Goal: Task Accomplishment & Management: Manage account settings

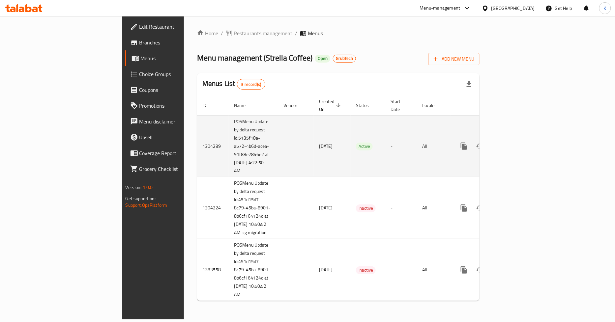
drag, startPoint x: 151, startPoint y: 157, endPoint x: 176, endPoint y: 166, distance: 27.2
click at [229, 166] on td "POSMenu Update by delta request Id:5135f18a-a572-4b6d-acea-91f88e2846e2 at 8/14…" at bounding box center [253, 146] width 49 height 62
click at [229, 165] on td "POSMenu Update by delta request Id:5135f18a-a572-4b6d-acea-91f88e2846e2 at 8/14…" at bounding box center [253, 146] width 49 height 62
click at [229, 166] on td "POSMenu Update by delta request Id:5135f18a-a572-4b6d-acea-91f88e2846e2 at 8/14…" at bounding box center [253, 146] width 49 height 62
click at [515, 142] on icon "enhanced table" at bounding box center [511, 146] width 8 height 8
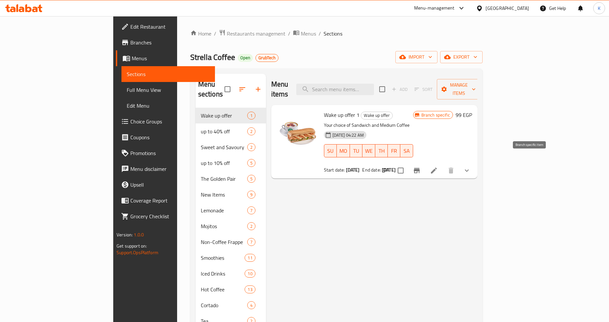
click at [421, 167] on icon "Branch-specific-item" at bounding box center [417, 171] width 8 height 8
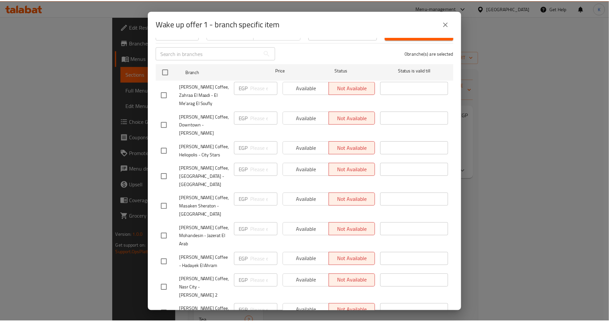
scroll to position [136, 0]
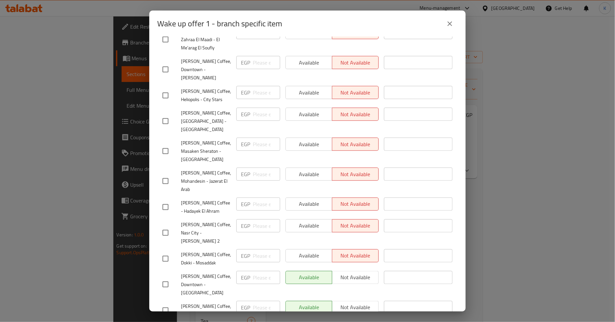
click at [204, 272] on span "Strella Coffee, Downtown - Boulaq Abu El Ela" at bounding box center [206, 284] width 50 height 25
copy span "Strella Coffee, Downtown - Boulaq Abu El Ela"
click at [199, 272] on span "Strella Coffee, Downtown - Boulaq Abu El Ela" at bounding box center [206, 284] width 50 height 25
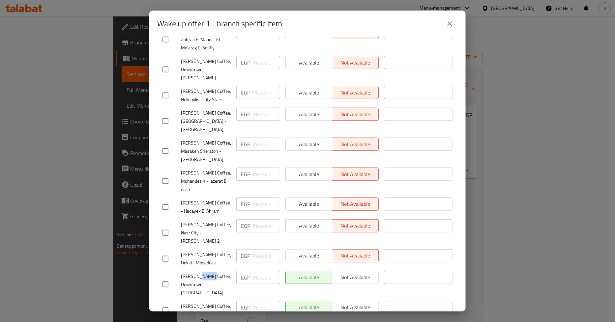
click at [199, 272] on span "Strella Coffee, Downtown - Boulaq Abu El Ela" at bounding box center [206, 284] width 50 height 25
click at [206, 302] on span "Strella Coffee, Maadi Old" at bounding box center [206, 310] width 50 height 16
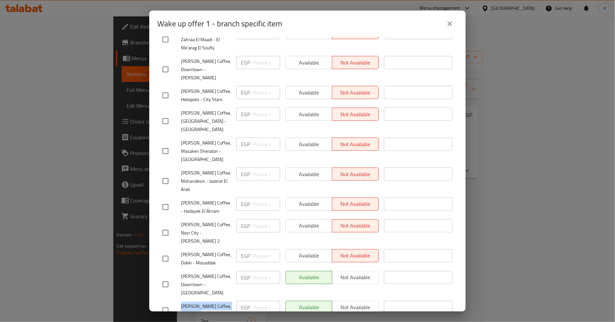
copy span "Strella Coffee, Maadi Old"
click at [190, 272] on span "Strella Coffee, Downtown - Boulaq Abu El Ela" at bounding box center [206, 284] width 50 height 25
copy span "Strella Coffee, Downtown - Boulaq Abu El Ela"
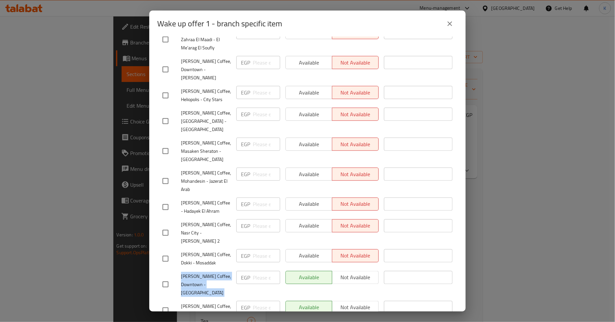
click at [450, 25] on icon "close" at bounding box center [450, 24] width 8 height 8
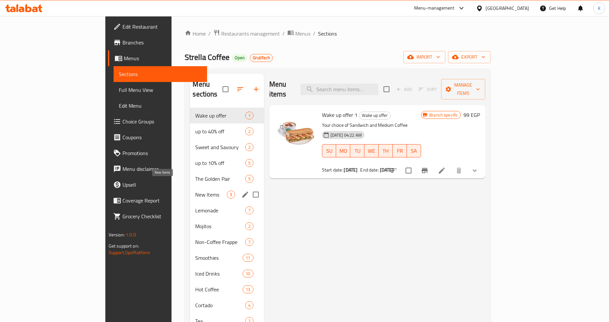
click at [195, 191] on span "New Items" at bounding box center [210, 195] width 31 height 8
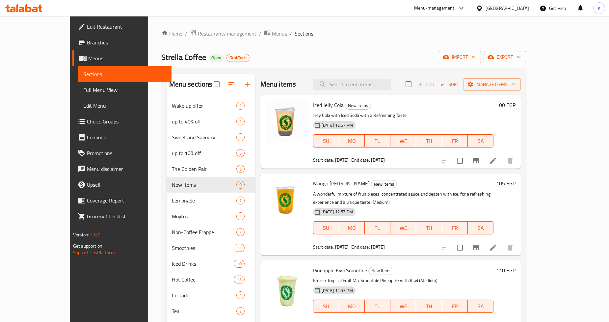
click at [198, 33] on span "Restaurants management" at bounding box center [227, 34] width 59 height 8
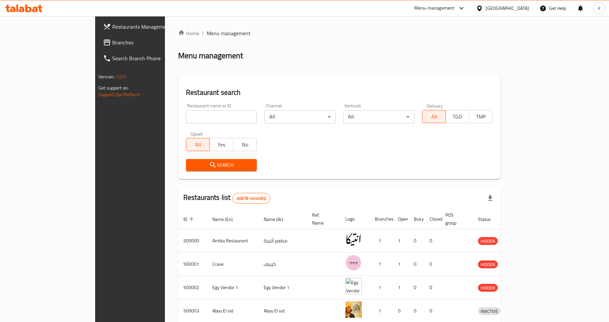
click at [186, 115] on input "search" at bounding box center [221, 116] width 71 height 13
type input "Mince"
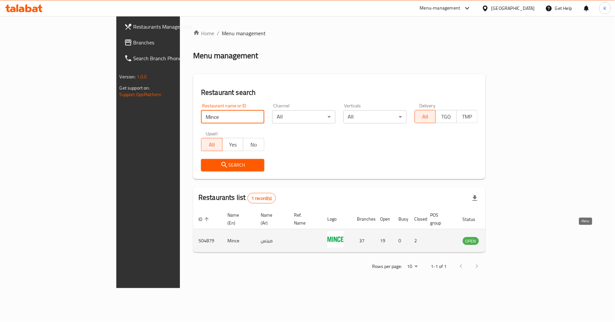
click at [505, 238] on icon "enhanced table" at bounding box center [500, 241] width 7 height 6
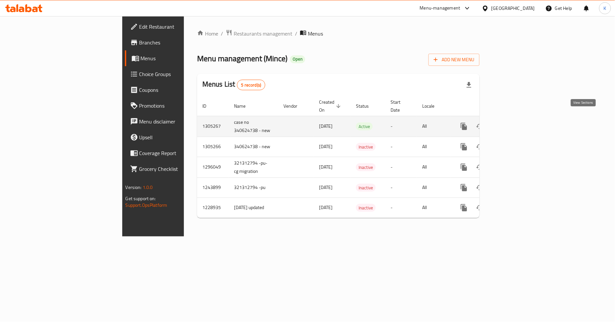
click at [515, 123] on icon "enhanced table" at bounding box center [511, 127] width 8 height 8
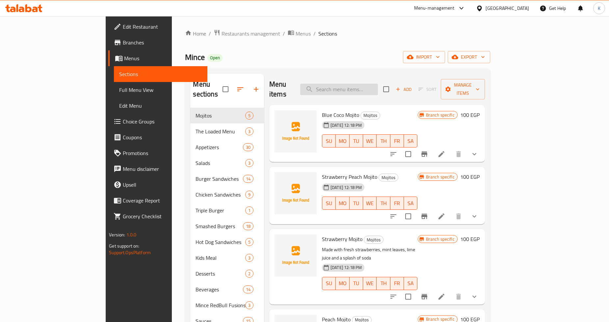
click at [378, 84] on input "search" at bounding box center [339, 90] width 78 height 12
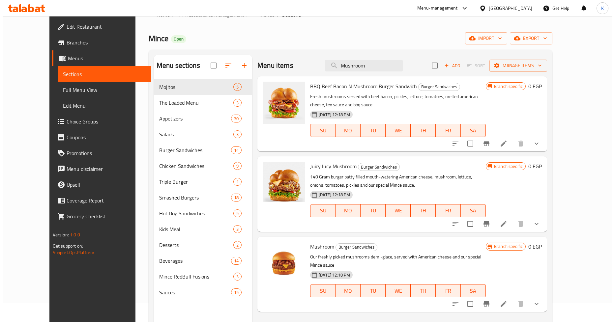
scroll to position [37, 0]
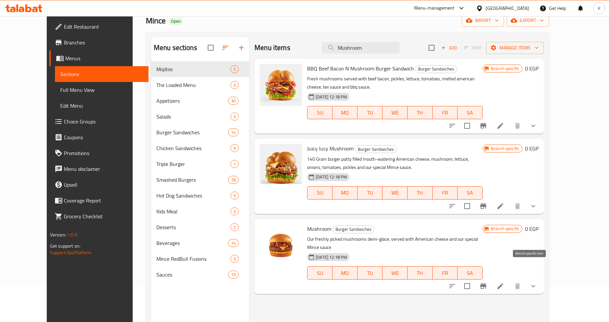
click at [487, 284] on icon "Branch-specific-item" at bounding box center [484, 286] width 6 height 5
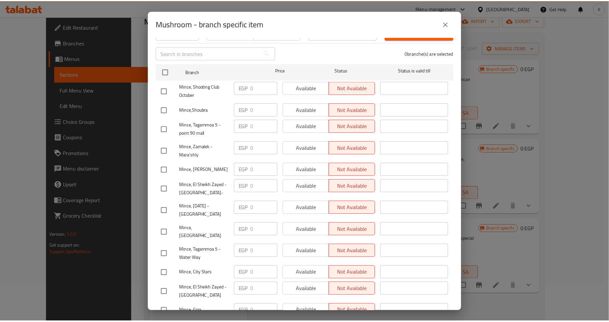
scroll to position [0, 0]
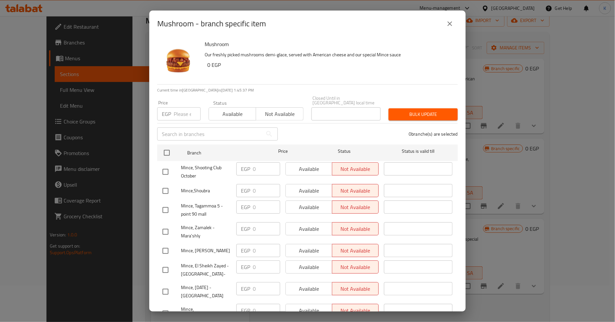
click at [447, 25] on icon "close" at bounding box center [450, 24] width 8 height 8
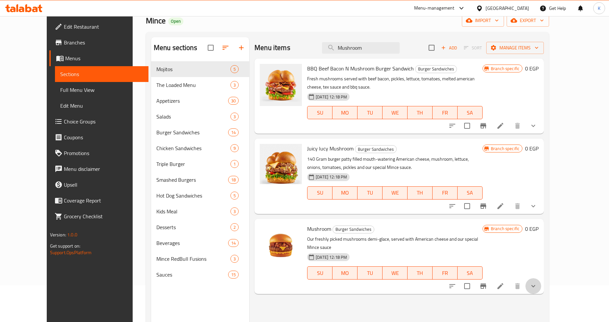
click at [542, 278] on button "show more" at bounding box center [534, 286] width 16 height 16
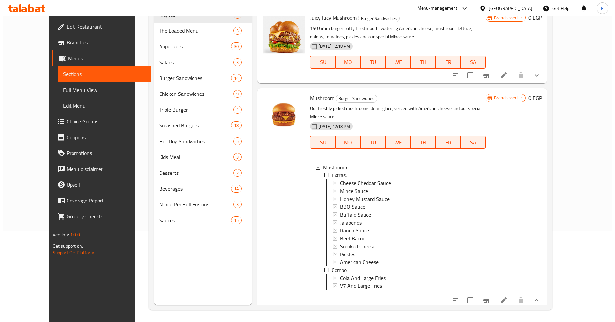
scroll to position [92, 0]
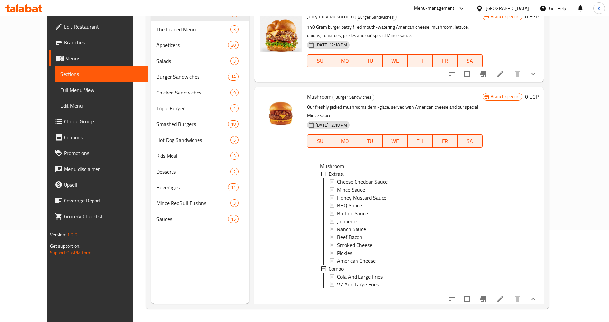
click at [488, 297] on icon "Branch-specific-item" at bounding box center [484, 299] width 8 height 8
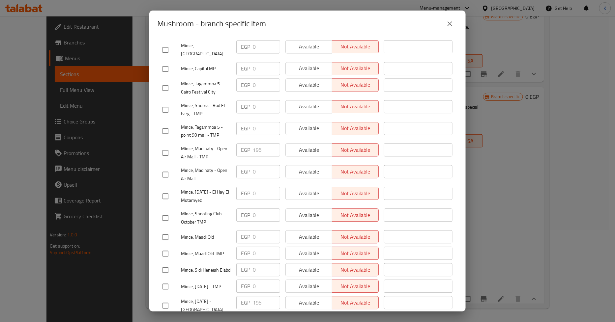
scroll to position [586, 0]
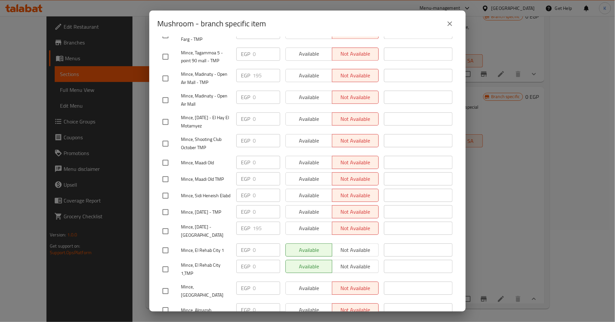
click at [449, 22] on icon "close" at bounding box center [450, 24] width 8 height 8
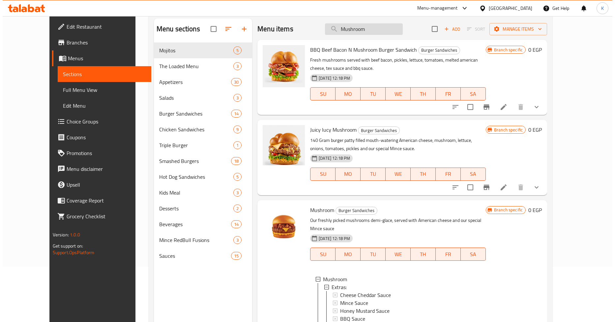
scroll to position [0, 0]
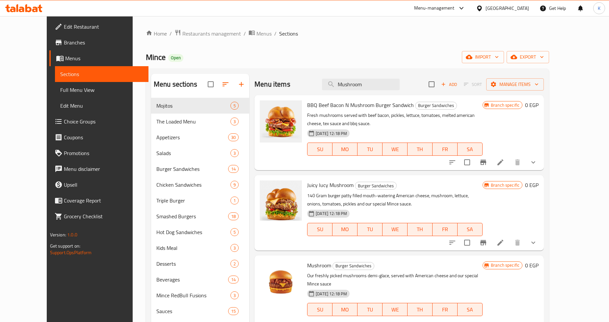
drag, startPoint x: 398, startPoint y: 84, endPoint x: 229, endPoint y: 77, distance: 168.8
click at [229, 77] on div "Menu sections Mojitos 5 The Loaded Menu 3 Appetizers 30 Salads 3 Burger Sandwic…" at bounding box center [347, 235] width 393 height 322
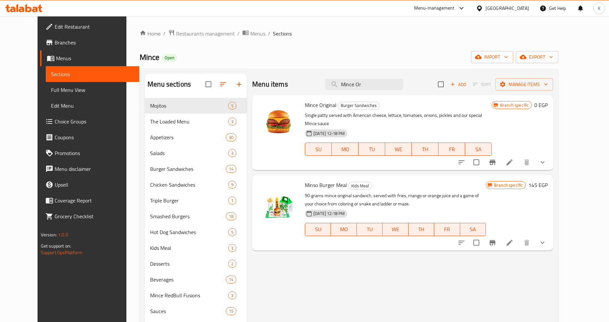
type input "Mince Or"
click at [501, 158] on button "Branch-specific-item" at bounding box center [493, 162] width 16 height 16
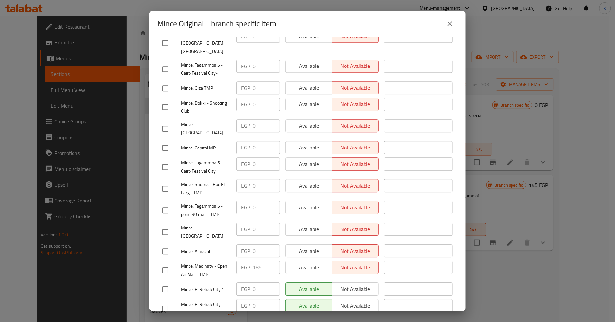
scroll to position [586, 0]
click at [214, 285] on span "Mince, El Rehab City 1" at bounding box center [206, 289] width 50 height 8
copy span "Mince, El Rehab City 1"
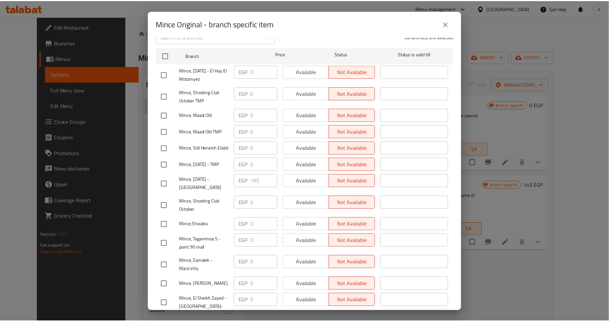
scroll to position [1, 0]
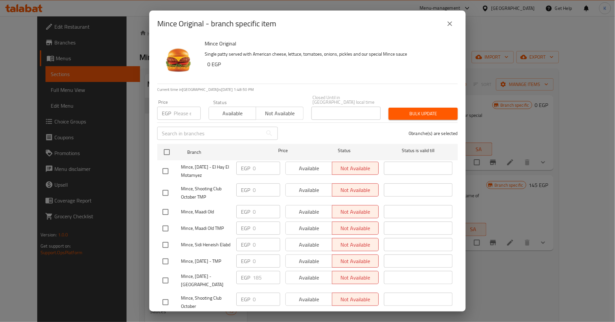
click at [455, 24] on button "close" at bounding box center [450, 24] width 16 height 16
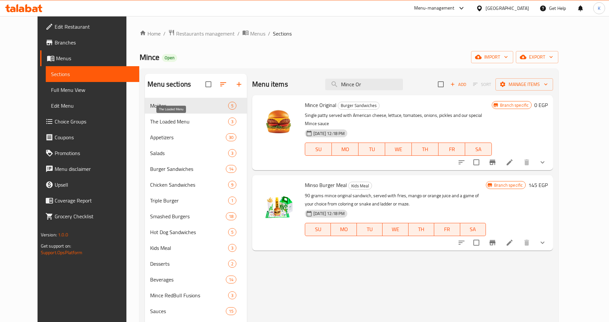
click at [166, 120] on span "The Loaded Menu" at bounding box center [189, 122] width 78 height 8
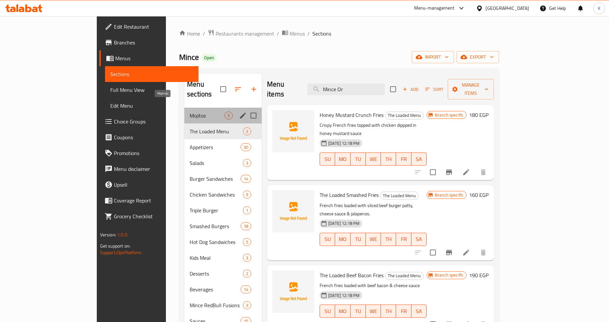
click at [190, 112] on span "Mojitos" at bounding box center [207, 116] width 35 height 8
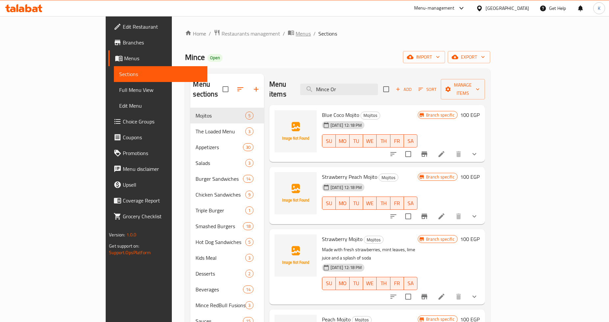
click at [296, 37] on span "Menus" at bounding box center [303, 34] width 15 height 8
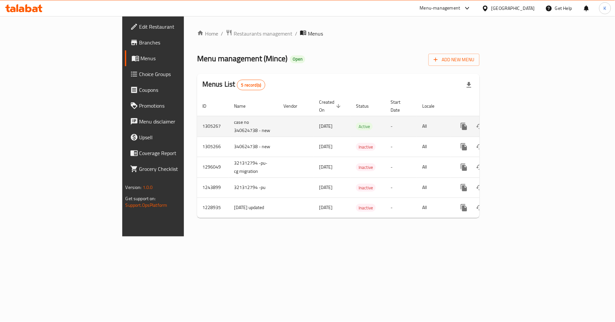
drag, startPoint x: 238, startPoint y: 119, endPoint x: 264, endPoint y: 121, distance: 25.4
click at [314, 121] on td "12/08/2025" at bounding box center [332, 126] width 37 height 21
click at [319, 122] on span "12/08/2025" at bounding box center [326, 126] width 14 height 9
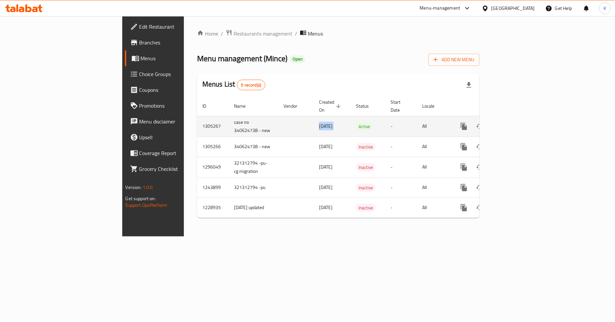
click at [319, 122] on span "12/08/2025" at bounding box center [326, 126] width 14 height 9
click at [314, 125] on td "12/08/2025" at bounding box center [332, 126] width 37 height 21
drag, startPoint x: 264, startPoint y: 120, endPoint x: 233, endPoint y: 121, distance: 30.3
click at [314, 121] on td "12/08/2025" at bounding box center [332, 126] width 37 height 21
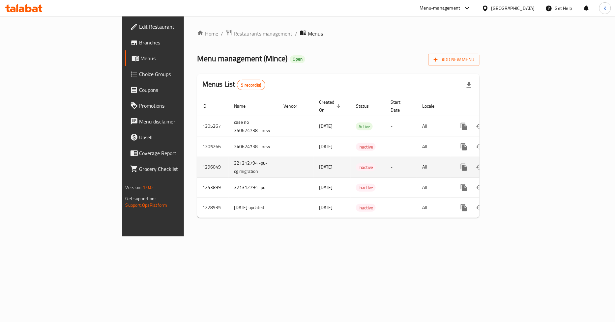
drag, startPoint x: 263, startPoint y: 159, endPoint x: 233, endPoint y: 159, distance: 30.3
click at [314, 159] on td "19/06/2025" at bounding box center [332, 167] width 37 height 21
click at [514, 164] on icon "enhanced table" at bounding box center [511, 167] width 6 height 6
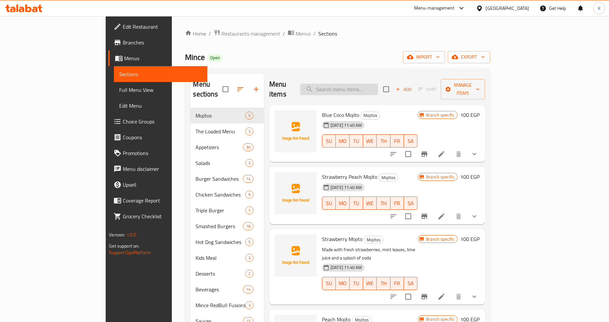
click at [374, 84] on input "search" at bounding box center [339, 90] width 78 height 12
type input "S"
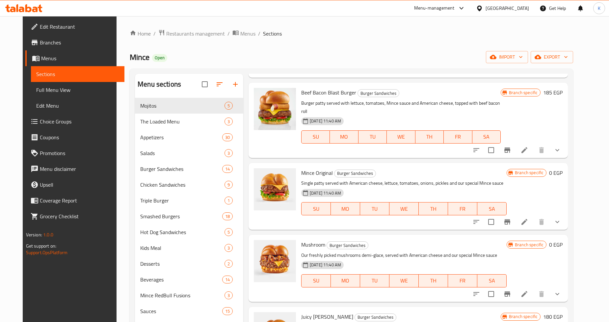
scroll to position [549, 0]
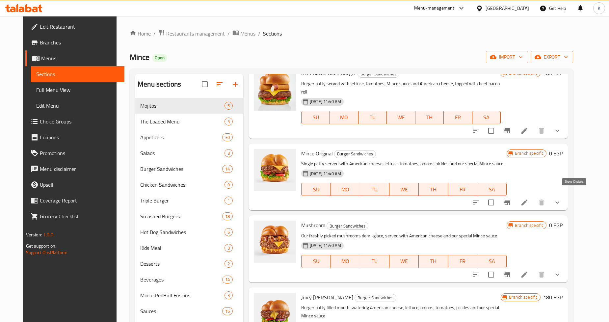
type input "Mince"
click at [562, 199] on icon "show more" at bounding box center [558, 203] width 8 height 8
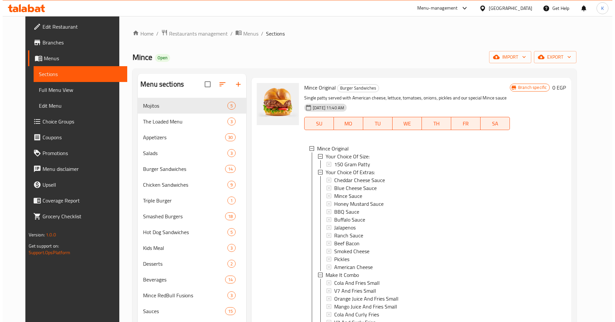
scroll to position [622, 0]
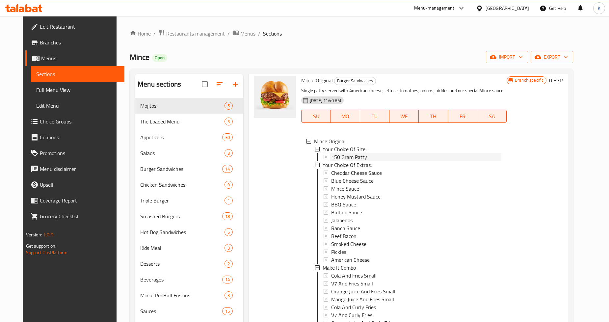
click at [352, 153] on span "150 Gram Patty" at bounding box center [349, 157] width 36 height 8
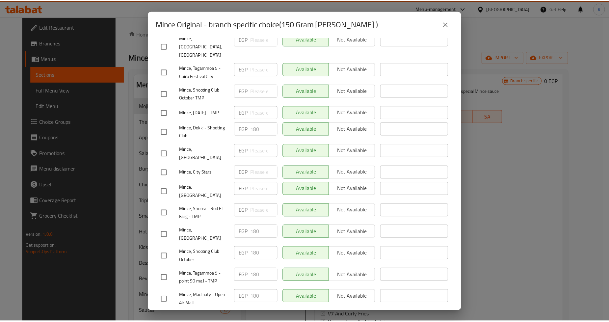
scroll to position [586, 0]
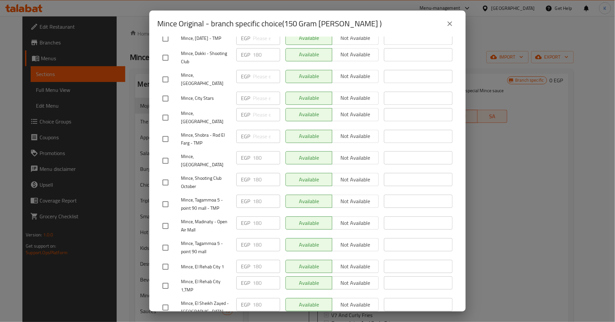
click at [446, 24] on icon "close" at bounding box center [450, 24] width 8 height 8
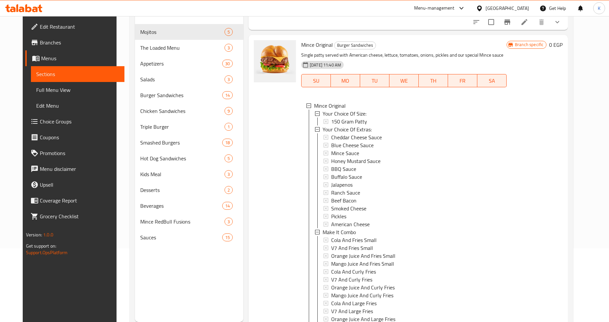
scroll to position [784, 0]
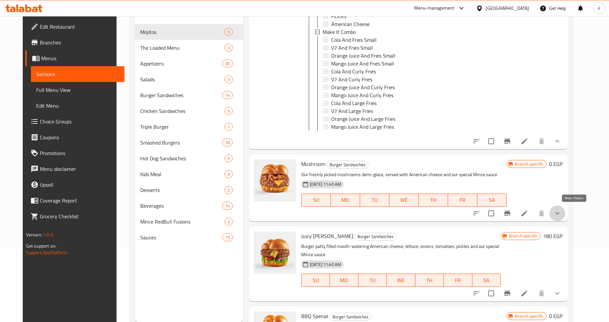
click at [562, 213] on icon "show more" at bounding box center [558, 213] width 8 height 8
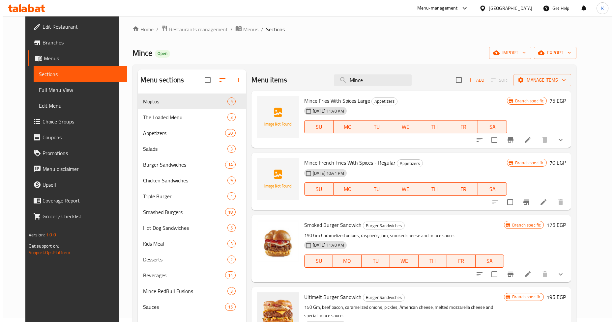
scroll to position [0, 0]
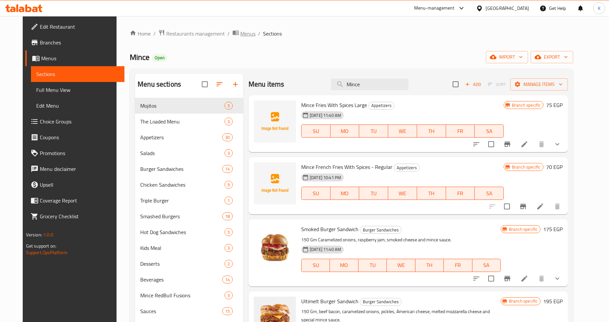
click at [240, 32] on span "Menus" at bounding box center [247, 34] width 15 height 8
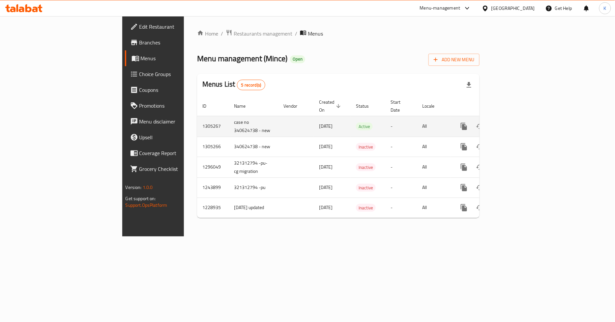
drag, startPoint x: 266, startPoint y: 119, endPoint x: 240, endPoint y: 129, distance: 27.5
click at [226, 116] on tr "1305267 case no 340624738 - new 12/08/2025 Active - All" at bounding box center [360, 126] width 327 height 21
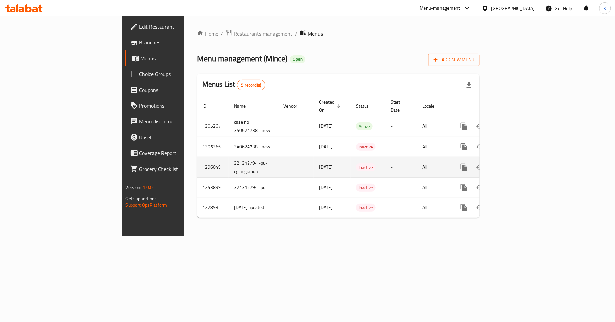
click at [515, 163] on icon "enhanced table" at bounding box center [511, 167] width 8 height 8
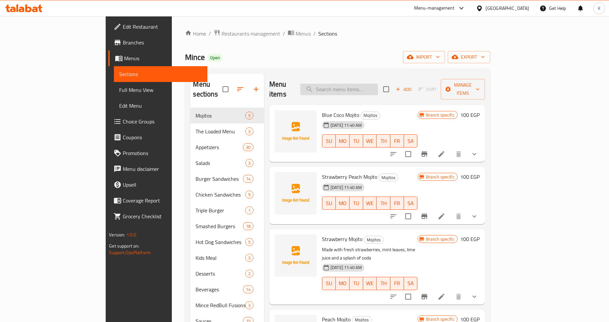
click at [375, 86] on input "search" at bounding box center [339, 90] width 78 height 12
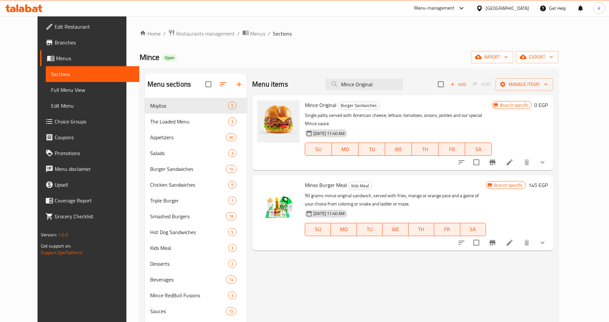
type input "Mince Original"
click at [551, 157] on button "show more" at bounding box center [543, 162] width 16 height 16
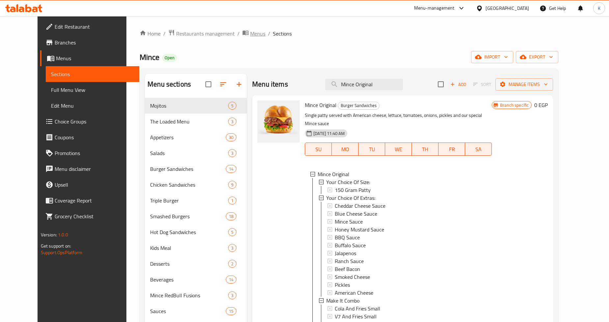
click at [250, 30] on span "Menus" at bounding box center [257, 34] width 15 height 8
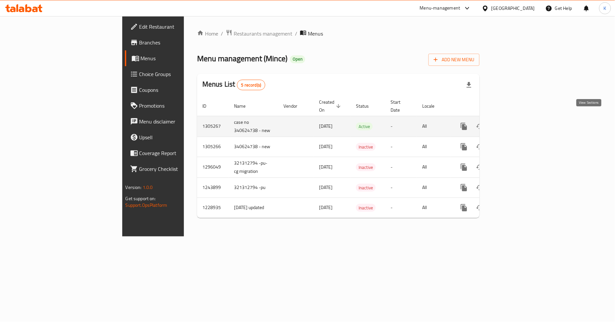
click at [515, 123] on icon "enhanced table" at bounding box center [511, 127] width 8 height 8
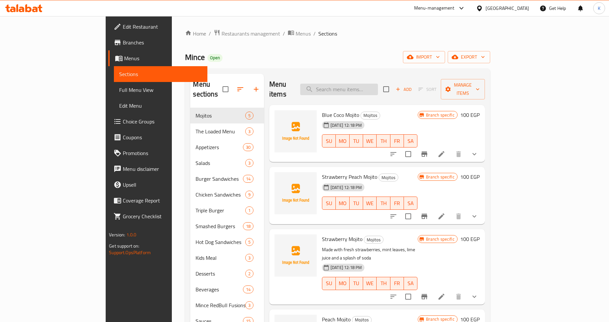
click at [378, 86] on input "search" at bounding box center [339, 90] width 78 height 12
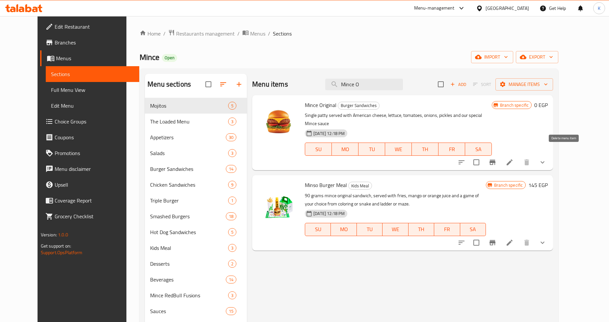
type input "Mince O"
click at [551, 159] on div at bounding box center [502, 162] width 97 height 16
click at [551, 159] on button "show more" at bounding box center [543, 162] width 16 height 16
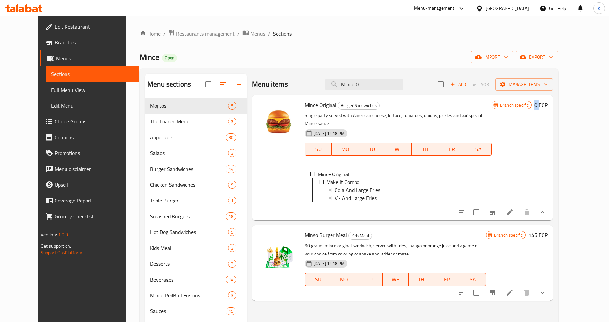
drag, startPoint x: 572, startPoint y: 104, endPoint x: 576, endPoint y: 106, distance: 4.8
click at [548, 106] on h6 "0 EGP" at bounding box center [542, 104] width 14 height 9
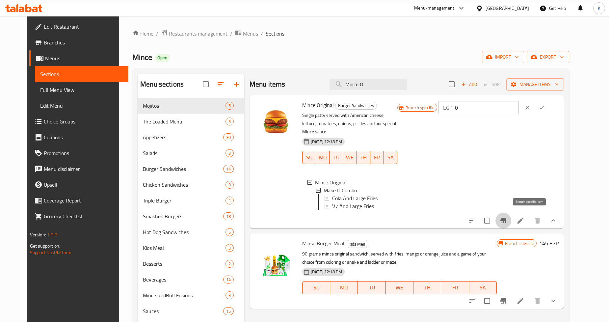
click at [507, 219] on icon "Branch-specific-item" at bounding box center [504, 220] width 6 height 5
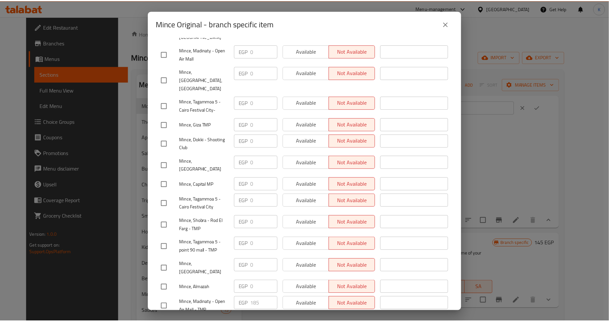
scroll to position [586, 0]
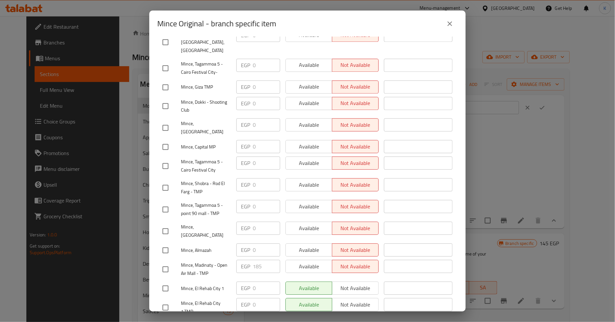
click at [188, 285] on span "Mince, El Rehab City 1" at bounding box center [206, 289] width 50 height 8
copy span "Mince, El Rehab City 1"
drag, startPoint x: 450, startPoint y: 23, endPoint x: 291, endPoint y: -44, distance: 172.8
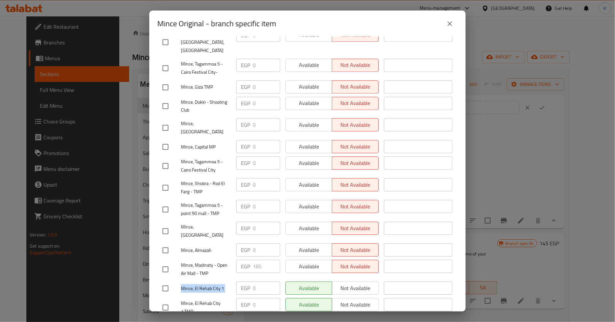
click at [291, 0] on html "​ Menu-management Egypt Get Help K Edit Restaurant Branches Menus Sections Full…" at bounding box center [307, 161] width 615 height 322
click at [455, 25] on button "close" at bounding box center [450, 24] width 16 height 16
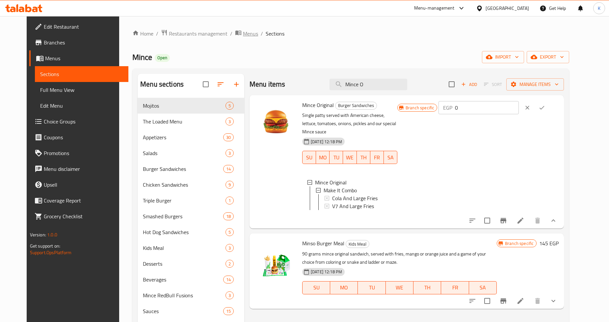
click at [243, 31] on span "Menus" at bounding box center [250, 34] width 15 height 8
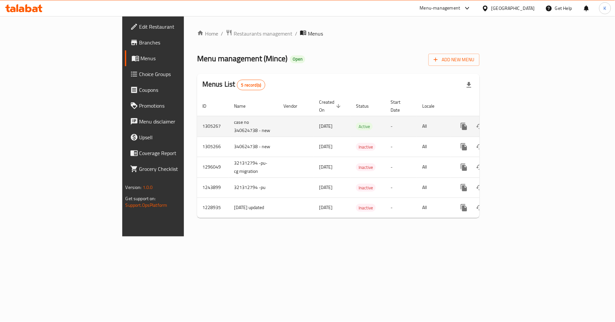
drag, startPoint x: 264, startPoint y: 118, endPoint x: 235, endPoint y: 120, distance: 29.4
click at [314, 120] on td "12/08/2025" at bounding box center [332, 126] width 37 height 21
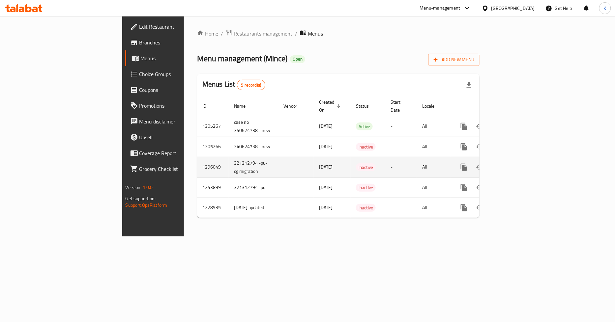
drag, startPoint x: 203, startPoint y: 150, endPoint x: 281, endPoint y: 157, distance: 78.3
click at [279, 157] on tr "1296049 321312794 -pu-cg migration 19/06/2025 Inactive - All" at bounding box center [360, 167] width 327 height 21
click at [314, 157] on td "19/06/2025" at bounding box center [332, 167] width 37 height 21
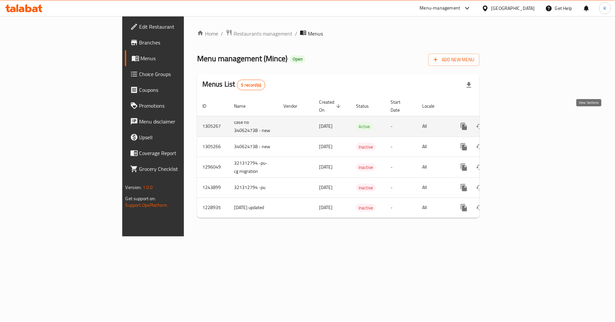
click at [515, 123] on icon "enhanced table" at bounding box center [511, 127] width 8 height 8
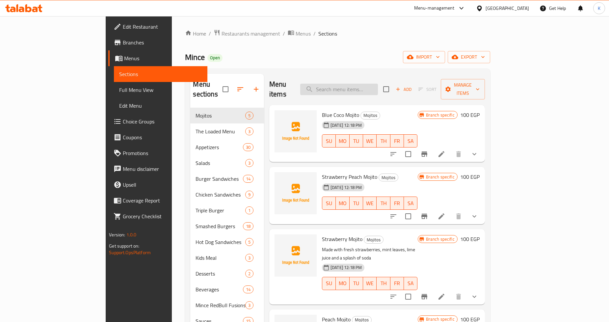
click at [376, 86] on input "search" at bounding box center [339, 90] width 78 height 12
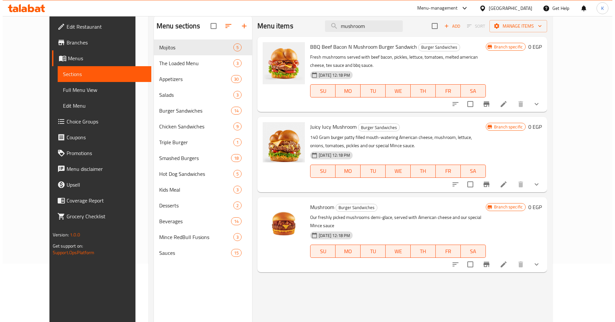
scroll to position [73, 0]
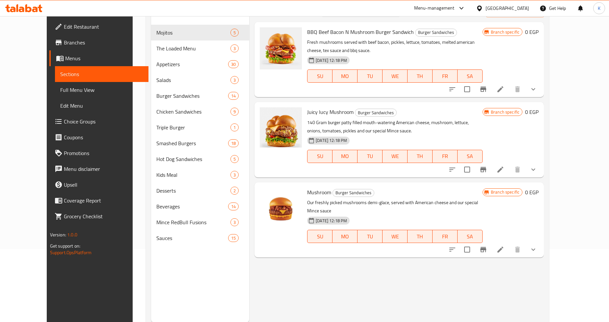
click at [487, 247] on icon "Branch-specific-item" at bounding box center [484, 249] width 6 height 5
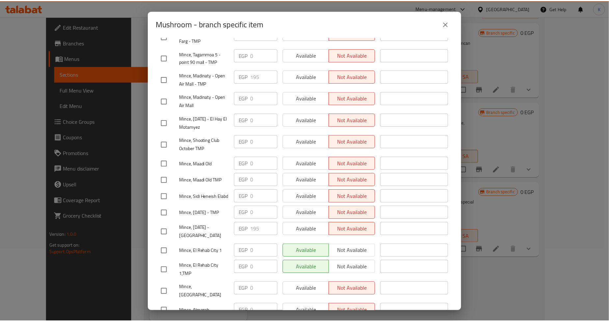
scroll to position [586, 0]
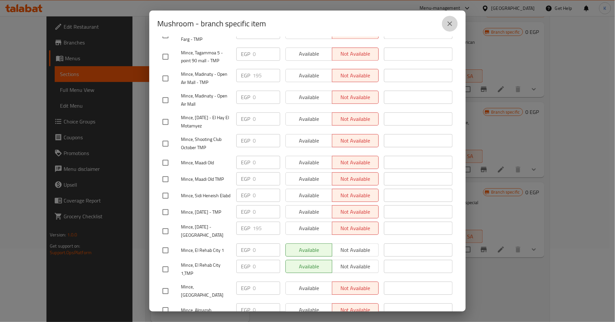
click at [449, 23] on icon "close" at bounding box center [449, 23] width 5 height 5
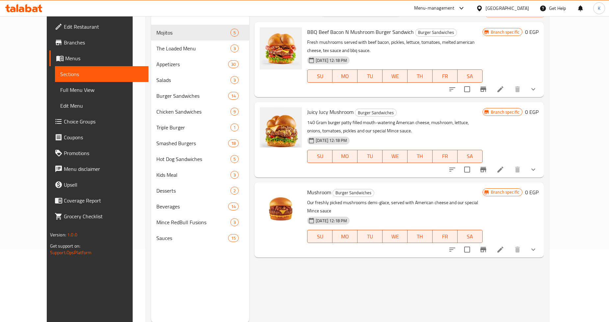
click at [542, 242] on button "show more" at bounding box center [534, 250] width 16 height 16
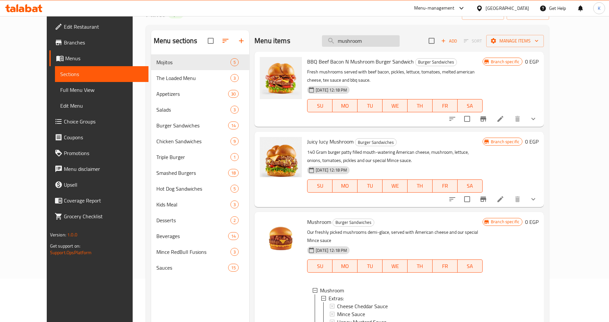
scroll to position [0, 0]
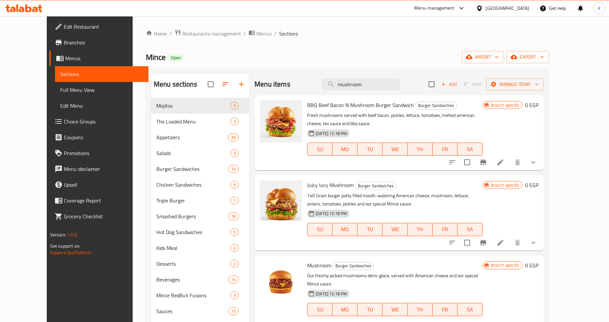
drag, startPoint x: 396, startPoint y: 82, endPoint x: 292, endPoint y: 90, distance: 103.7
click at [330, 89] on div "Menu items mushroom Add Sort Manage items" at bounding box center [400, 84] width 290 height 21
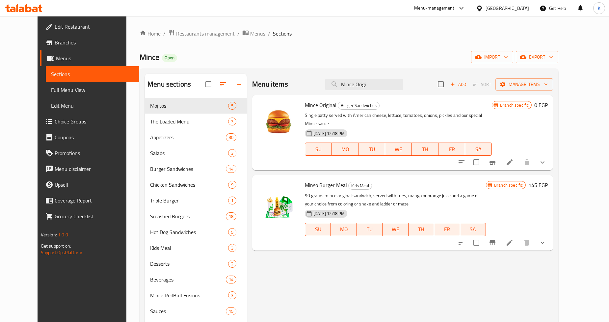
type input "Mince Origi"
click at [547, 158] on icon "show more" at bounding box center [543, 162] width 8 height 8
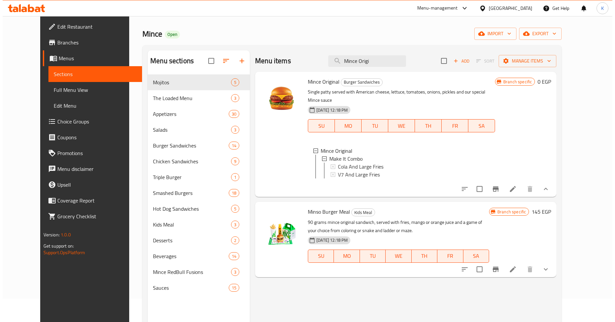
scroll to position [37, 0]
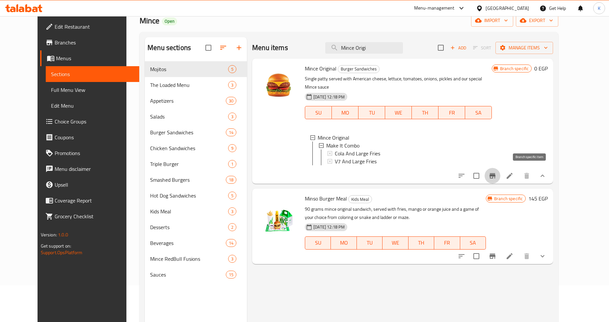
click at [497, 172] on icon "Branch-specific-item" at bounding box center [493, 176] width 8 height 8
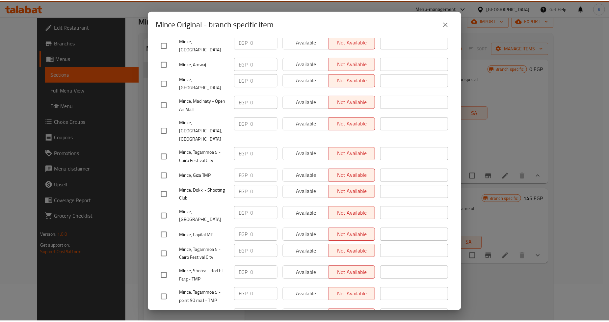
scroll to position [549, 0]
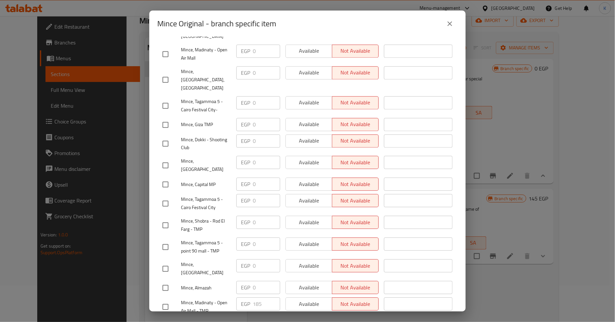
click at [453, 22] on icon "close" at bounding box center [450, 24] width 8 height 8
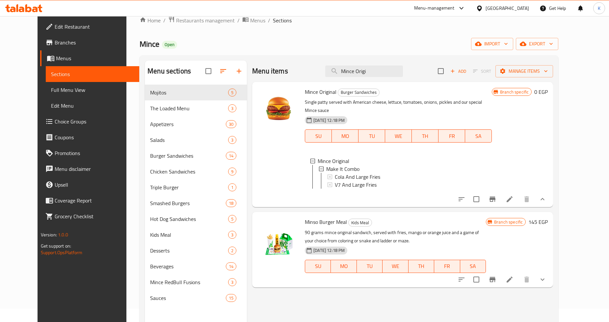
scroll to position [0, 0]
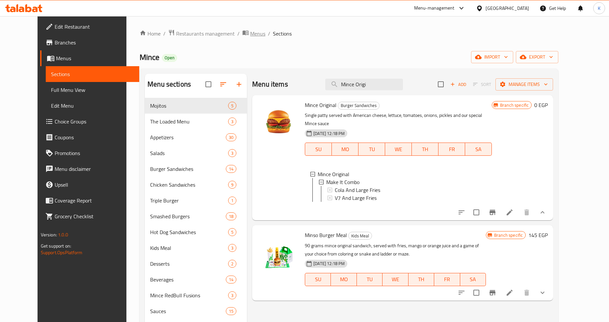
click at [250, 36] on span "Menus" at bounding box center [257, 34] width 15 height 8
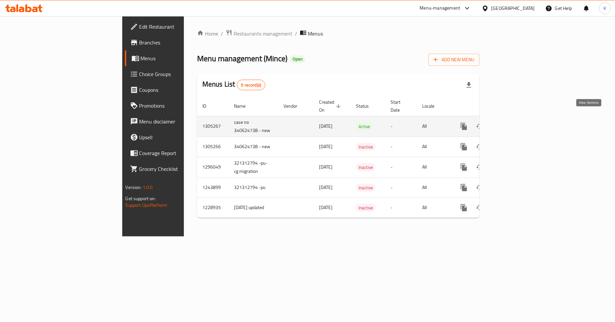
click at [514, 124] on icon "enhanced table" at bounding box center [511, 127] width 6 height 6
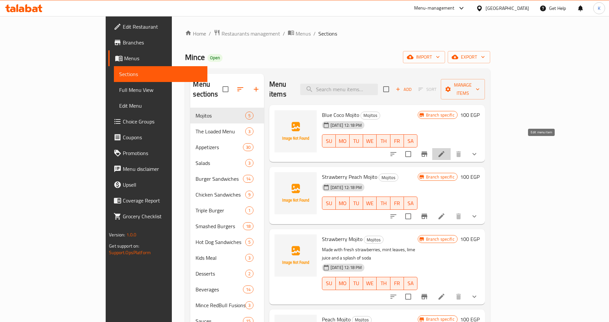
click at [446, 150] on icon at bounding box center [442, 154] width 8 height 8
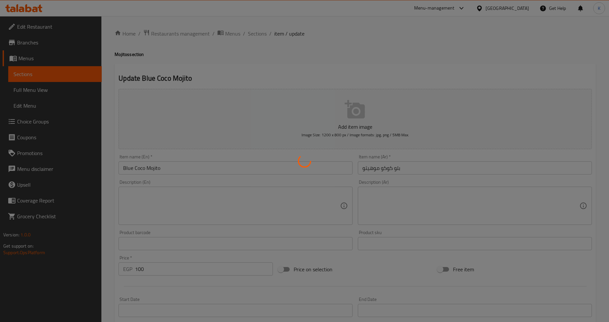
type input "إضافات البوبا:"
type input "0"
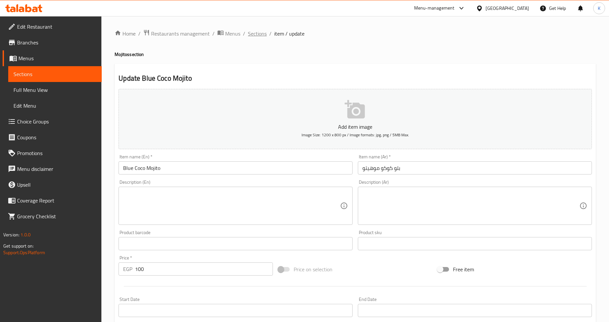
click at [262, 34] on span "Sections" at bounding box center [257, 34] width 19 height 8
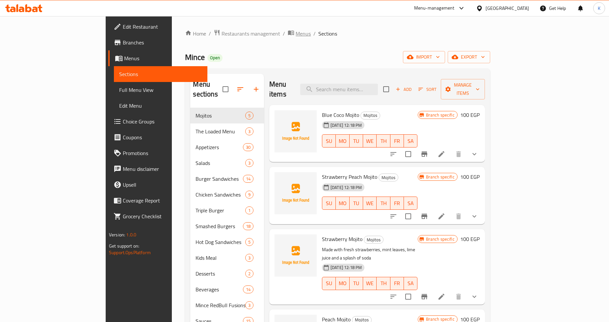
click at [296, 33] on span "Menus" at bounding box center [303, 34] width 15 height 8
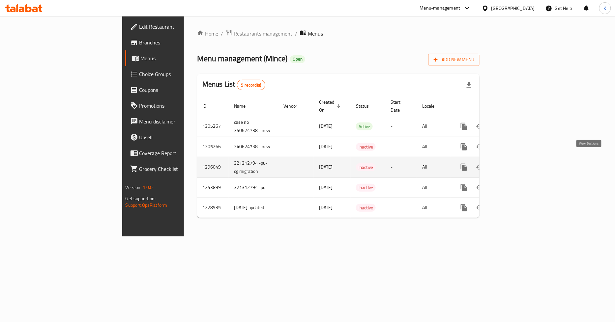
click at [515, 163] on icon "enhanced table" at bounding box center [511, 167] width 8 height 8
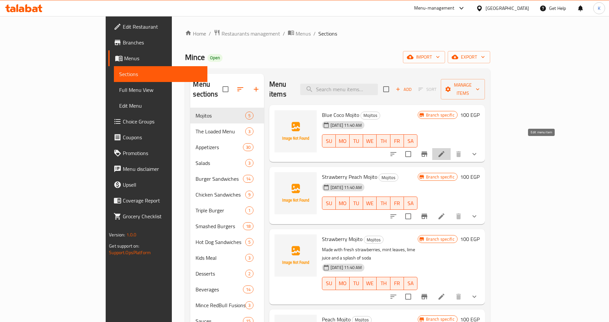
click at [445, 151] on icon at bounding box center [442, 154] width 6 height 6
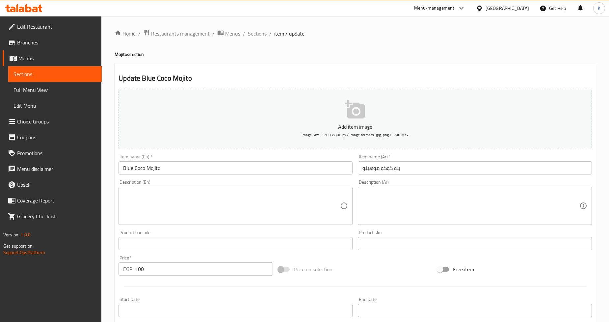
click at [262, 35] on span "Sections" at bounding box center [257, 34] width 19 height 8
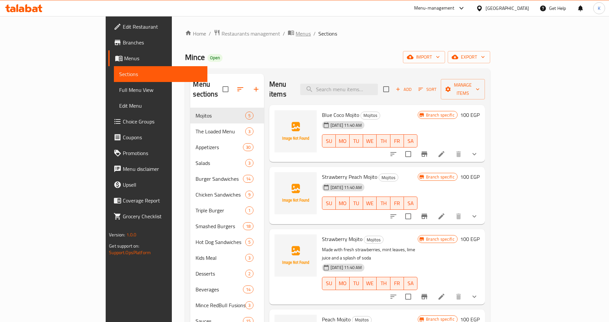
click at [296, 36] on span "Menus" at bounding box center [303, 34] width 15 height 8
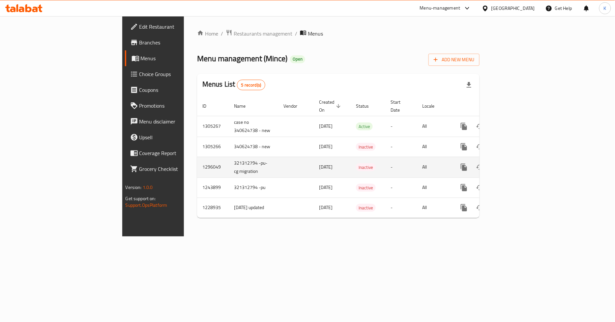
click at [319, 163] on span "19/06/2025" at bounding box center [326, 167] width 14 height 9
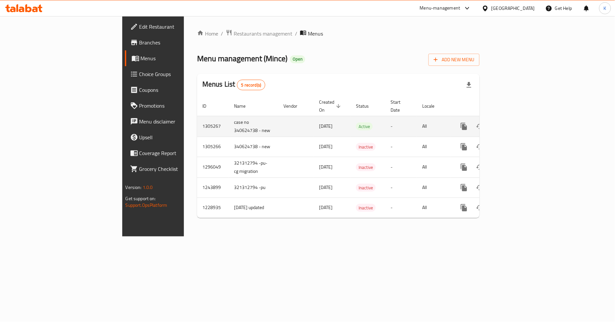
click at [319, 123] on span "12/08/2025" at bounding box center [326, 126] width 14 height 9
click at [319, 122] on span "12/08/2025" at bounding box center [326, 126] width 14 height 9
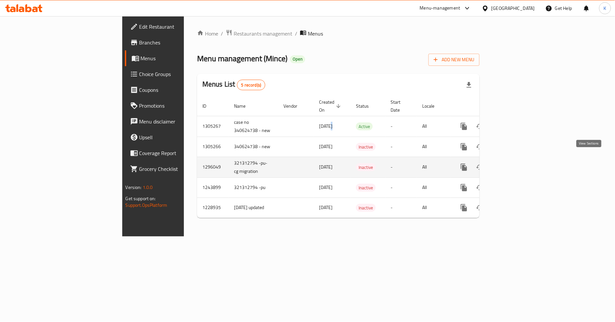
click at [515, 163] on icon "enhanced table" at bounding box center [511, 167] width 8 height 8
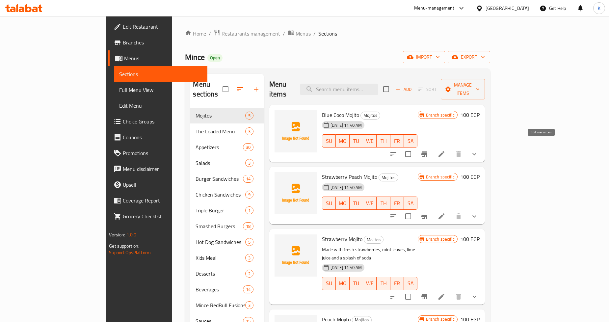
click at [446, 150] on icon at bounding box center [442, 154] width 8 height 8
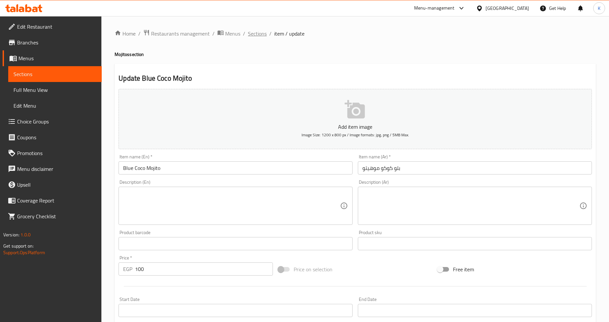
click at [256, 34] on span "Sections" at bounding box center [257, 34] width 19 height 8
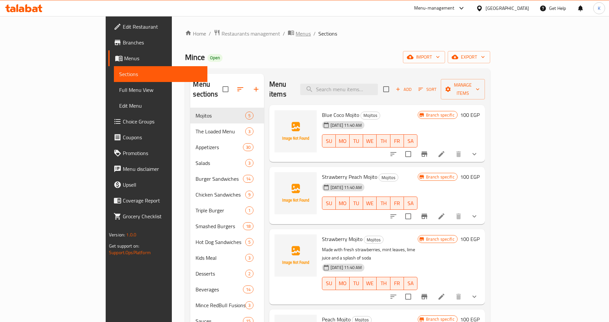
click at [296, 34] on span "Menus" at bounding box center [303, 34] width 15 height 8
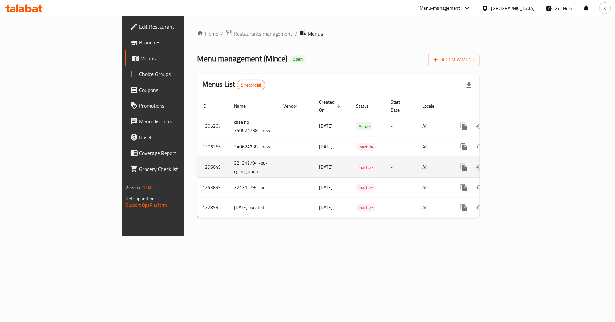
click at [197, 160] on td "1296049" at bounding box center [213, 167] width 32 height 21
copy td "1296049"
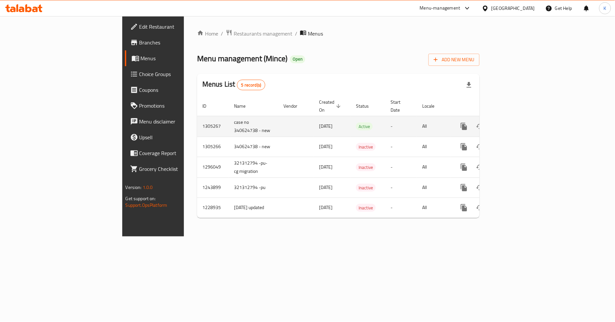
click at [197, 116] on td "1305267" at bounding box center [213, 126] width 32 height 21
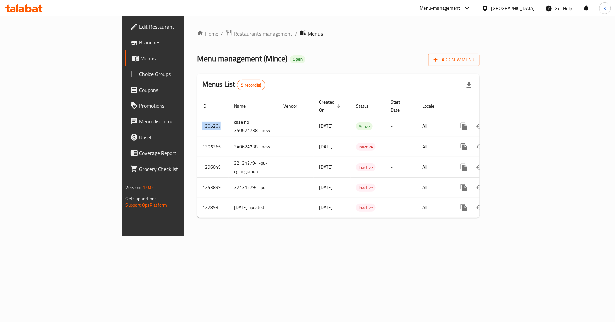
copy td "1305267"
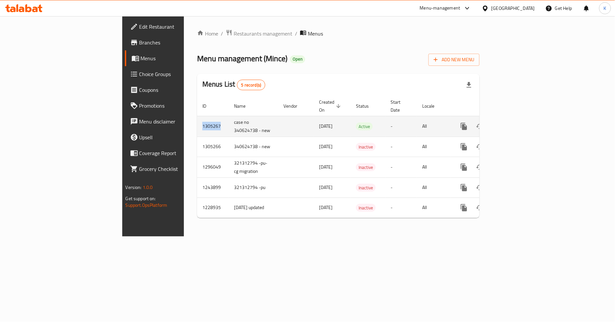
click at [515, 123] on icon "enhanced table" at bounding box center [511, 127] width 8 height 8
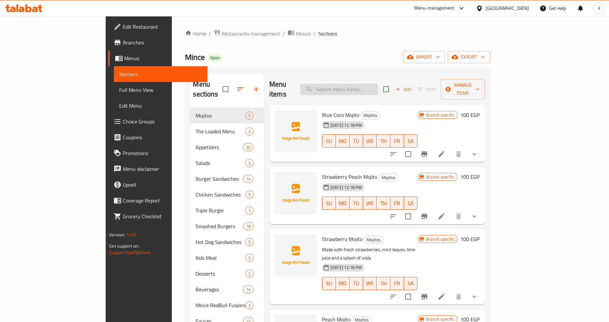
click at [368, 86] on input "search" at bounding box center [339, 90] width 78 height 12
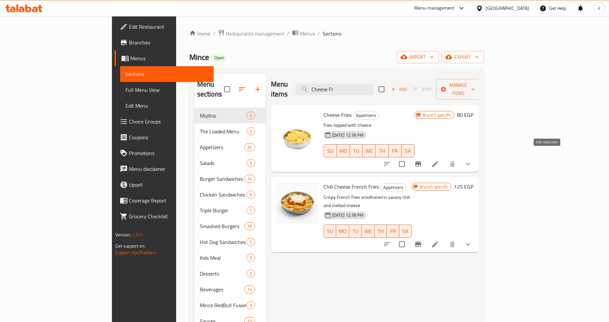
type input "Cheese Fr"
click at [439, 160] on icon at bounding box center [436, 164] width 8 height 8
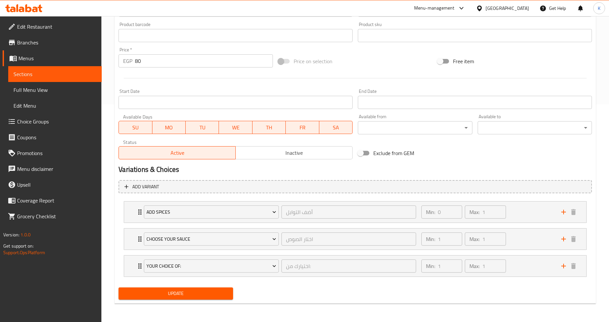
scroll to position [217, 0]
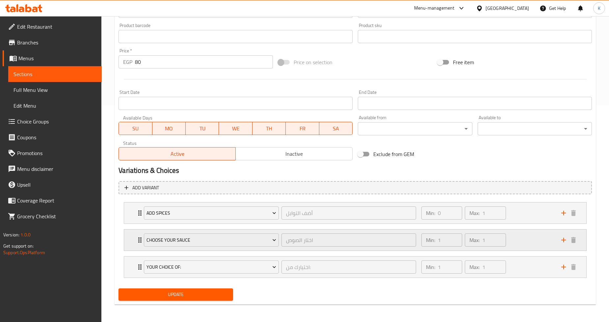
click at [532, 238] on div "Min: 1 ​ Max: 1 ​" at bounding box center [488, 240] width 140 height 21
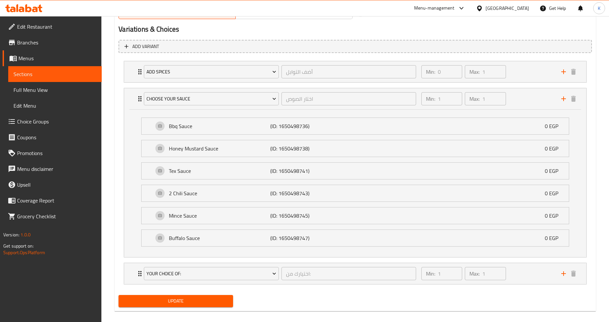
scroll to position [365, 0]
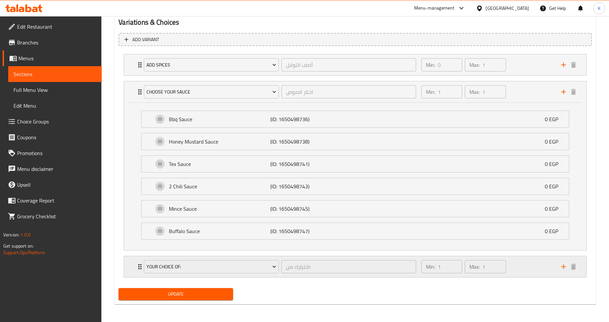
click at [512, 271] on div "Min: 1 ​ Max: 1 ​" at bounding box center [488, 266] width 140 height 21
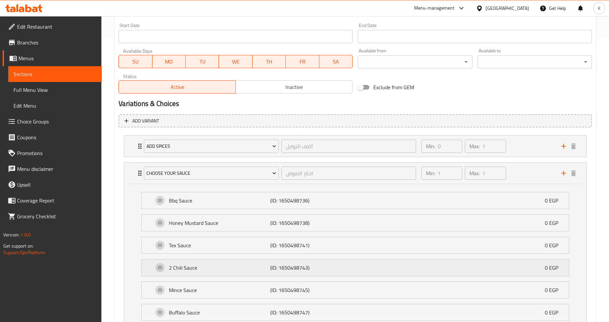
scroll to position [314, 0]
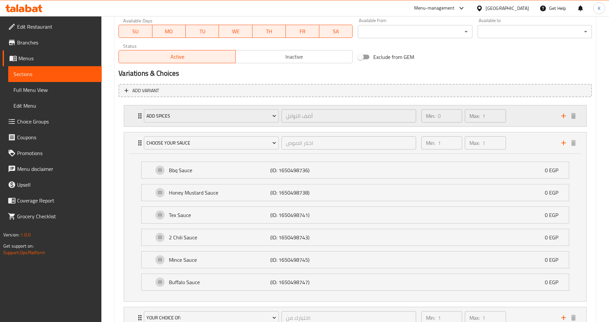
click at [532, 110] on div "Min: 0 ​ Max: 1 ​" at bounding box center [488, 115] width 140 height 21
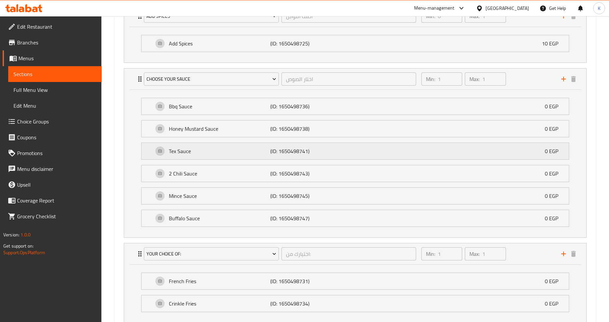
scroll to position [424, 0]
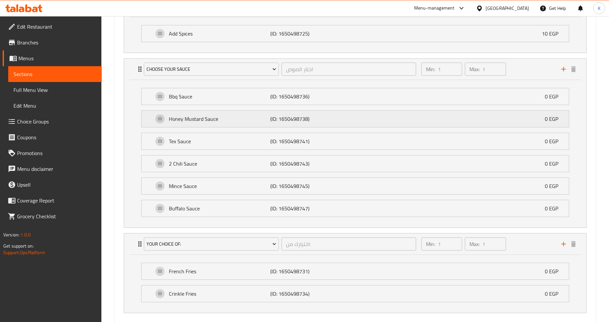
click at [370, 114] on div "Honey Mustard Sauce (ID: 1650498738) 0 EGP" at bounding box center [358, 119] width 408 height 16
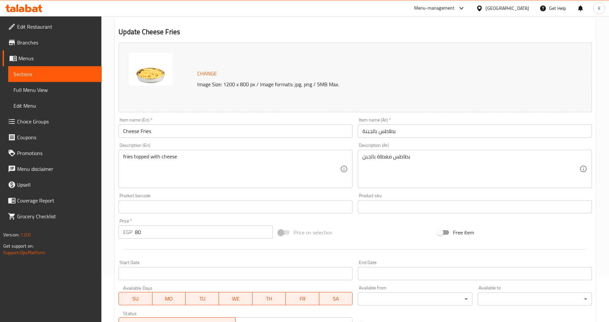
scroll to position [0, 0]
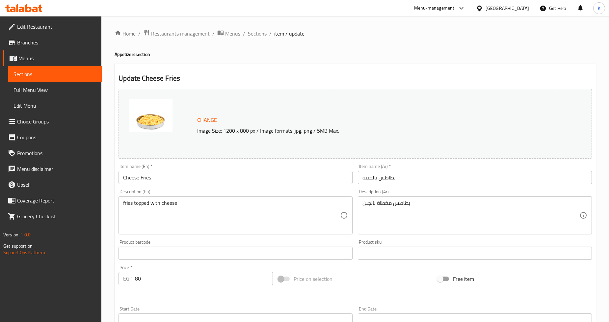
click at [254, 36] on span "Sections" at bounding box center [257, 34] width 19 height 8
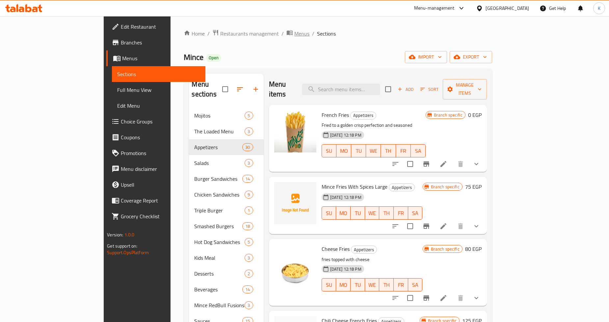
click at [294, 37] on span "Menus" at bounding box center [301, 34] width 15 height 8
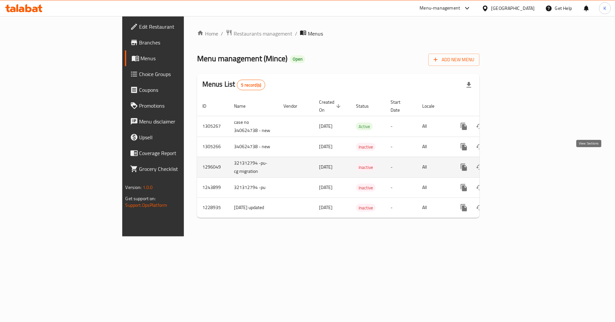
click at [514, 164] on icon "enhanced table" at bounding box center [511, 167] width 6 height 6
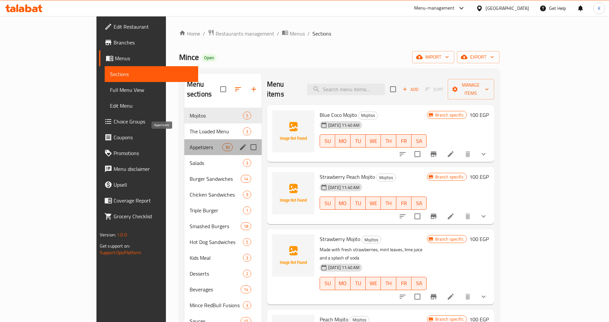
click at [190, 143] on span "Appetizers" at bounding box center [206, 147] width 33 height 8
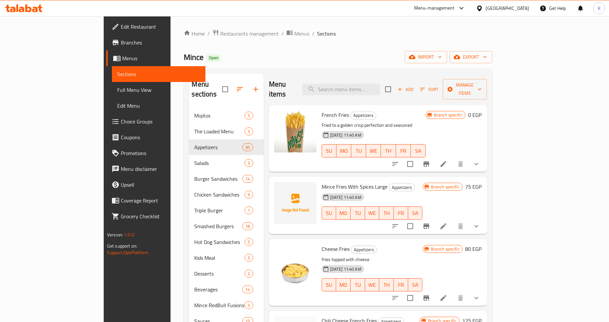
scroll to position [73, 0]
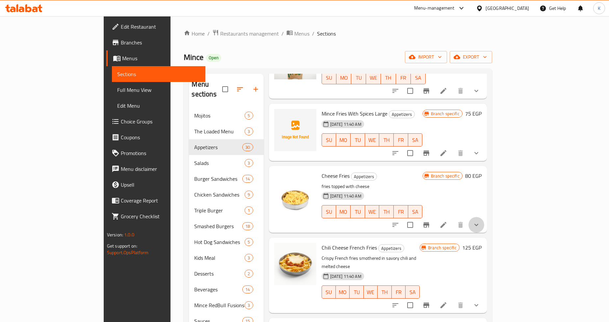
click at [485, 222] on button "show more" at bounding box center [477, 225] width 16 height 16
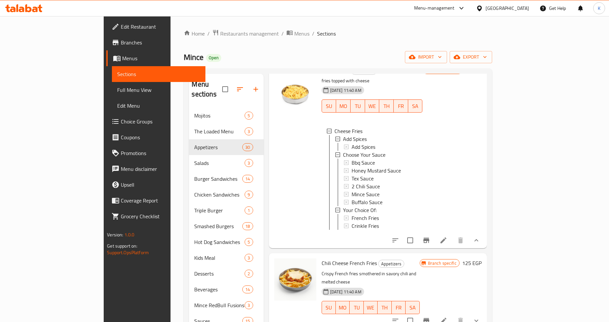
scroll to position [183, 0]
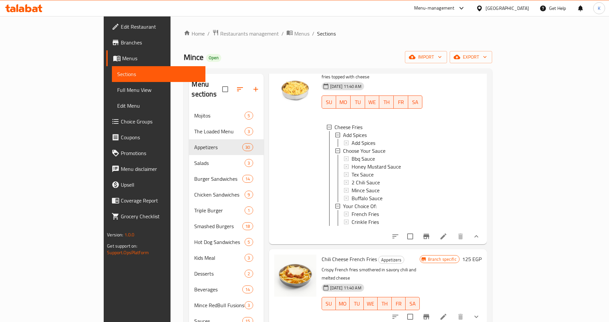
click at [447, 234] on icon at bounding box center [444, 237] width 6 height 6
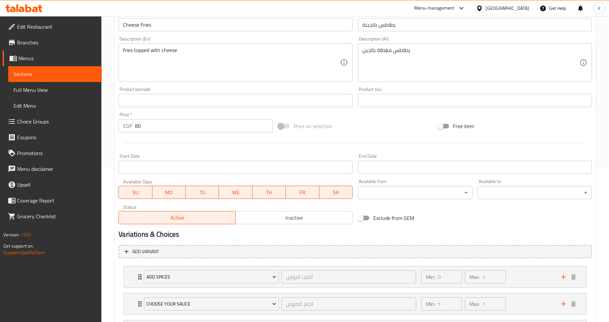
scroll to position [217, 0]
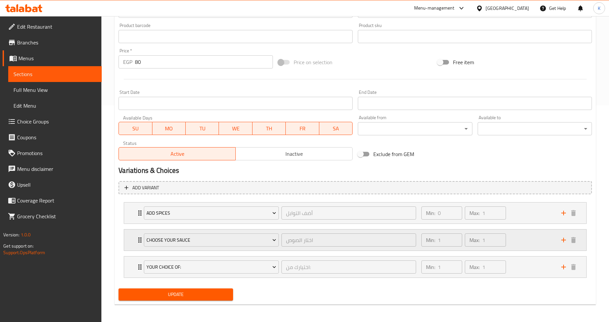
click at [518, 238] on div "Min: 1 ​ Max: 1 ​" at bounding box center [488, 240] width 140 height 21
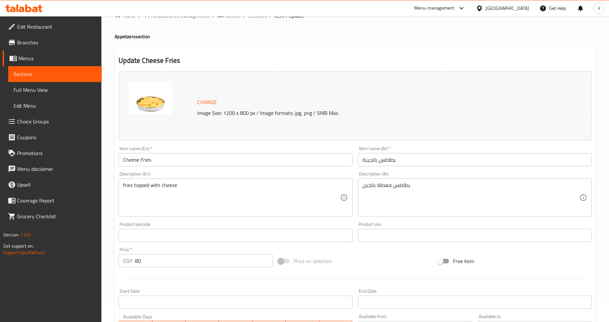
scroll to position [0, 0]
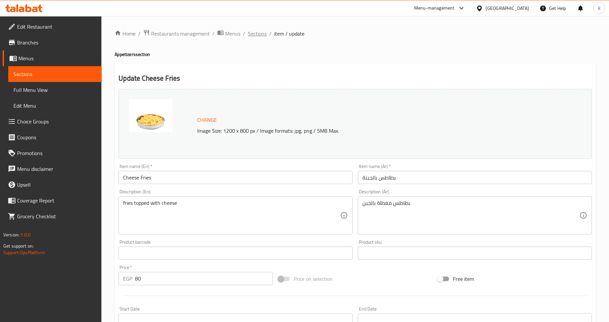
click at [256, 30] on span "Sections" at bounding box center [257, 34] width 19 height 8
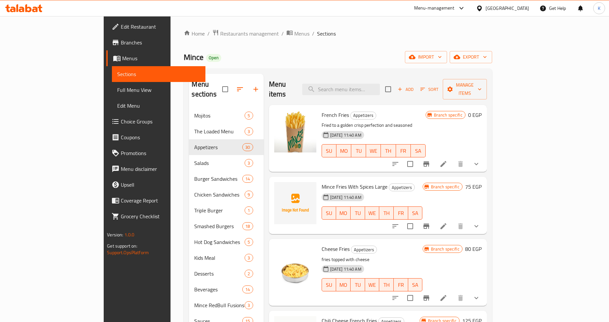
click at [481, 160] on icon "show more" at bounding box center [477, 164] width 8 height 8
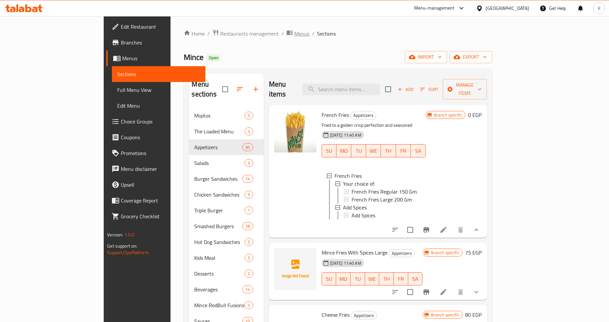
click at [294, 32] on span "Menus" at bounding box center [301, 34] width 15 height 8
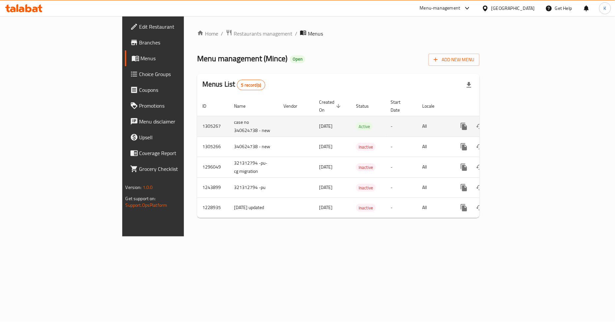
drag, startPoint x: 277, startPoint y: 113, endPoint x: 231, endPoint y: 113, distance: 46.8
click at [231, 116] on tr "1305267 case no 340624738 - new 12/08/2025 Active - All" at bounding box center [360, 126] width 327 height 21
click at [515, 123] on icon "enhanced table" at bounding box center [511, 127] width 8 height 8
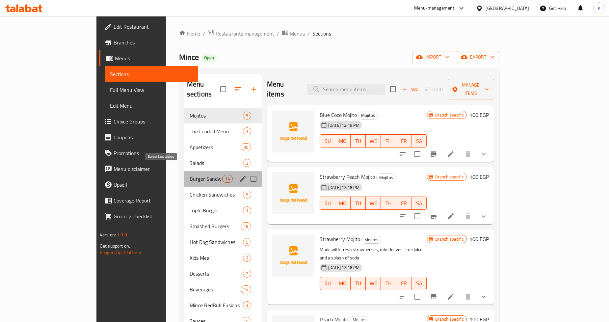
click at [190, 175] on span "Burger Sandwiches" at bounding box center [206, 179] width 33 height 8
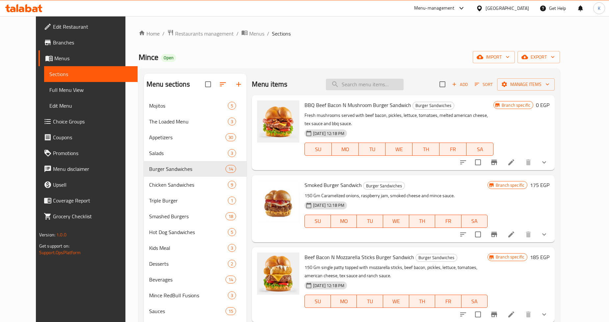
click at [368, 81] on input "search" at bounding box center [365, 85] width 78 height 12
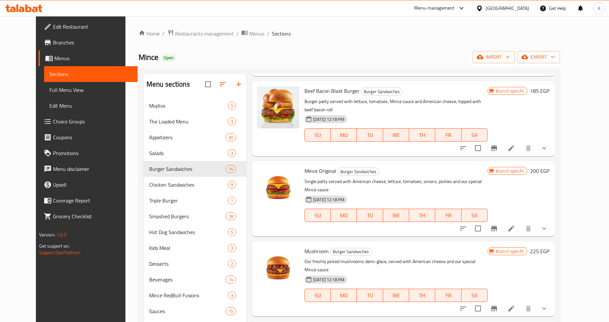
scroll to position [732, 0]
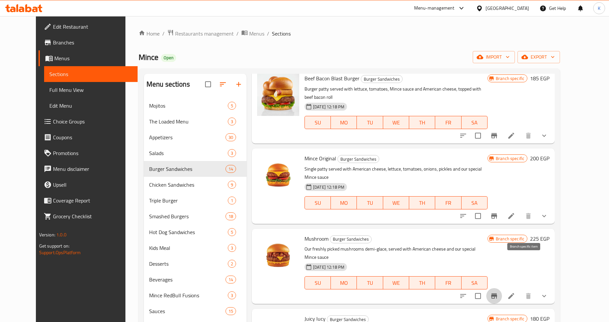
click at [502, 288] on button "Branch-specific-item" at bounding box center [495, 296] width 16 height 16
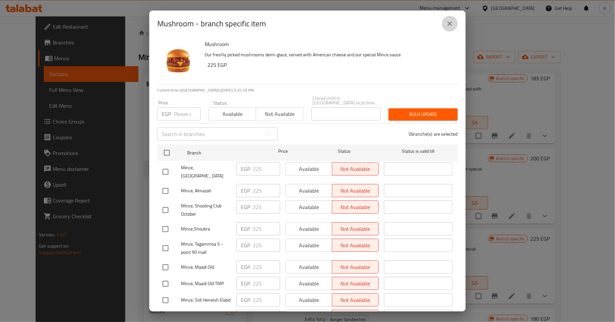
click at [450, 26] on icon "close" at bounding box center [450, 24] width 8 height 8
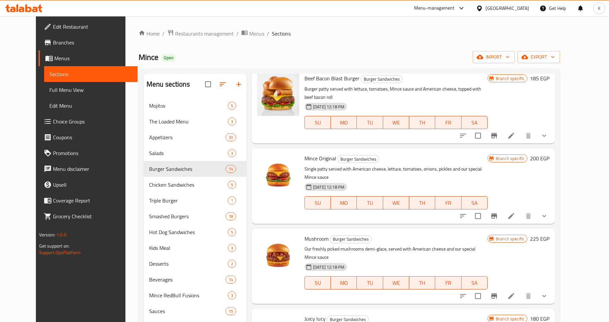
click at [552, 288] on div at bounding box center [504, 296] width 97 height 16
click at [548, 292] on icon "show more" at bounding box center [545, 296] width 8 height 8
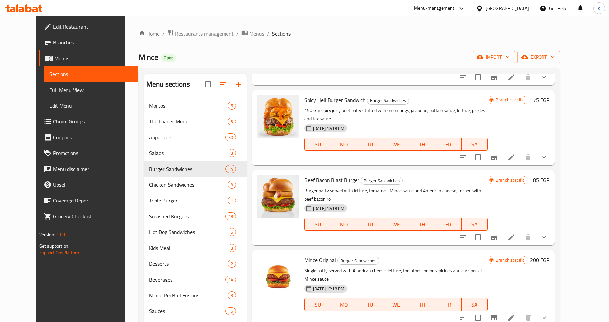
scroll to position [512, 0]
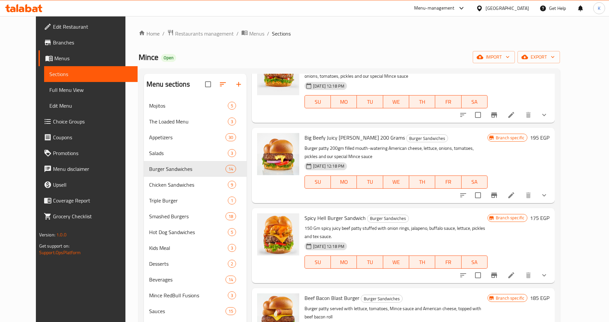
click at [229, 28] on div "Home / Restaurants management / Menus / Sections Mince Open import export Menu …" at bounding box center [350, 215] width 448 height 398
click at [249, 32] on span "Menus" at bounding box center [256, 34] width 15 height 8
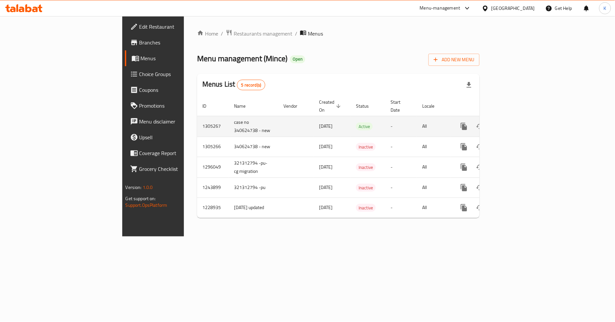
click at [515, 123] on icon "enhanced table" at bounding box center [511, 127] width 8 height 8
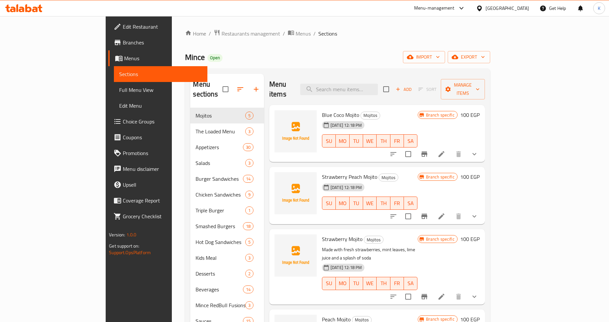
click at [386, 78] on div "Menu items Add Sort Manage items" at bounding box center [377, 89] width 216 height 31
click at [378, 84] on input "search" at bounding box center [339, 90] width 78 height 12
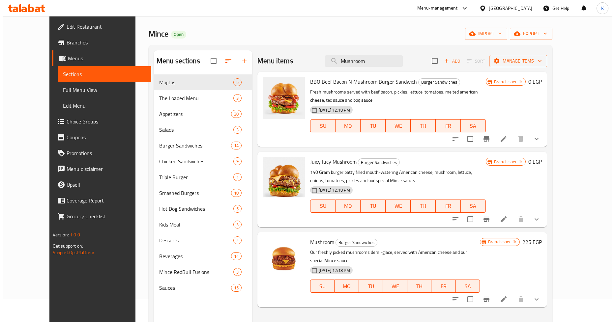
scroll to position [37, 0]
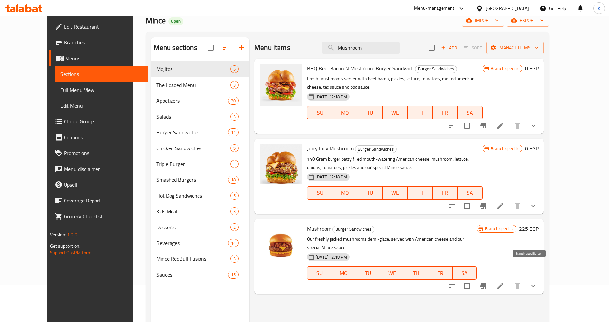
type input "Mushroom"
click at [488, 282] on icon "Branch-specific-item" at bounding box center [484, 286] width 8 height 8
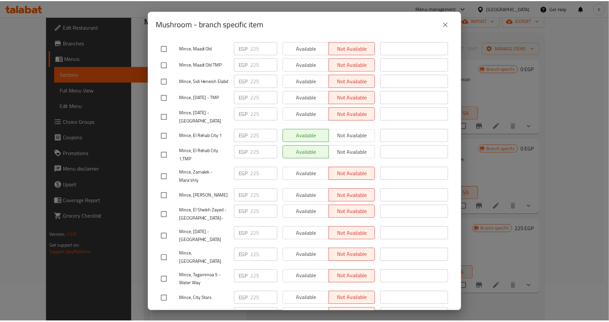
scroll to position [110, 0]
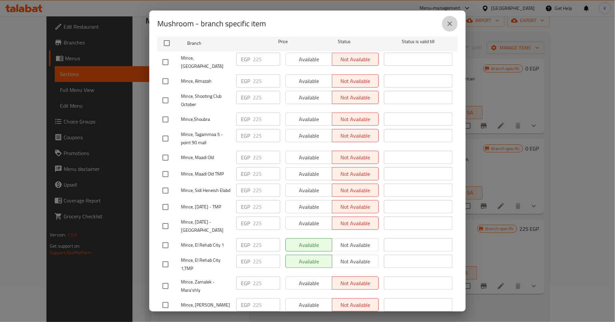
click at [450, 24] on icon "close" at bounding box center [449, 23] width 5 height 5
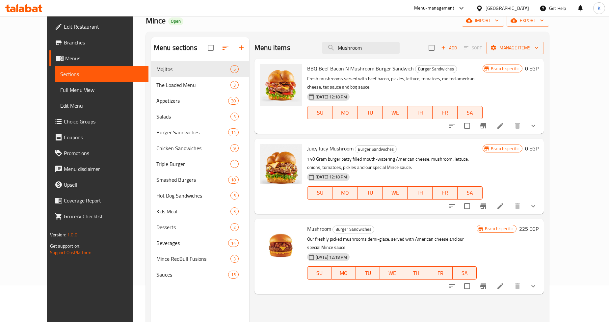
click at [538, 282] on icon "show more" at bounding box center [534, 286] width 8 height 8
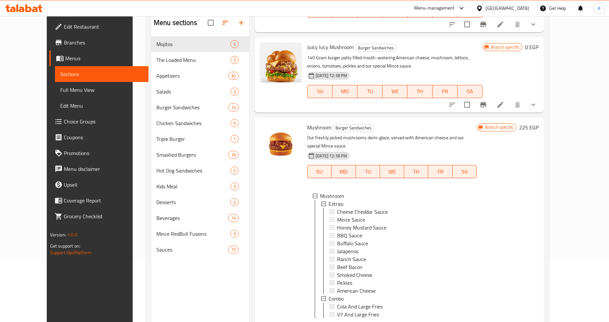
scroll to position [55, 0]
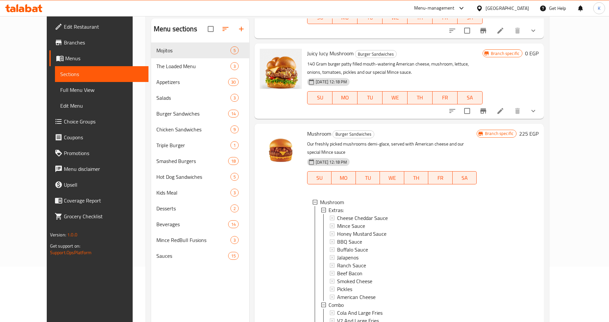
click at [310, 134] on span "Mushroom" at bounding box center [319, 134] width 24 height 10
copy h6 "Mushroom"
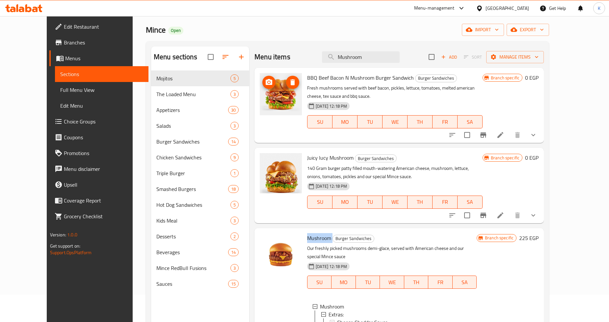
scroll to position [0, 0]
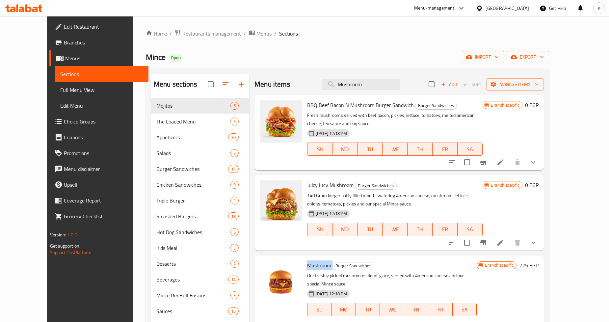
click at [257, 30] on span "Menus" at bounding box center [264, 34] width 15 height 8
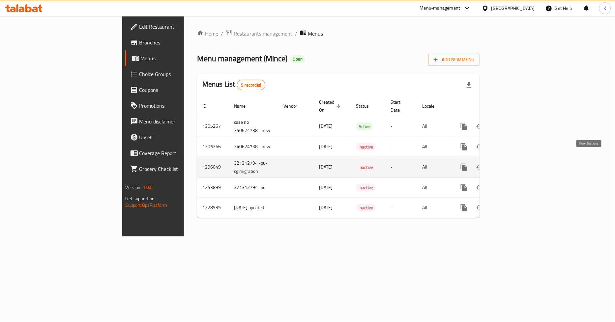
click at [515, 163] on icon "enhanced table" at bounding box center [511, 167] width 8 height 8
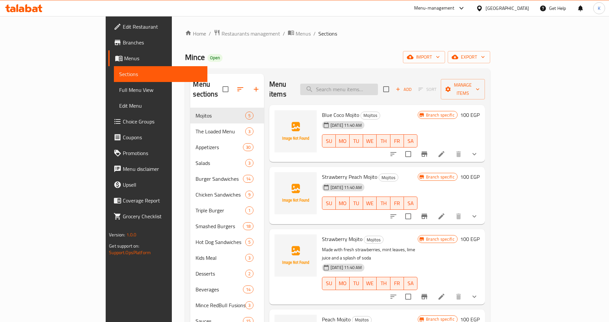
click at [378, 84] on input "search" at bounding box center [339, 90] width 78 height 12
paste input "Mushroom"
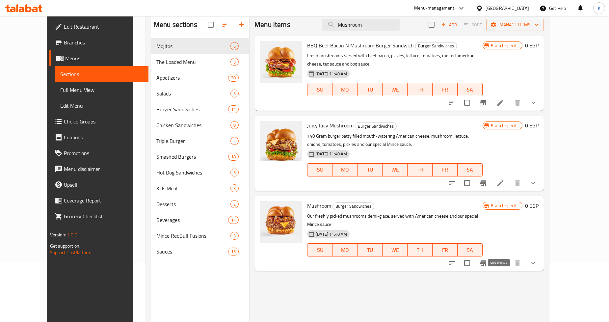
scroll to position [92, 0]
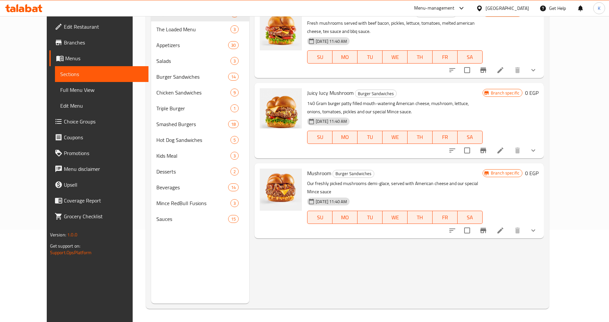
type input "Mushroom"
click at [538, 227] on icon "show more" at bounding box center [534, 231] width 8 height 8
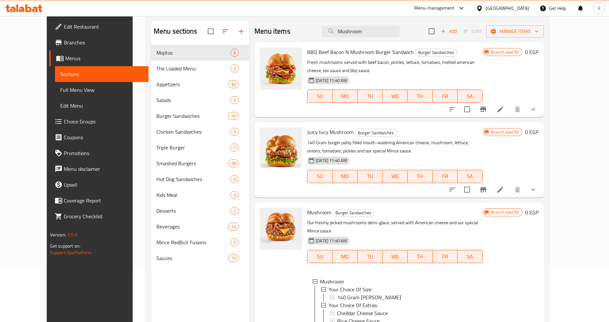
scroll to position [0, 0]
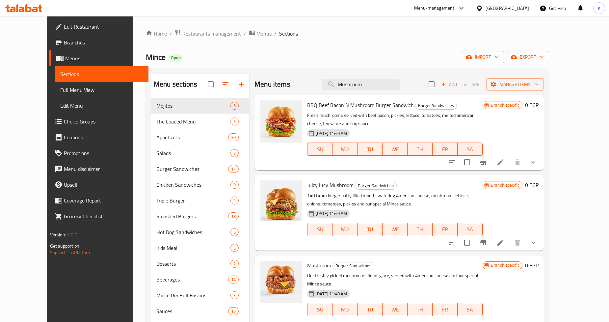
click at [257, 35] on span "Menus" at bounding box center [264, 34] width 15 height 8
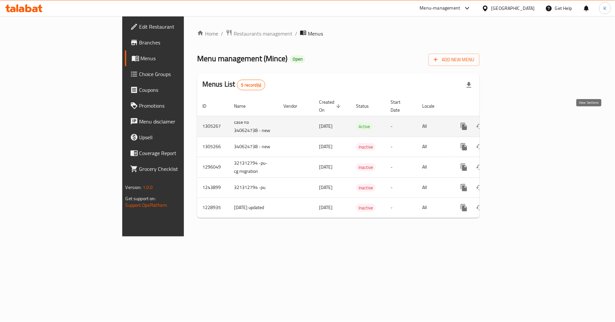
click at [519, 119] on link "enhanced table" at bounding box center [511, 127] width 16 height 16
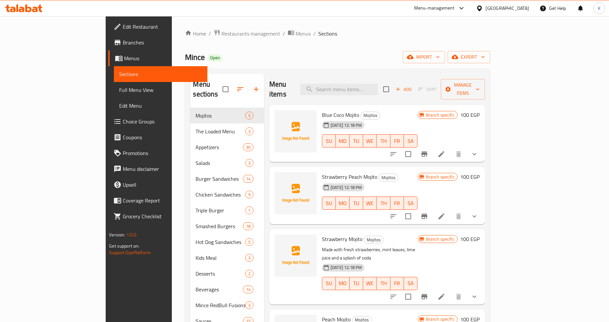
click at [123, 120] on span "Choice Groups" at bounding box center [162, 122] width 79 height 8
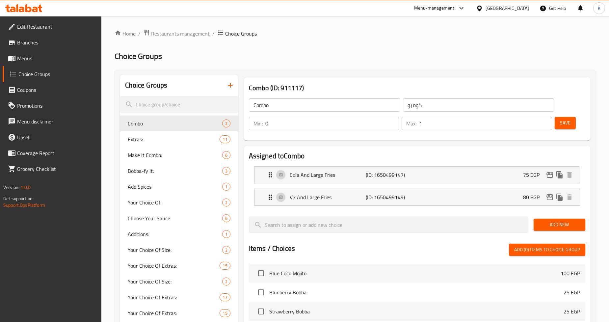
click at [207, 30] on span "Restaurants management" at bounding box center [180, 34] width 59 height 8
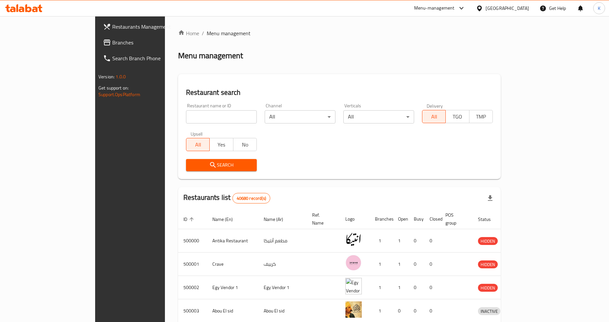
click at [186, 119] on input "search" at bounding box center [221, 116] width 71 height 13
type input "Mince"
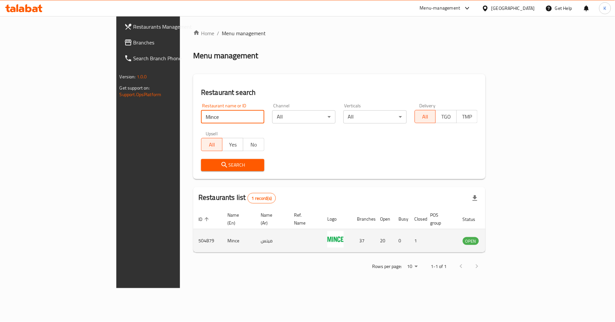
click at [505, 238] on icon "enhanced table" at bounding box center [500, 241] width 7 height 6
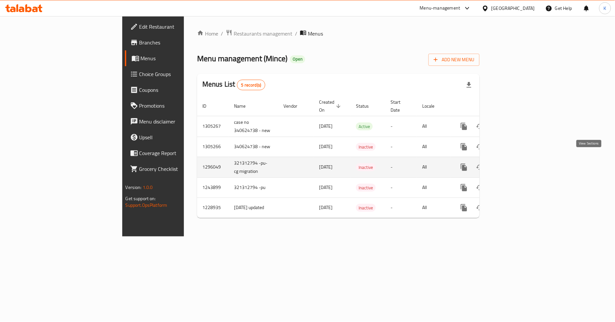
click at [515, 163] on icon "enhanced table" at bounding box center [511, 167] width 8 height 8
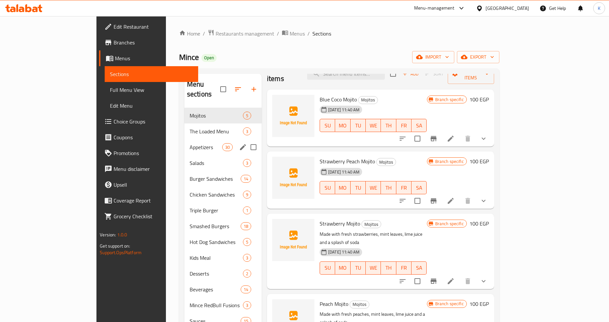
scroll to position [24, 0]
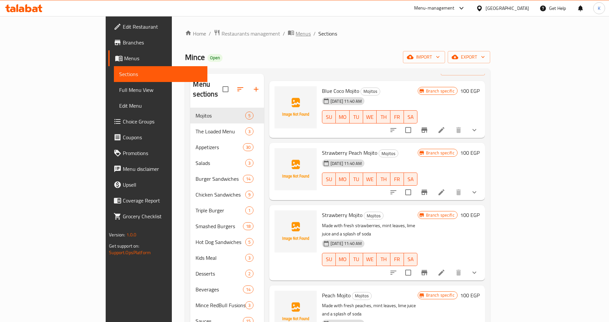
click at [296, 37] on span "Menus" at bounding box center [303, 34] width 15 height 8
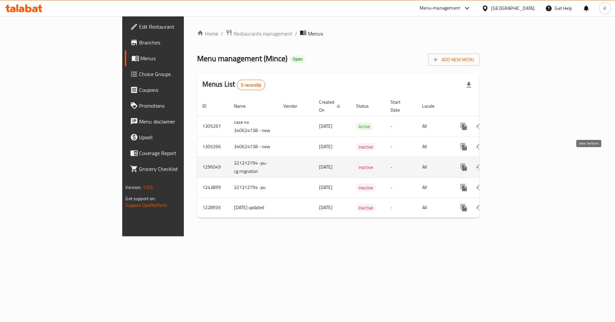
click at [515, 163] on icon "enhanced table" at bounding box center [511, 167] width 8 height 8
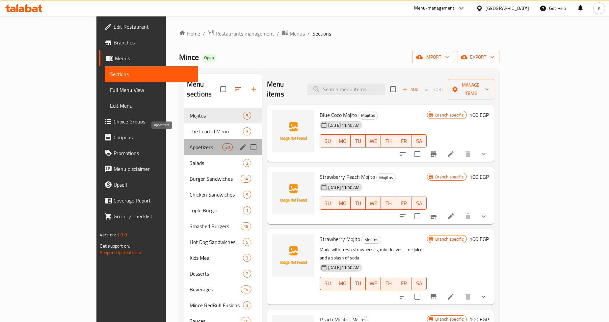
click at [190, 143] on span "Appetizers" at bounding box center [206, 147] width 33 height 8
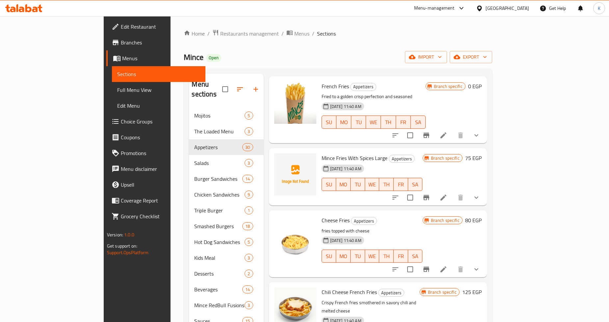
scroll to position [73, 0]
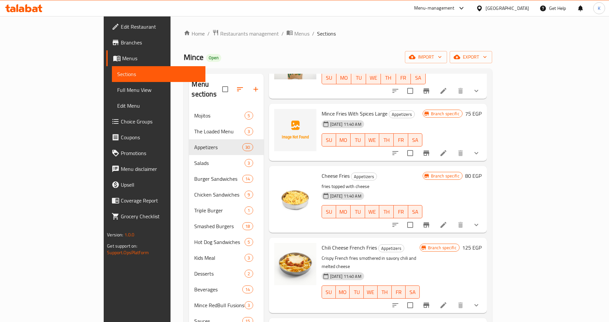
click at [485, 217] on button "show more" at bounding box center [477, 225] width 16 height 16
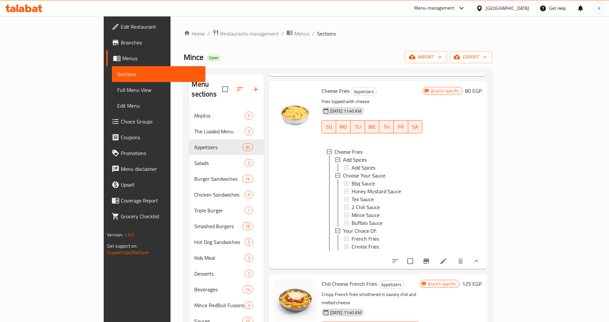
scroll to position [183, 0]
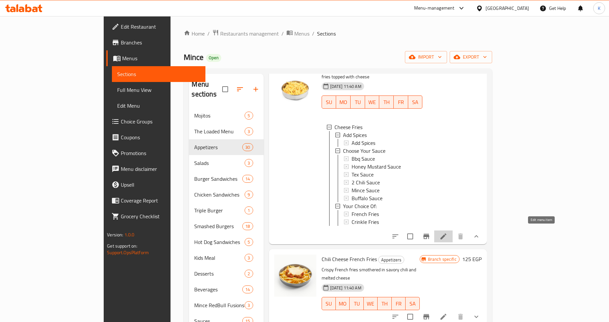
click at [448, 233] on icon at bounding box center [444, 237] width 8 height 8
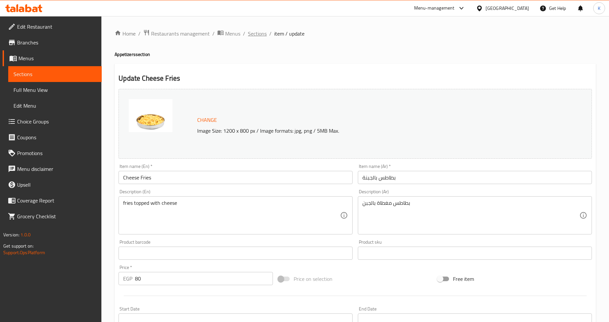
click at [257, 37] on span "Sections" at bounding box center [257, 34] width 19 height 8
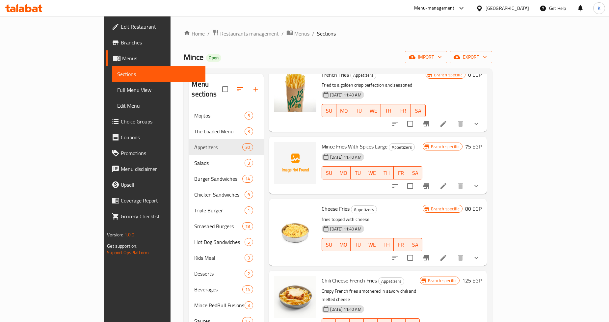
scroll to position [73, 0]
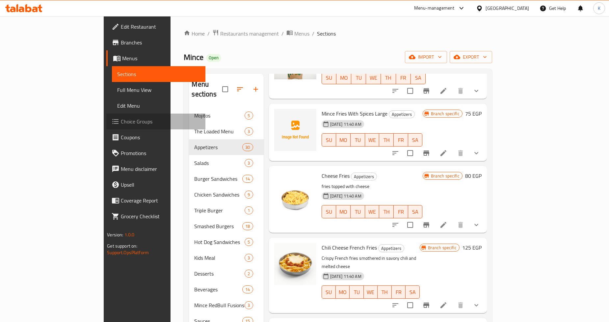
click at [121, 126] on span "Choice Groups" at bounding box center [160, 122] width 79 height 8
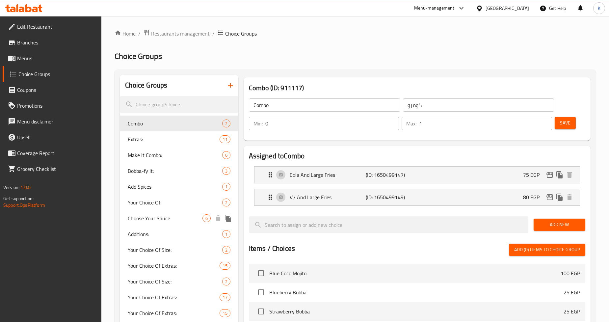
click at [160, 217] on span "Choose Your Sauce" at bounding box center [165, 218] width 74 height 8
type input "Choose Your Sauce"
type input "اختار الصوص"
type input "1"
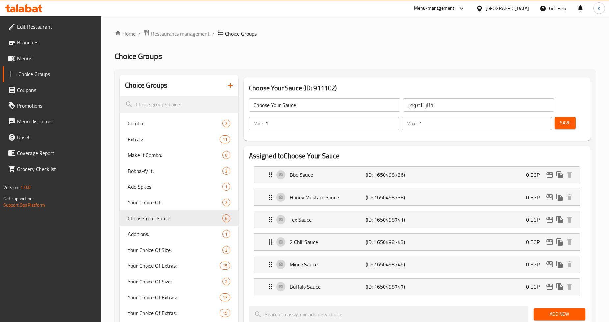
click at [327, 88] on h3 "Choose Your Sauce (ID: 911102)" at bounding box center [417, 88] width 337 height 11
copy h3 "911102"
drag, startPoint x: 32, startPoint y: 61, endPoint x: 58, endPoint y: 49, distance: 28.9
click at [32, 61] on span "Menus" at bounding box center [56, 58] width 79 height 8
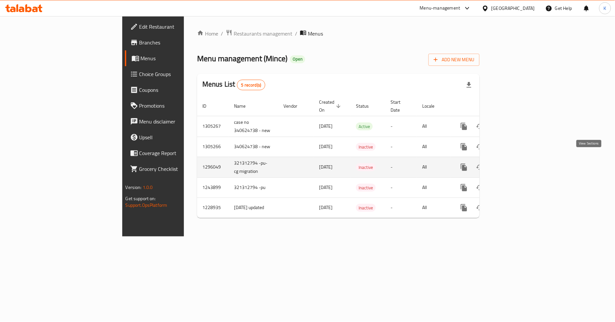
click at [514, 164] on icon "enhanced table" at bounding box center [511, 167] width 6 height 6
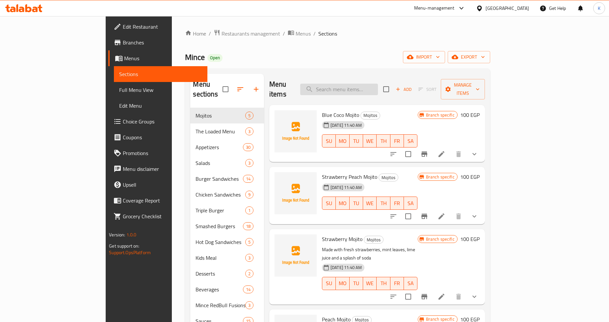
click at [361, 88] on input "search" at bounding box center [339, 90] width 78 height 12
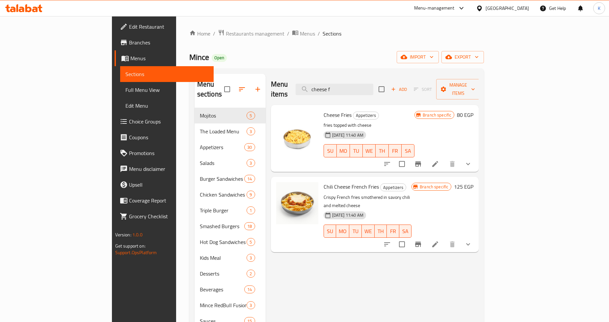
type input "cheese f"
click at [472, 160] on icon "show more" at bounding box center [468, 164] width 8 height 8
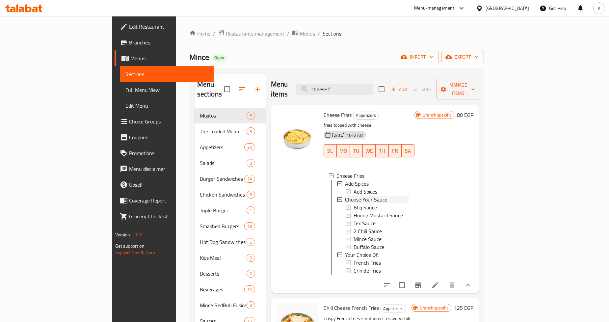
click at [373, 196] on div "Choose Your Sauce" at bounding box center [377, 200] width 65 height 8
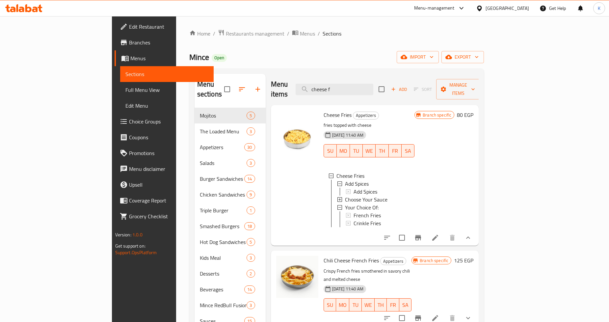
click at [373, 196] on div "Choose Your Sauce" at bounding box center [377, 200] width 65 height 8
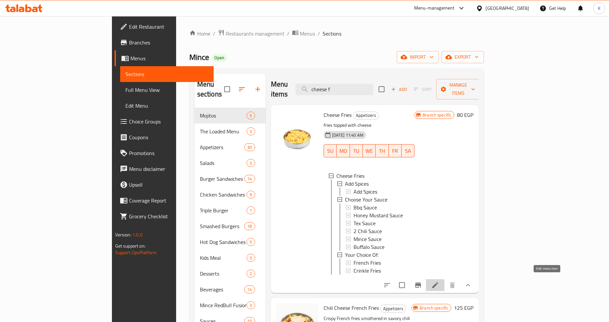
click at [439, 281] on icon at bounding box center [436, 285] width 8 height 8
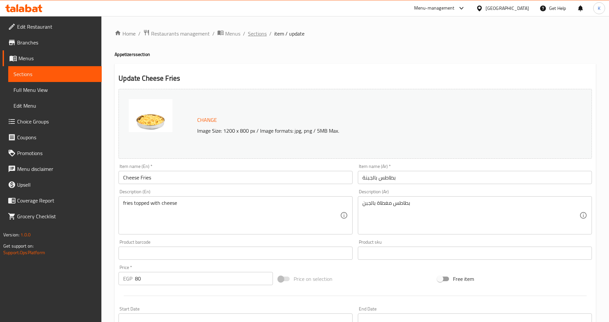
click at [250, 32] on span "Sections" at bounding box center [257, 34] width 19 height 8
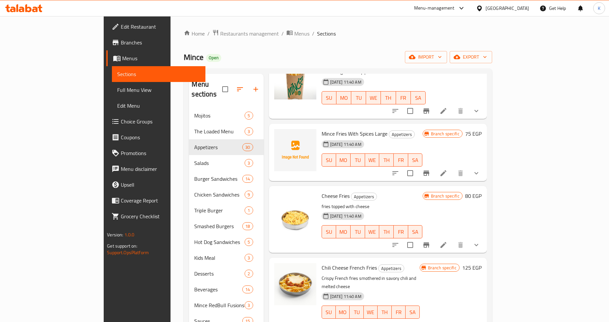
scroll to position [110, 0]
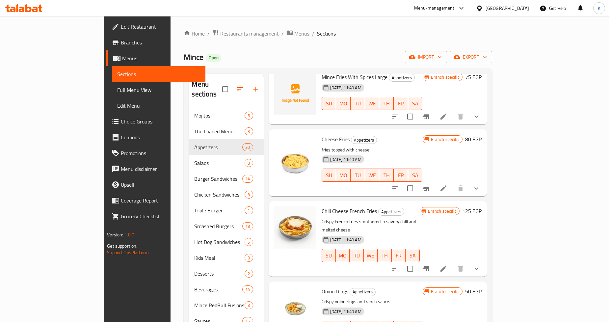
click at [481, 265] on icon "show more" at bounding box center [477, 269] width 8 height 8
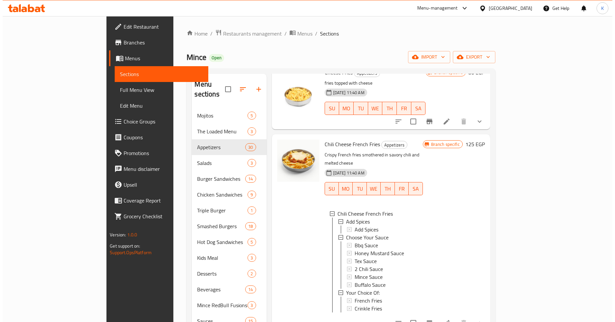
scroll to position [183, 0]
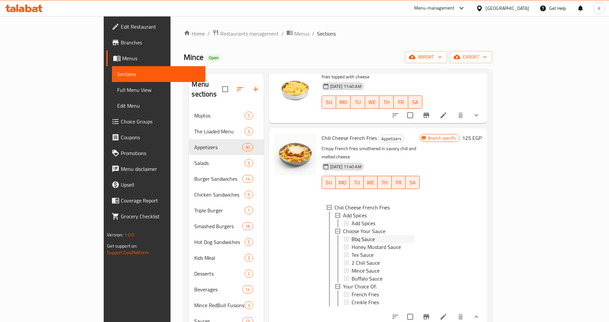
click at [356, 235] on div "Bbq Sauce" at bounding box center [383, 239] width 63 height 8
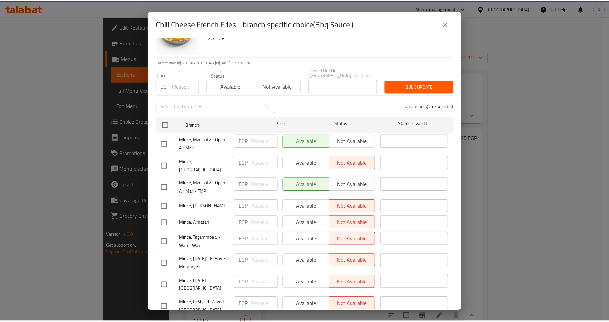
scroll to position [1, 0]
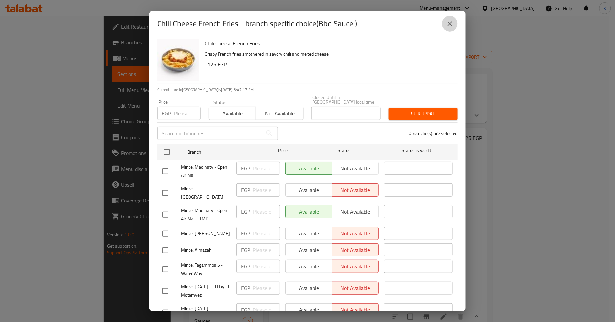
click at [447, 27] on icon "close" at bounding box center [450, 24] width 8 height 8
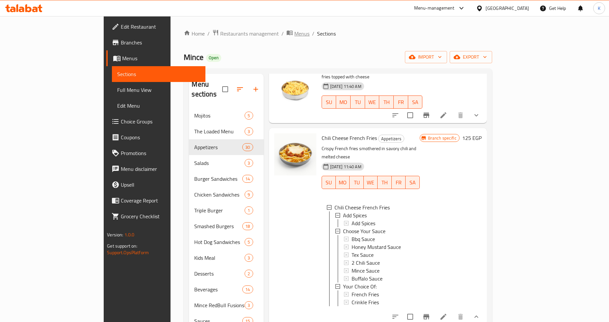
click at [294, 32] on span "Menus" at bounding box center [301, 34] width 15 height 8
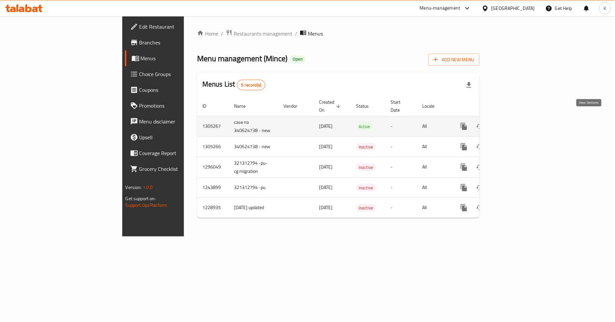
click at [515, 123] on icon "enhanced table" at bounding box center [511, 127] width 8 height 8
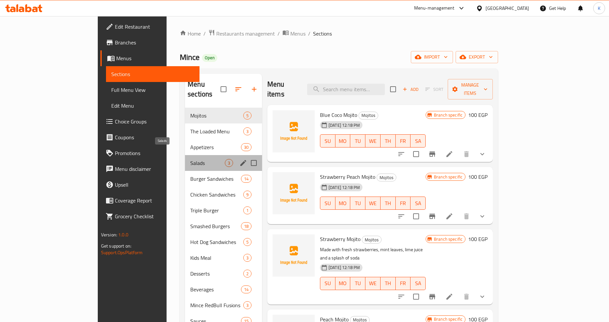
click at [190, 159] on span "Salads" at bounding box center [207, 163] width 35 height 8
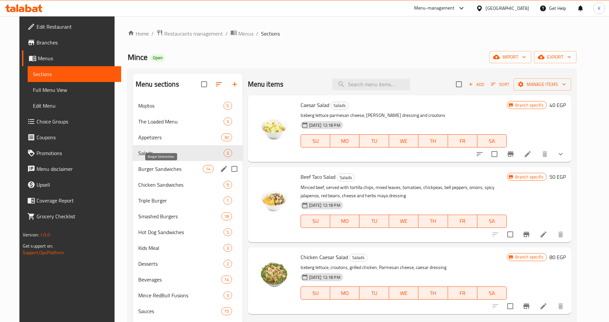
click at [169, 171] on span "Burger Sandwiches" at bounding box center [170, 169] width 65 height 8
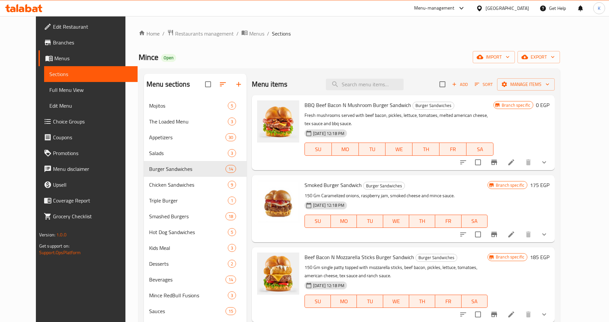
click at [548, 160] on icon "show more" at bounding box center [545, 162] width 8 height 8
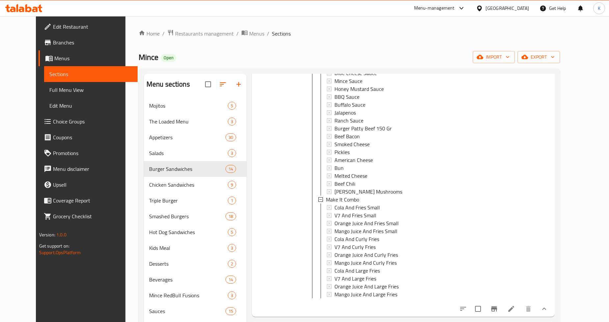
scroll to position [329, 0]
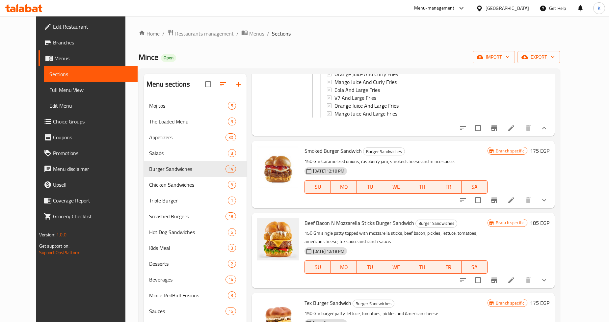
click at [548, 204] on icon "show more" at bounding box center [545, 200] width 8 height 8
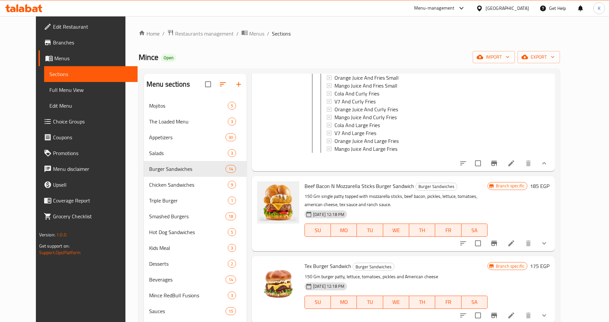
scroll to position [768, 0]
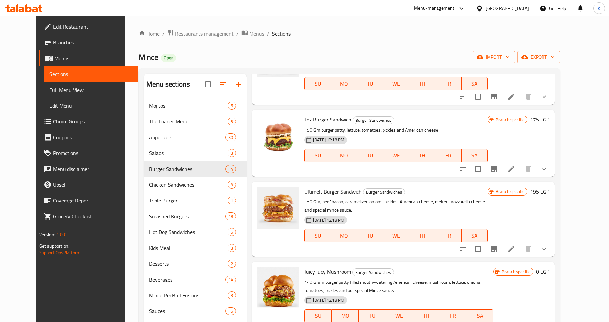
click at [552, 105] on button "show more" at bounding box center [545, 97] width 16 height 16
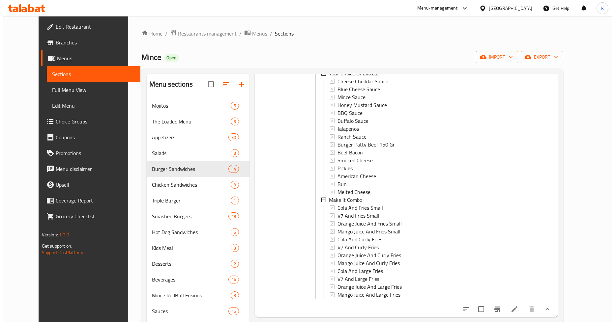
scroll to position [805, 0]
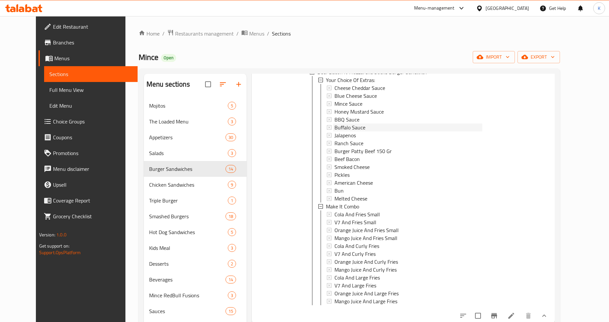
click at [343, 131] on span "Buffalo Sauce" at bounding box center [350, 128] width 31 height 8
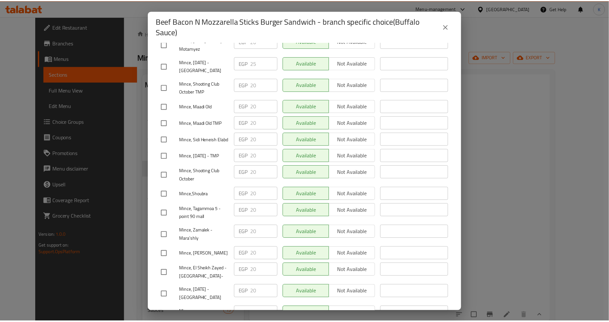
scroll to position [592, 0]
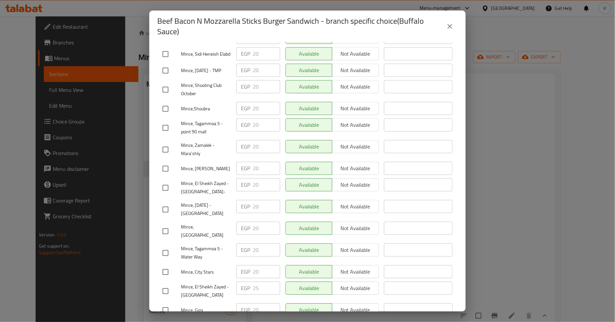
click at [446, 29] on icon "close" at bounding box center [450, 26] width 8 height 8
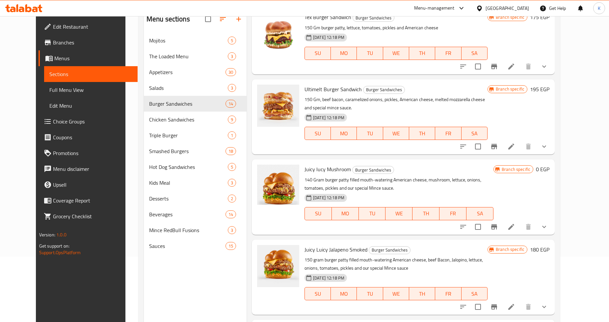
scroll to position [73, 0]
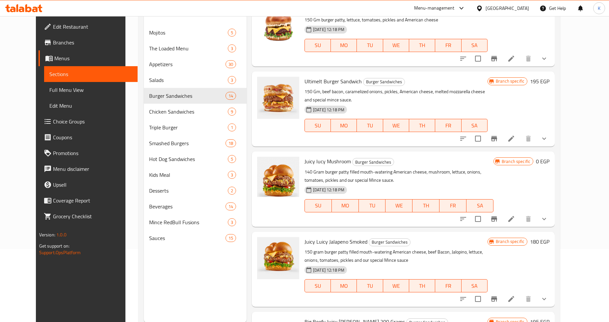
click at [550, 61] on div "Branch specific 175 EGP" at bounding box center [519, 33] width 62 height 56
click at [552, 67] on button "show more" at bounding box center [545, 59] width 16 height 16
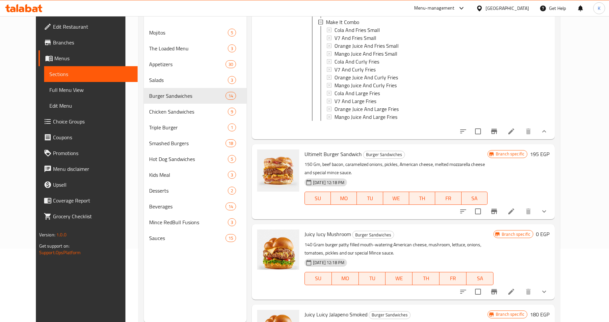
click at [548, 215] on icon "show more" at bounding box center [545, 212] width 8 height 8
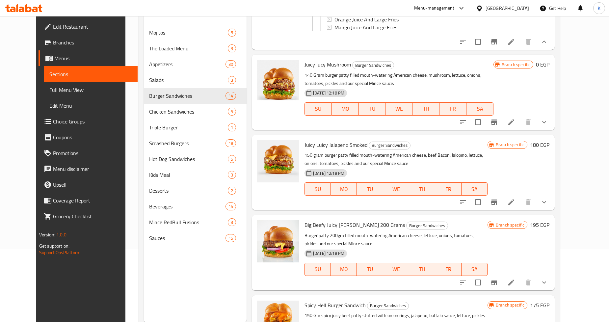
scroll to position [1720, 0]
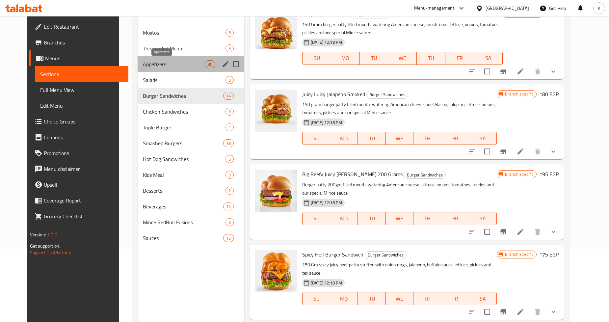
click at [167, 65] on span "Appetizers" at bounding box center [174, 64] width 62 height 8
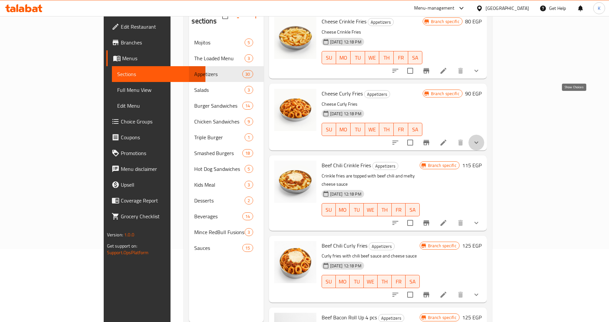
click at [481, 139] on icon "show more" at bounding box center [477, 143] width 8 height 8
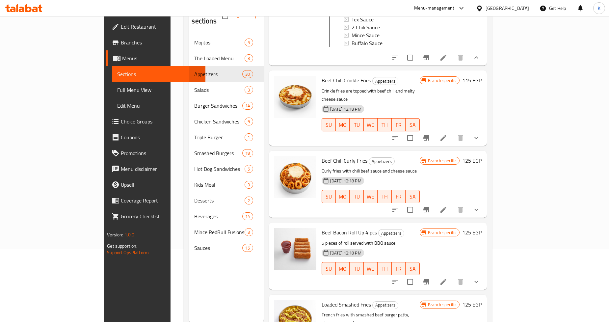
scroll to position [1234, 0]
click at [481, 206] on icon "show more" at bounding box center [477, 210] width 8 height 8
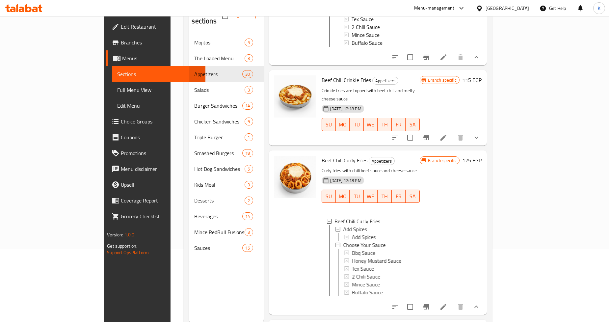
click at [481, 134] on icon "show more" at bounding box center [477, 138] width 8 height 8
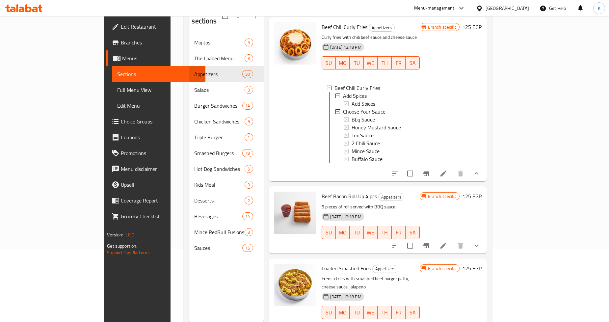
scroll to position [1453, 0]
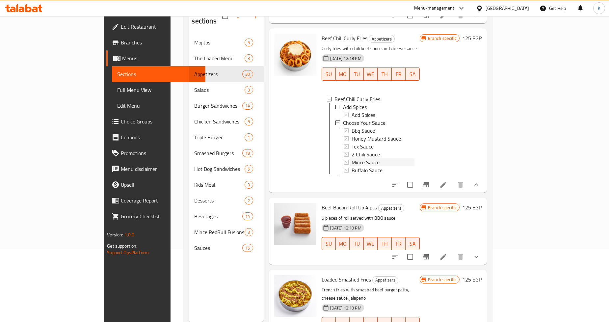
click at [352, 158] on span "Mince Sauce" at bounding box center [366, 162] width 28 height 8
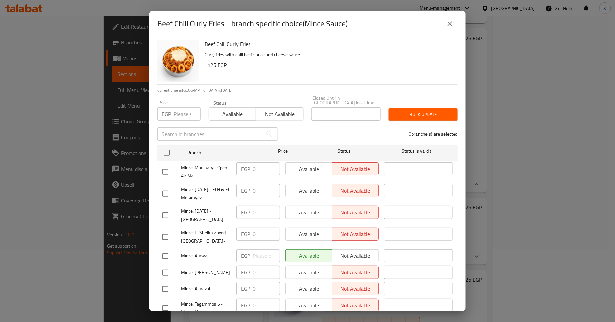
click at [450, 25] on icon "close" at bounding box center [450, 24] width 8 height 8
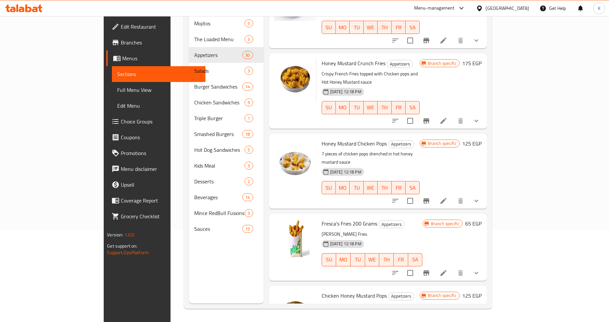
scroll to position [1966, 0]
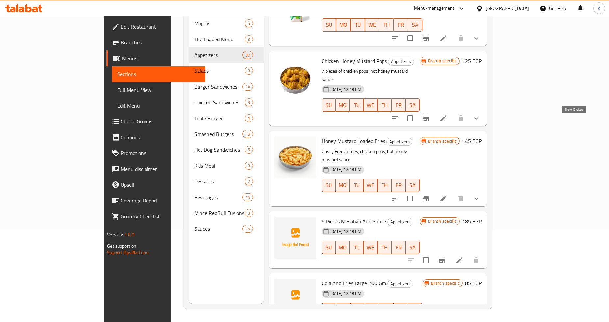
click at [481, 195] on icon "show more" at bounding box center [477, 199] width 8 height 8
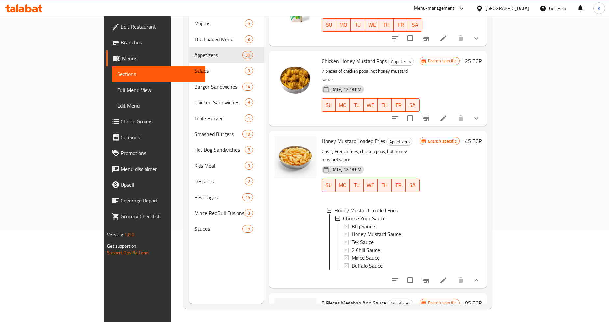
click at [481, 114] on icon "show more" at bounding box center [477, 118] width 8 height 8
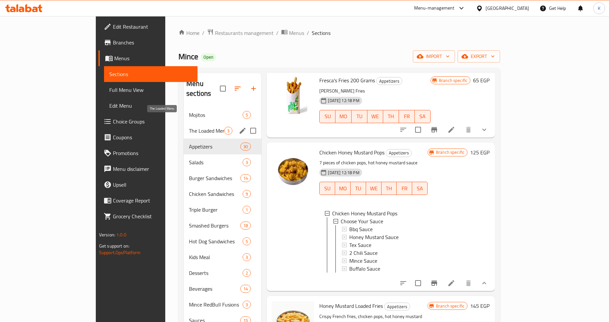
scroll to position [0, 0]
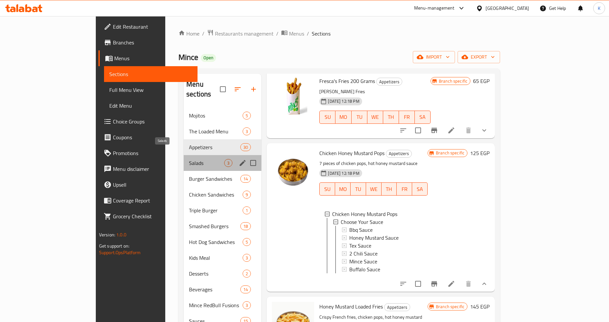
click at [189, 159] on span "Salads" at bounding box center [206, 163] width 35 height 8
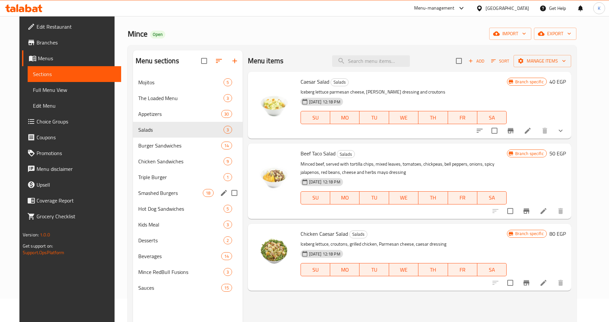
scroll to position [37, 0]
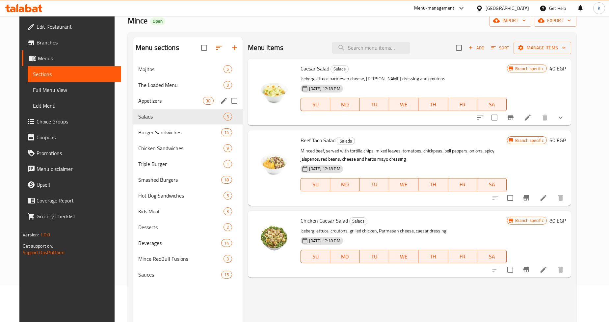
click at [170, 101] on span "Appetizers" at bounding box center [170, 101] width 65 height 8
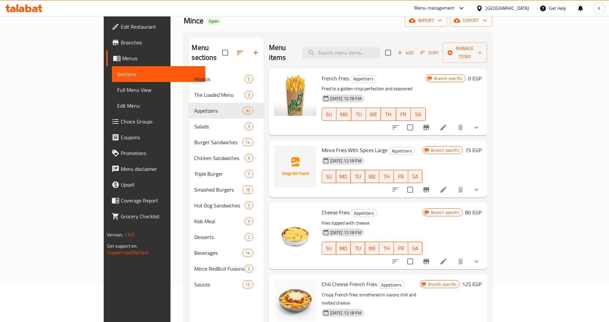
click at [485, 120] on button "show more" at bounding box center [477, 128] width 16 height 16
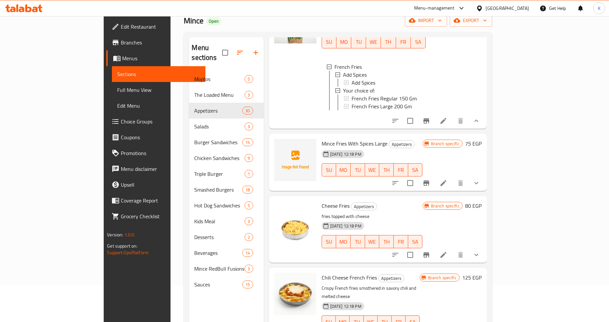
scroll to position [73, 0]
click at [481, 179] on icon "show more" at bounding box center [477, 183] width 8 height 8
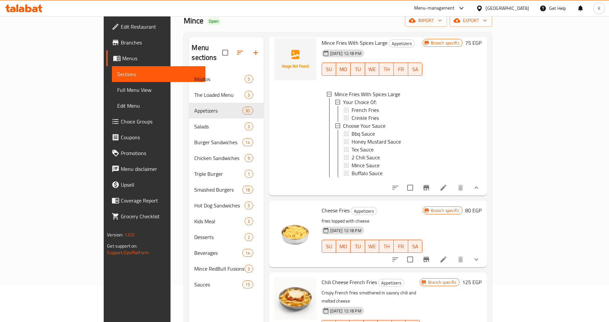
scroll to position [183, 0]
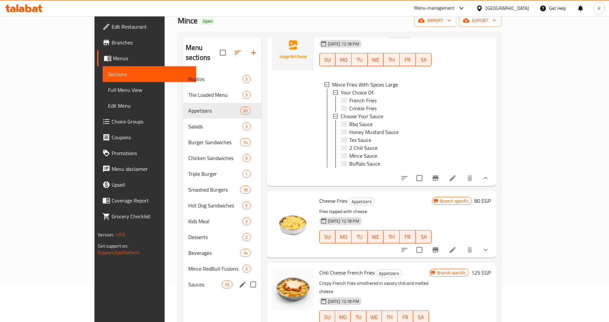
click at [188, 281] on span "Sauces" at bounding box center [204, 285] width 33 height 8
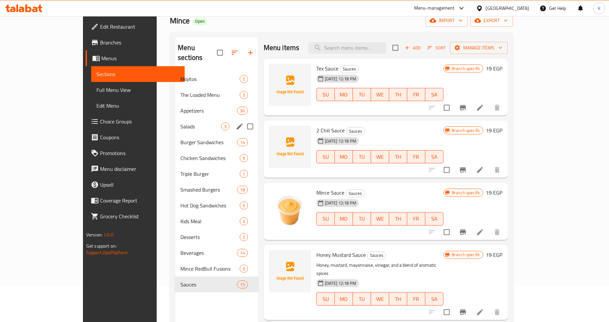
click at [175, 121] on div "Salads 3" at bounding box center [216, 127] width 83 height 16
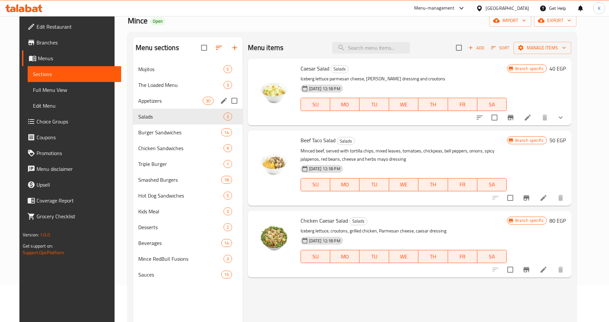
click at [153, 104] on span "Appetizers" at bounding box center [170, 101] width 65 height 8
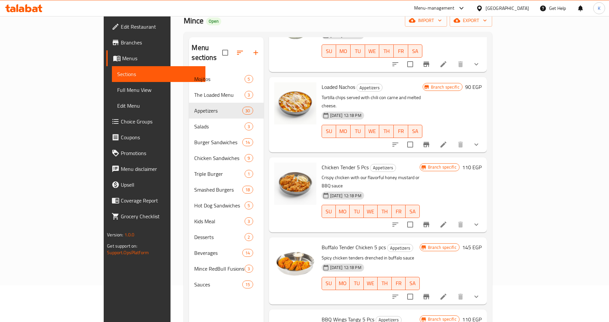
scroll to position [403, 0]
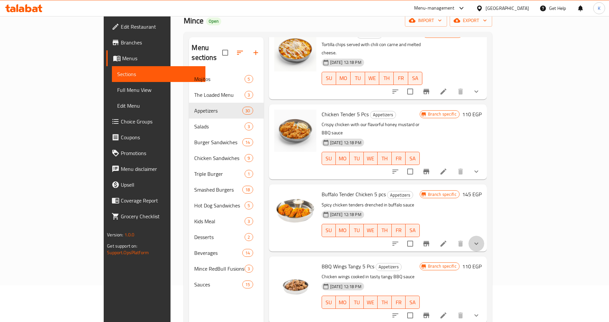
click at [485, 236] on button "show more" at bounding box center [477, 244] width 16 height 16
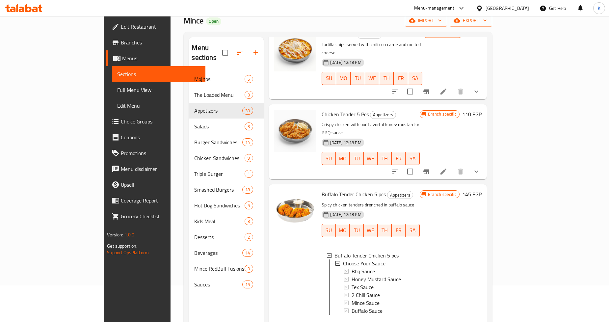
click at [481, 168] on icon "show more" at bounding box center [477, 172] width 8 height 8
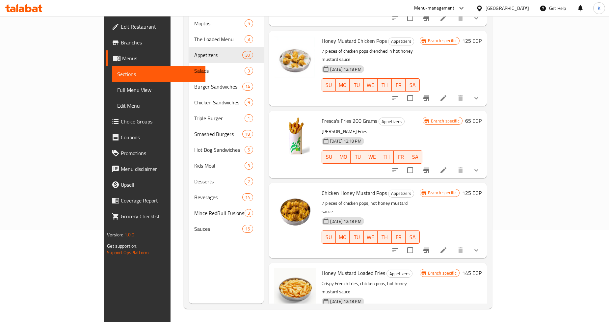
scroll to position [1704, 0]
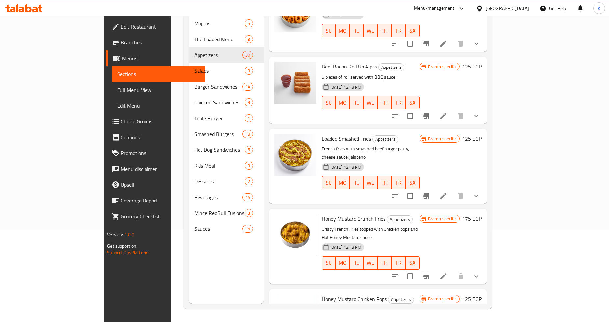
scroll to position [1411, 0]
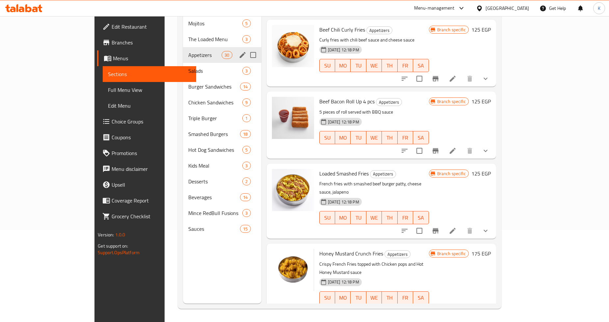
click at [188, 51] on span "Appetizers" at bounding box center [204, 55] width 33 height 8
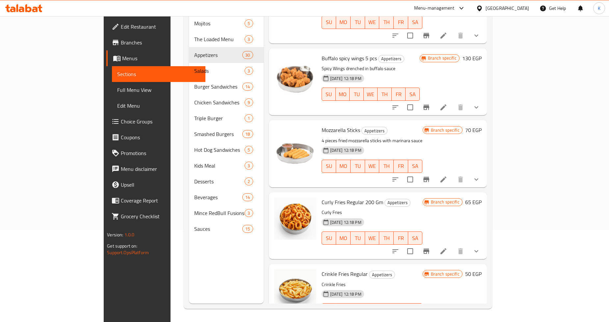
scroll to position [825, 0]
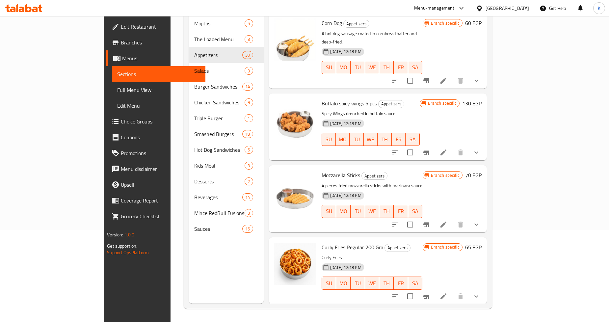
click at [487, 265] on div "Curly Fries Regular 200 Gm Appetizers Curly Fries 12-08-2025 12:18 PM SU MO TU …" at bounding box center [378, 270] width 218 height 67
click at [485, 289] on button "show more" at bounding box center [477, 297] width 16 height 16
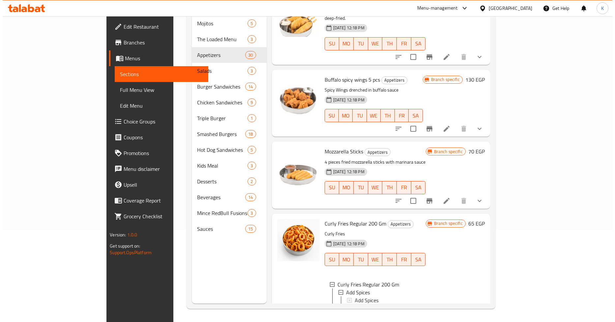
scroll to position [935, 0]
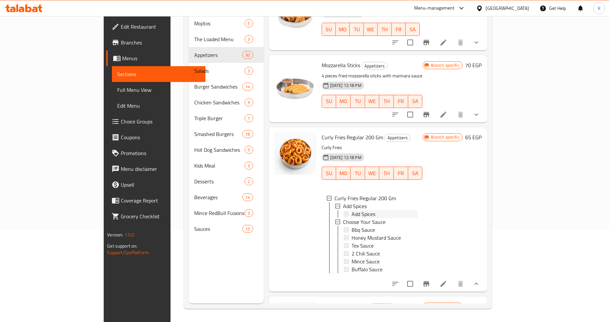
click at [352, 210] on span "Add Spices" at bounding box center [364, 214] width 24 height 8
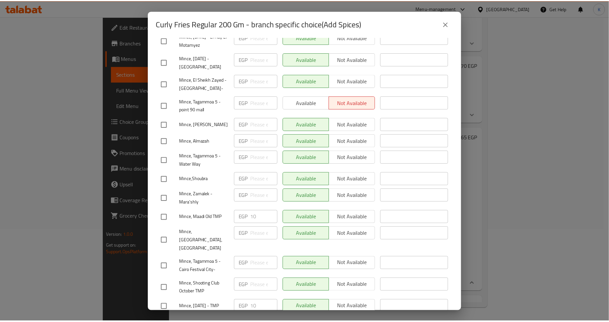
scroll to position [329, 0]
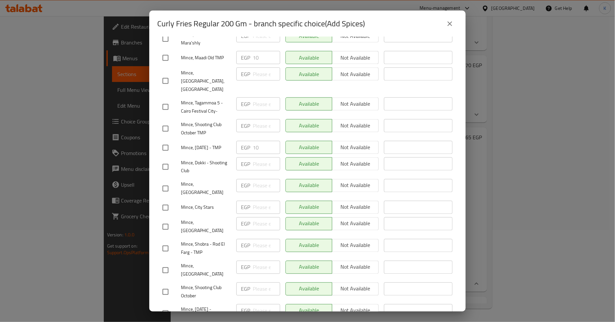
click at [451, 24] on icon "close" at bounding box center [450, 24] width 8 height 8
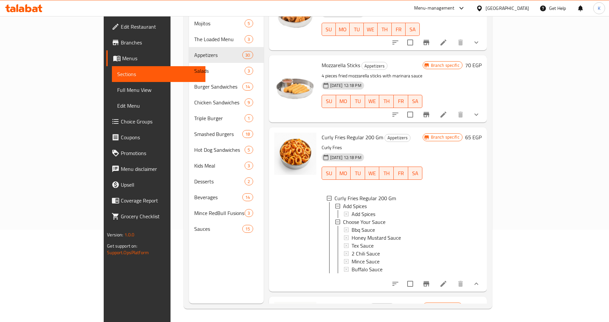
click at [448, 280] on icon at bounding box center [444, 284] width 8 height 8
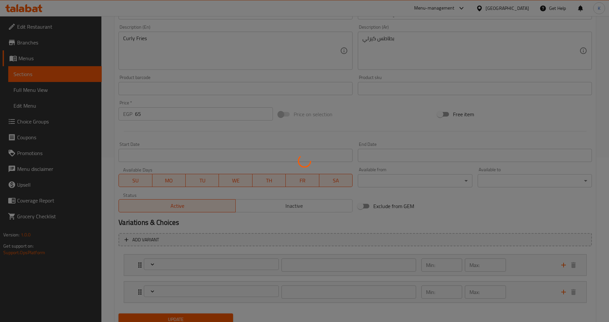
scroll to position [190, 0]
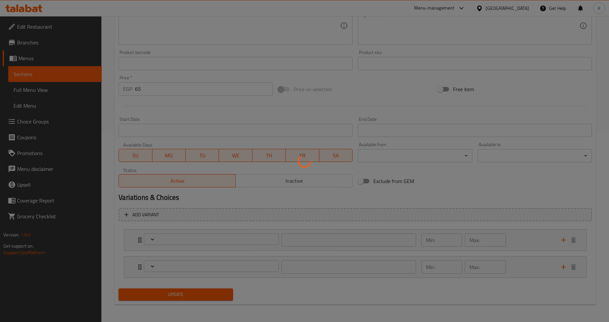
type input "أضف التوابل"
type input "0"
type input "1"
type input "اختار الصوص"
type input "1"
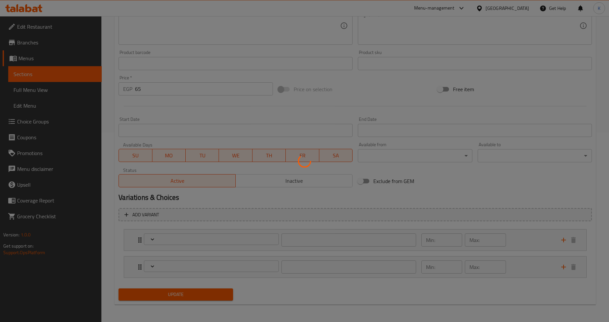
type input "1"
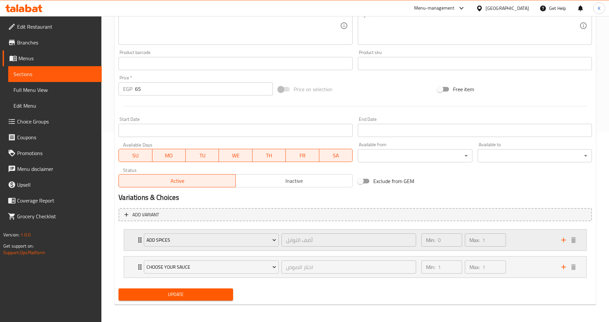
click at [527, 241] on div "Min: 0 ​ Max: 1 ​" at bounding box center [488, 240] width 140 height 21
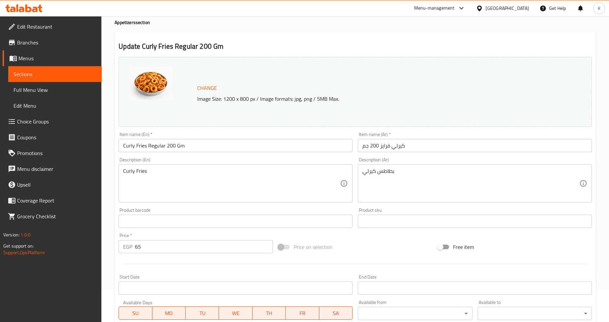
scroll to position [0, 0]
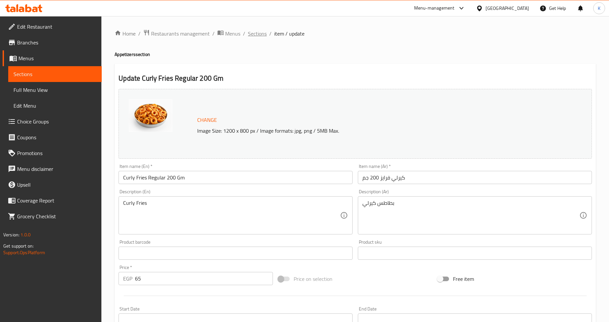
click at [260, 31] on span "Sections" at bounding box center [257, 34] width 19 height 8
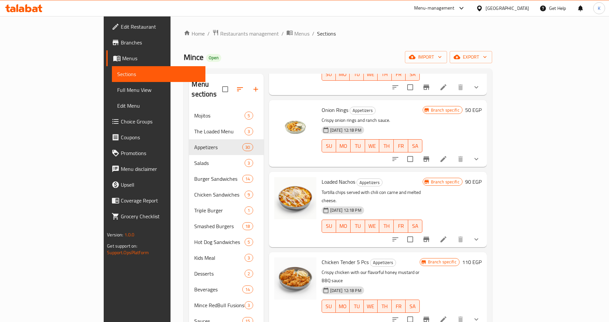
scroll to position [439, 0]
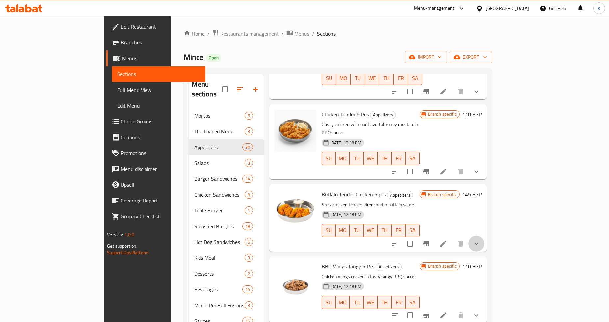
click at [485, 236] on button "show more" at bounding box center [477, 244] width 16 height 16
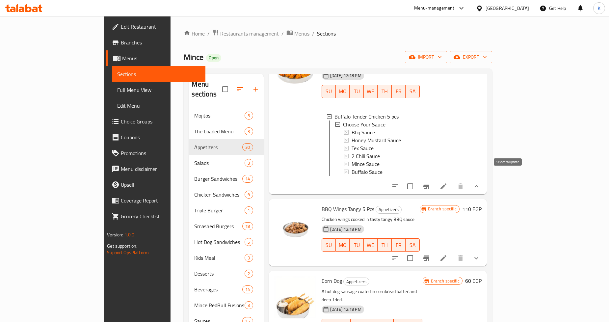
scroll to position [622, 0]
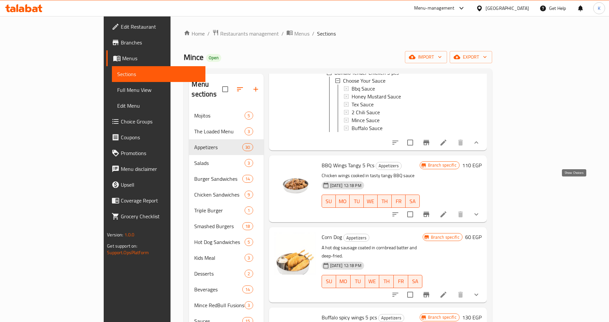
click at [481, 210] on icon "show more" at bounding box center [477, 214] width 8 height 8
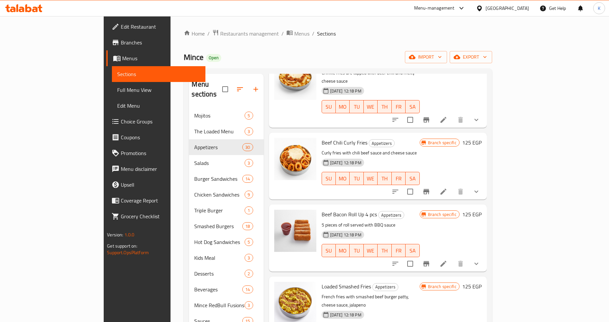
scroll to position [1391, 0]
click at [481, 260] on icon "show more" at bounding box center [477, 264] width 8 height 8
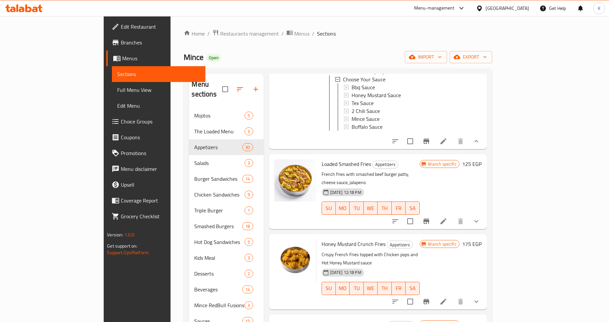
scroll to position [1610, 0]
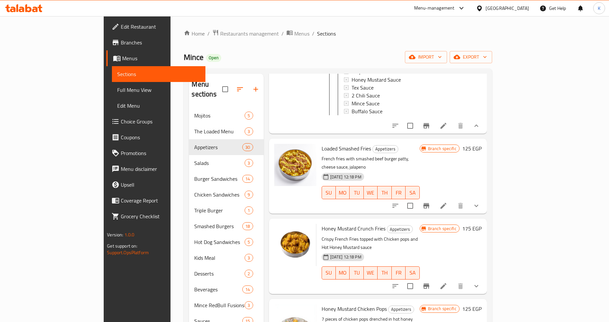
click at [485, 198] on button "show more" at bounding box center [477, 206] width 16 height 16
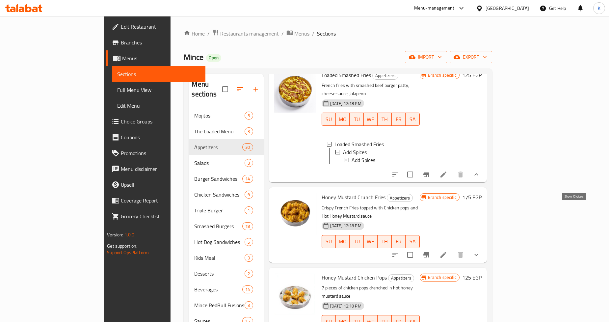
click at [481, 251] on icon "show more" at bounding box center [477, 255] width 8 height 8
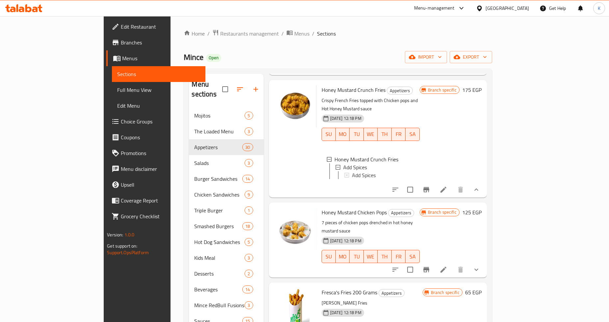
scroll to position [1793, 0]
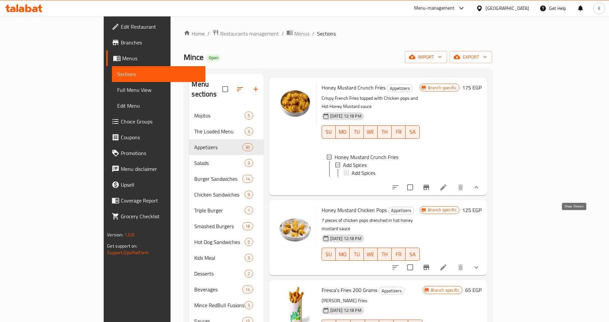
click at [481, 264] on icon "show more" at bounding box center [477, 268] width 8 height 8
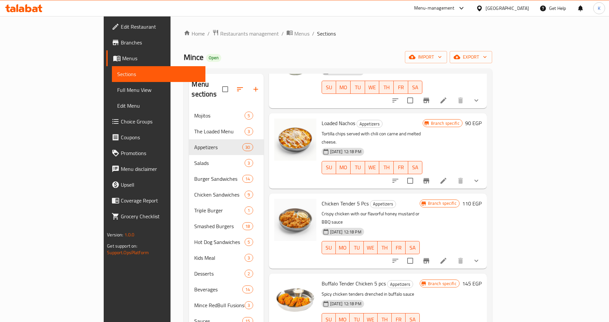
scroll to position [293, 0]
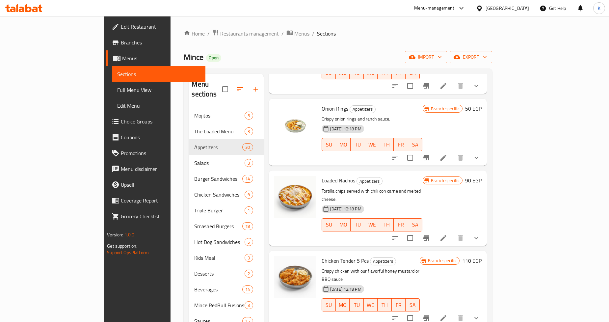
click at [294, 34] on span "Menus" at bounding box center [301, 34] width 15 height 8
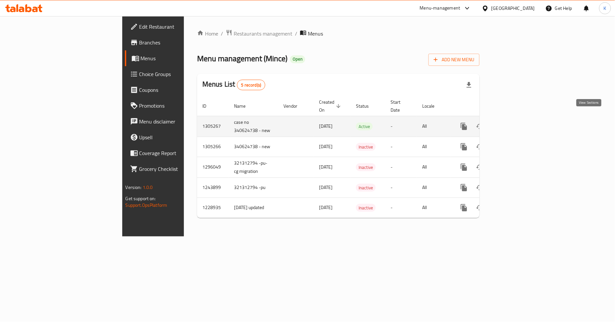
click at [515, 123] on icon "enhanced table" at bounding box center [511, 127] width 8 height 8
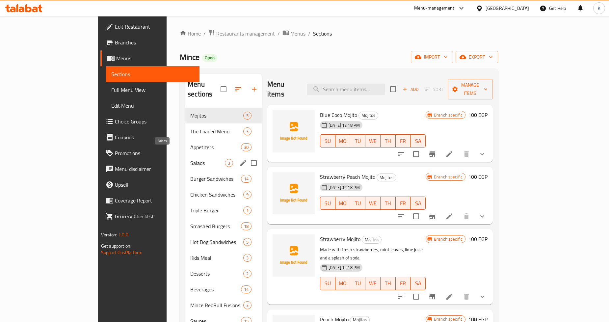
click at [190, 159] on span "Salads" at bounding box center [207, 163] width 35 height 8
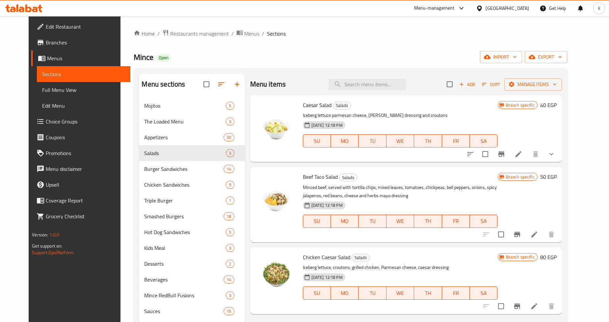
click at [562, 153] on div "Caesar Salad Salads Iceberg lettuce parmesan cheese, caesar dressing and crouto…" at bounding box center [406, 128] width 312 height 67
click at [560, 153] on button "show more" at bounding box center [552, 154] width 16 height 16
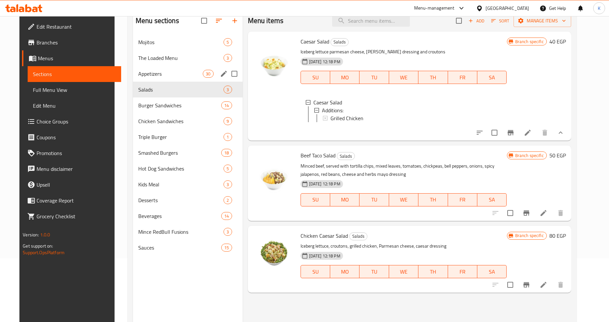
scroll to position [55, 0]
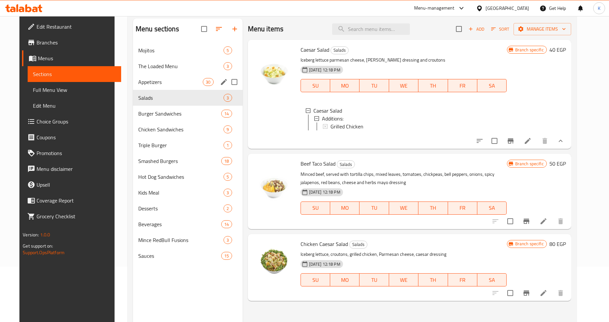
click at [146, 78] on span "Appetizers" at bounding box center [170, 82] width 65 height 8
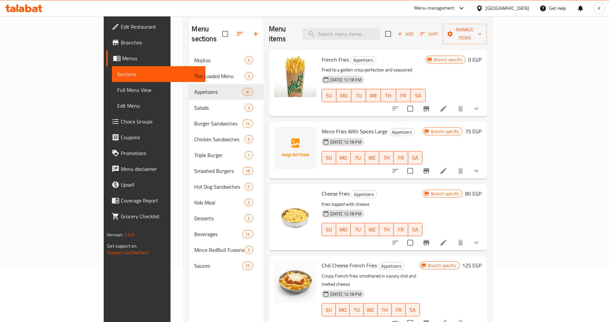
click at [481, 105] on icon "show more" at bounding box center [477, 109] width 8 height 8
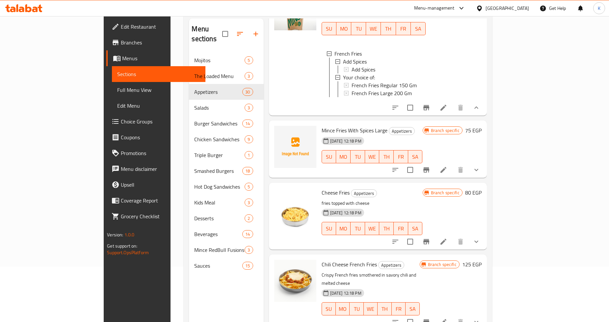
scroll to position [73, 0]
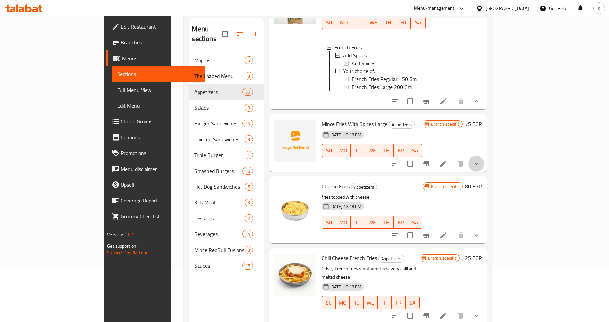
click at [485, 156] on button "show more" at bounding box center [477, 164] width 16 height 16
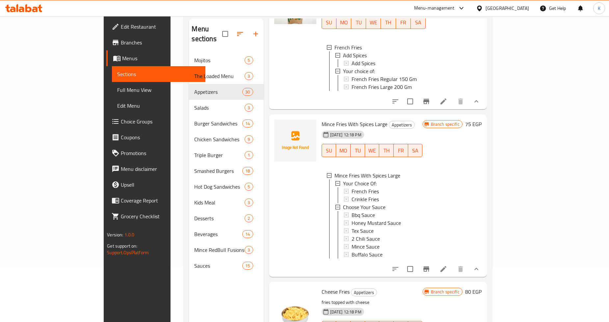
scroll to position [110, 0]
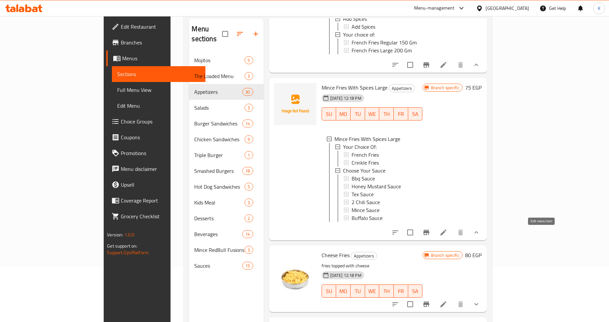
click at [448, 233] on icon at bounding box center [444, 233] width 8 height 8
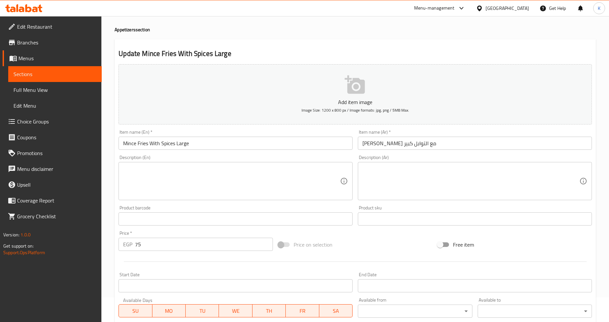
scroll to position [180, 0]
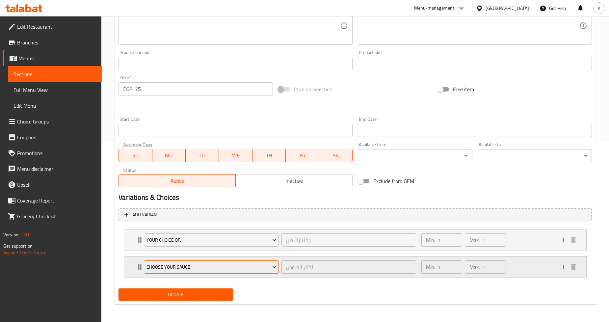
click at [247, 267] on span "Choose Your Sauce" at bounding box center [212, 267] width 130 height 8
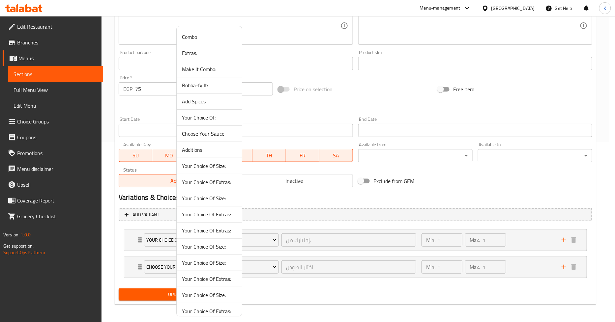
click at [200, 237] on li "Your Choice Of Extras:" at bounding box center [209, 231] width 65 height 16
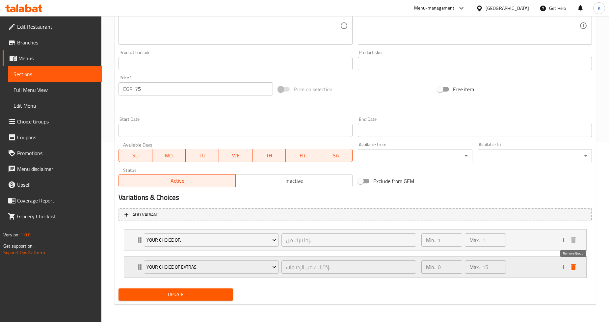
click at [575, 267] on icon "delete" at bounding box center [574, 267] width 5 height 6
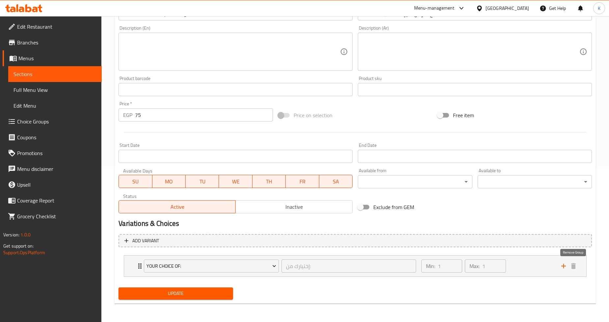
scroll to position [153, 0]
click at [216, 293] on span "Update" at bounding box center [176, 295] width 104 height 8
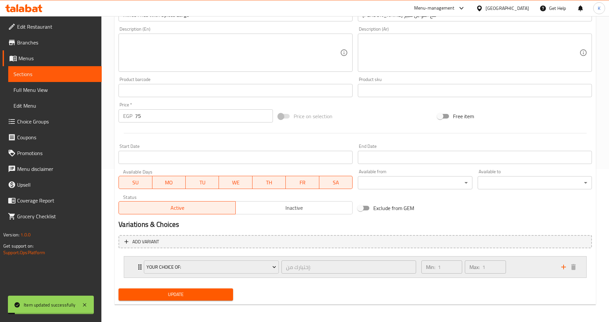
click at [512, 265] on div "Min: 1 ​ Max: 1 ​" at bounding box center [488, 267] width 140 height 21
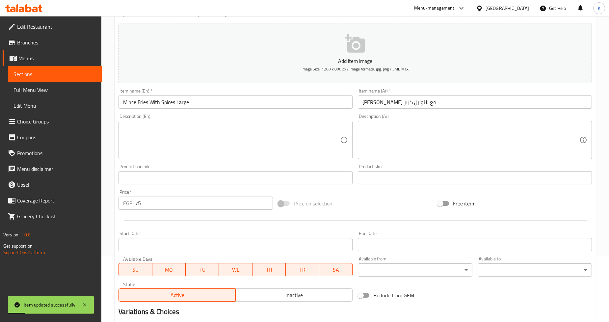
scroll to position [0, 0]
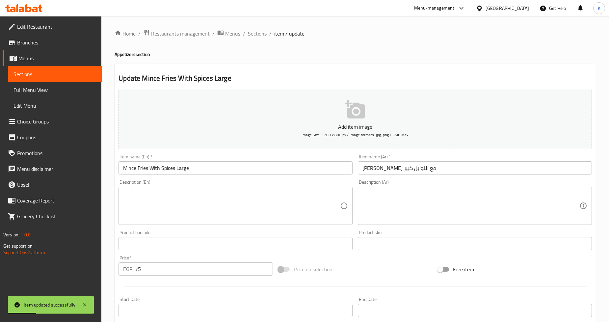
click at [254, 34] on span "Sections" at bounding box center [257, 34] width 19 height 8
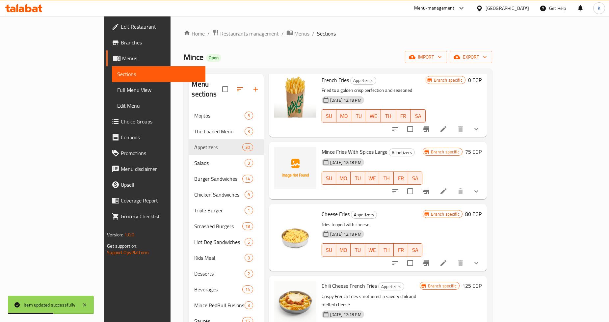
scroll to position [73, 0]
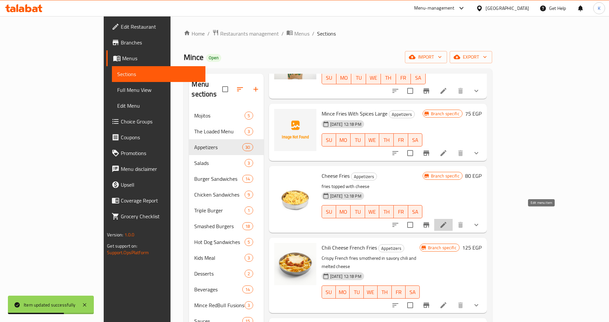
click at [447, 222] on icon at bounding box center [444, 225] width 6 height 6
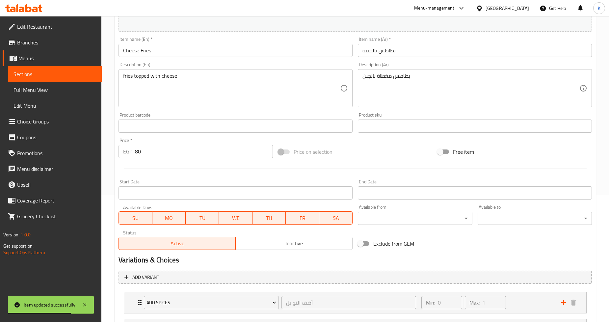
scroll to position [217, 0]
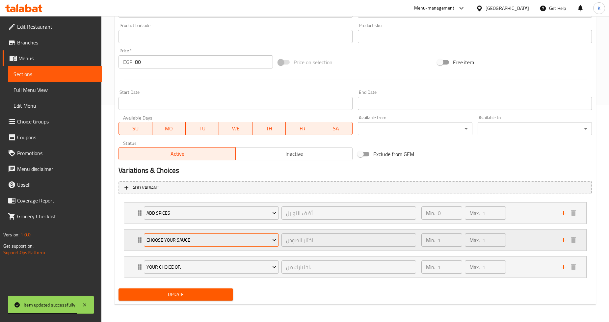
click at [232, 237] on span "Choose Your Sauce" at bounding box center [212, 240] width 130 height 8
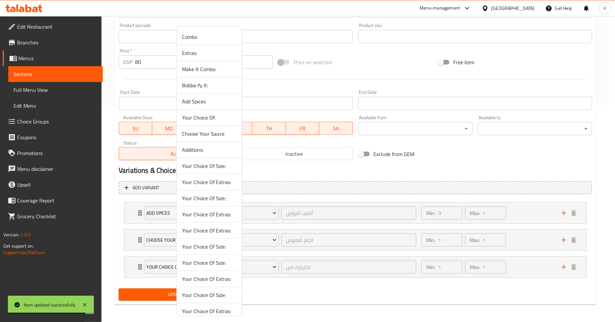
click at [217, 218] on span "Your Choice Of Extras:" at bounding box center [209, 214] width 55 height 8
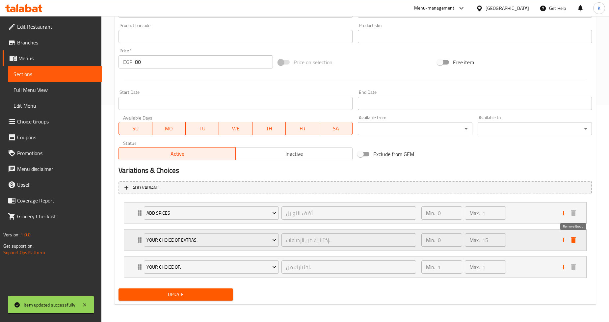
click at [574, 239] on icon "delete" at bounding box center [574, 240] width 5 height 6
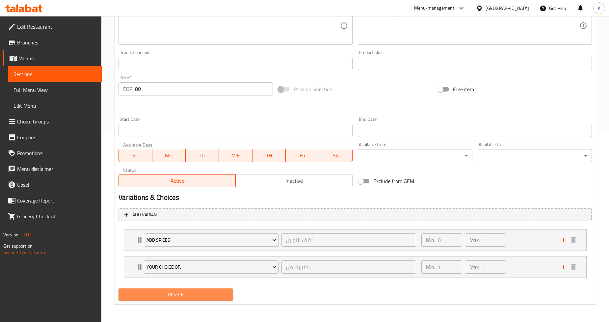
click at [167, 295] on span "Update" at bounding box center [176, 295] width 104 height 8
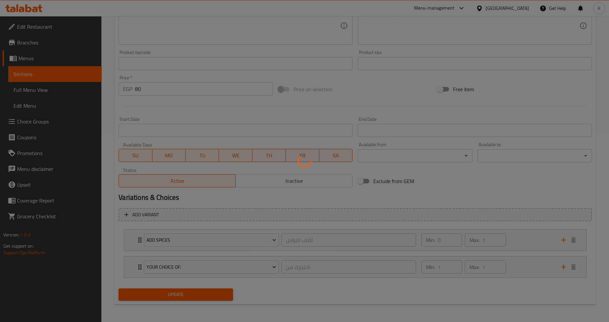
scroll to position [0, 0]
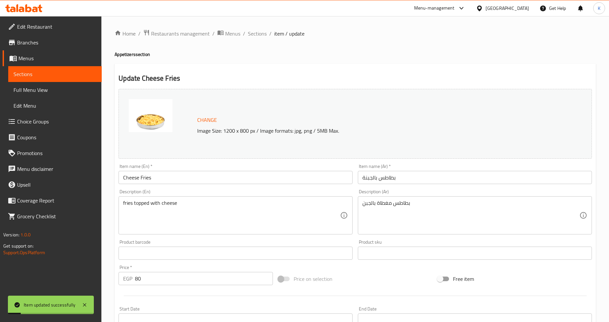
click at [262, 33] on span "Sections" at bounding box center [257, 34] width 19 height 8
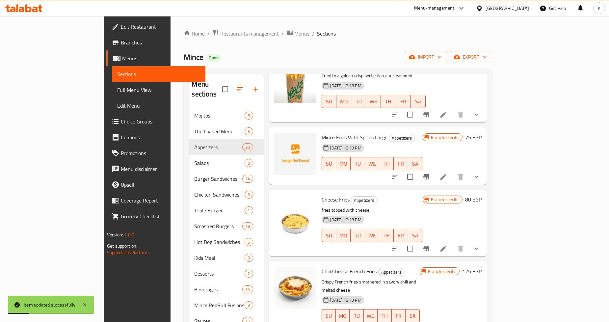
scroll to position [146, 0]
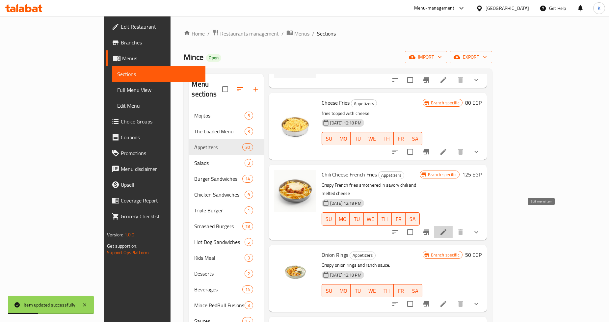
click at [448, 228] on icon at bounding box center [444, 232] width 8 height 8
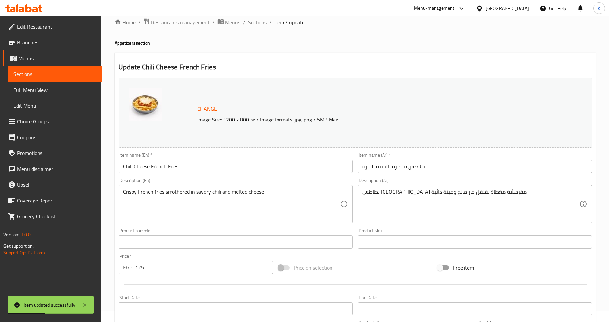
scroll to position [217, 0]
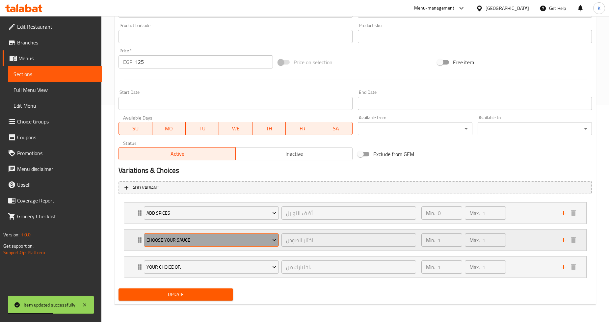
click at [216, 244] on button "Choose Your Sauce" at bounding box center [211, 240] width 135 height 13
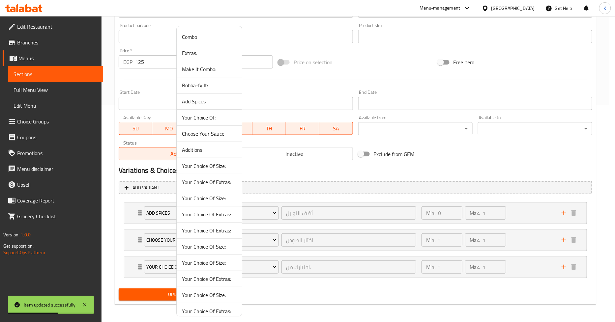
click at [197, 206] on li "Your Choice Of Size:" at bounding box center [209, 198] width 65 height 16
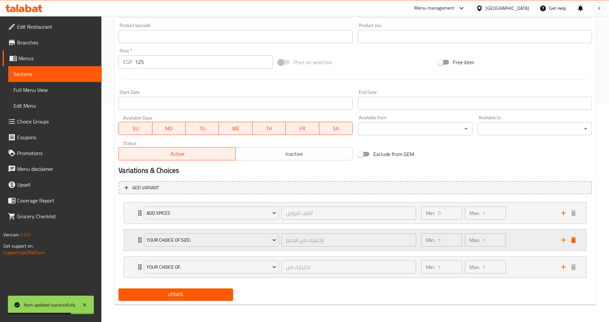
click at [574, 240] on icon "delete" at bounding box center [574, 240] width 5 height 6
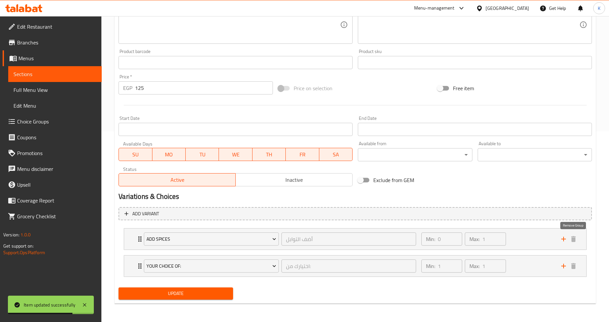
scroll to position [190, 0]
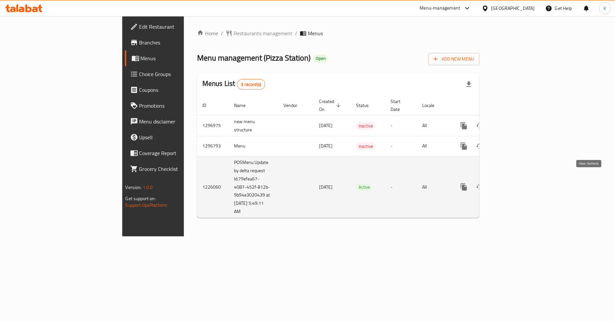
click at [515, 183] on icon "enhanced table" at bounding box center [511, 187] width 8 height 8
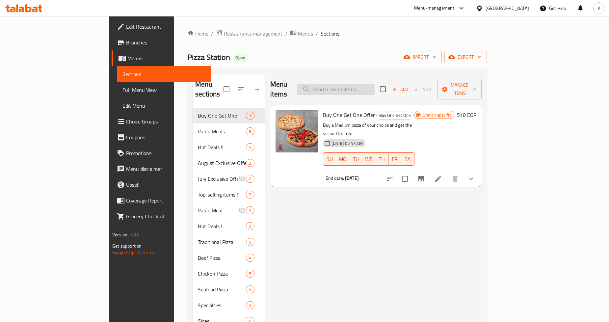
click at [375, 86] on input "search" at bounding box center [336, 90] width 78 height 12
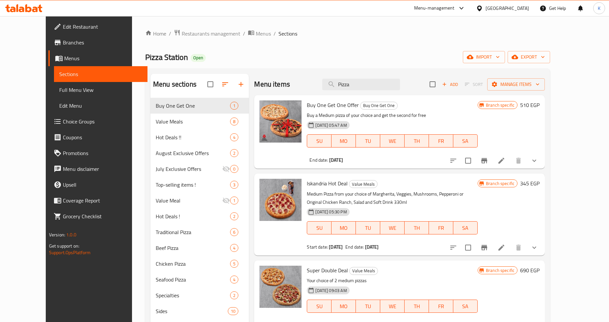
type input "Pizza"
drag, startPoint x: 390, startPoint y: 84, endPoint x: 258, endPoint y: 81, distance: 132.1
click at [258, 81] on div "Menu items Pizza Add Sort Manage items" at bounding box center [399, 84] width 291 height 21
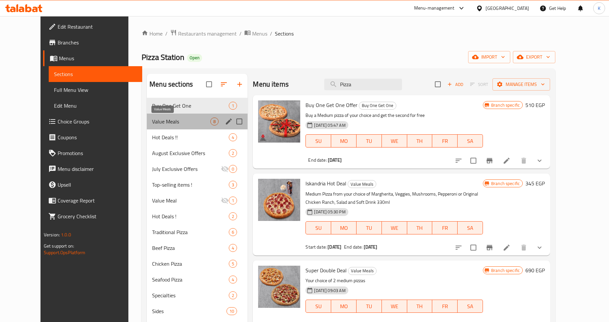
click at [191, 125] on span "Value Meals" at bounding box center [181, 122] width 58 height 8
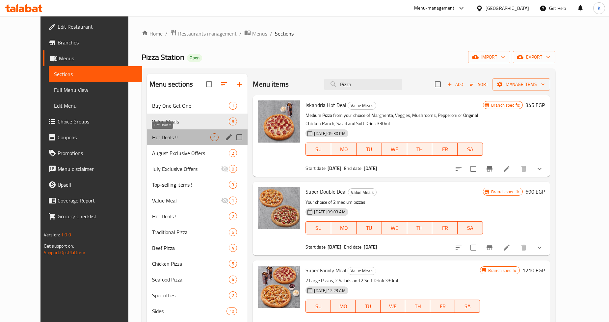
click at [162, 135] on span "Hot Deals !!" at bounding box center [181, 137] width 58 height 8
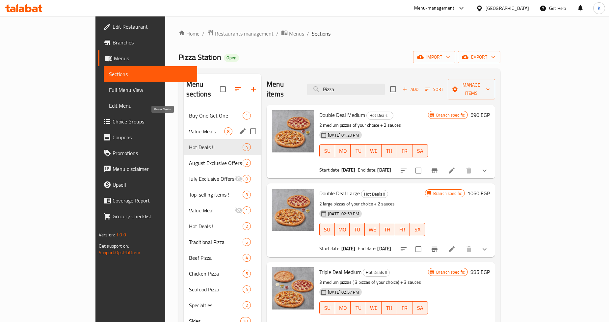
click at [189, 127] on span "Value Meals" at bounding box center [207, 131] width 36 height 8
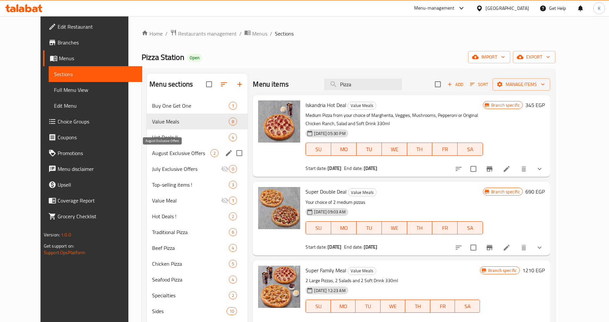
click at [174, 142] on div "Hot Deals !! 4" at bounding box center [197, 137] width 101 height 16
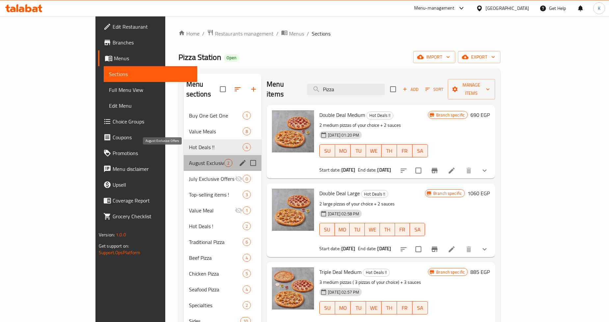
click at [189, 159] on span "August Exclusive Offers" at bounding box center [207, 163] width 36 height 8
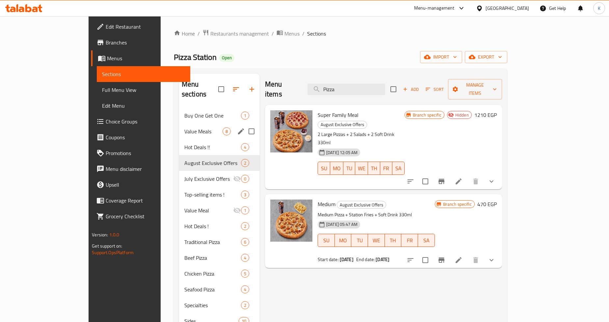
click at [184, 127] on span "Value Meals" at bounding box center [203, 131] width 38 height 8
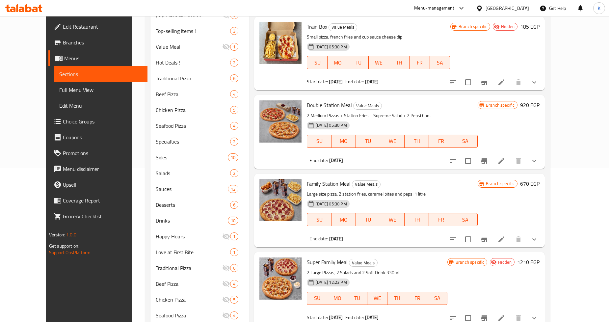
scroll to position [176, 0]
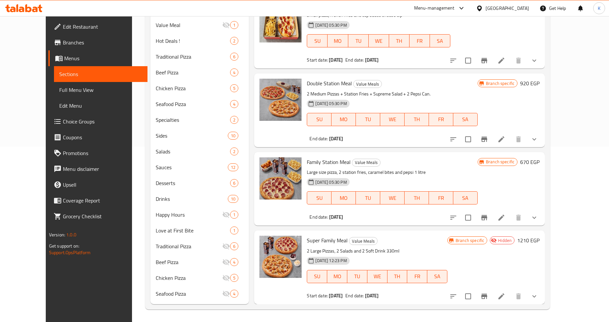
click at [506, 295] on icon at bounding box center [502, 297] width 8 height 8
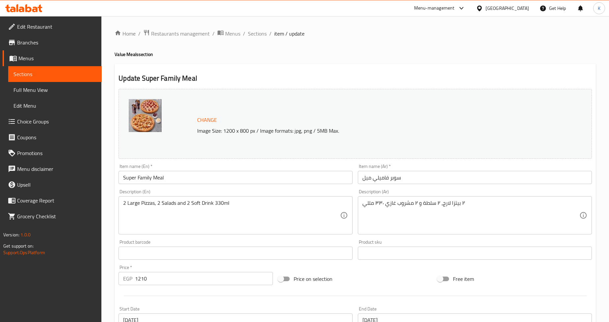
click at [72, 45] on span "Branches" at bounding box center [56, 43] width 79 height 8
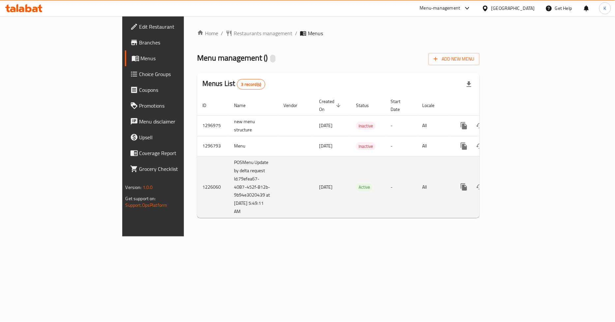
click at [515, 183] on icon "enhanced table" at bounding box center [511, 187] width 8 height 8
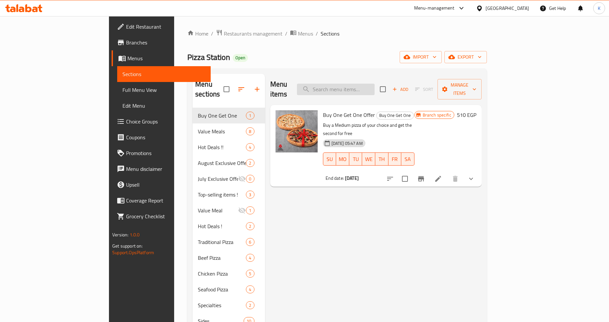
click at [375, 89] on input "search" at bounding box center [336, 90] width 78 height 12
type input "C"
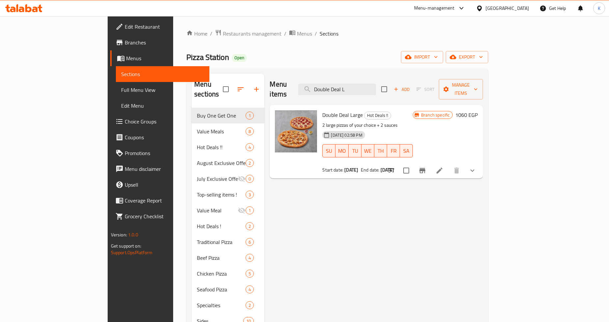
type input "Double Deal L"
click at [444, 167] on icon at bounding box center [440, 171] width 8 height 8
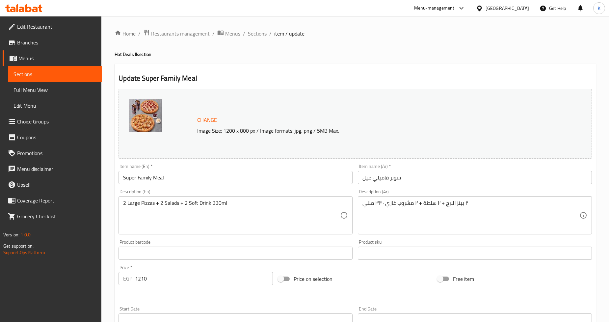
drag, startPoint x: 291, startPoint y: 60, endPoint x: 272, endPoint y: 46, distance: 23.9
click at [252, 35] on span "Sections" at bounding box center [257, 34] width 19 height 8
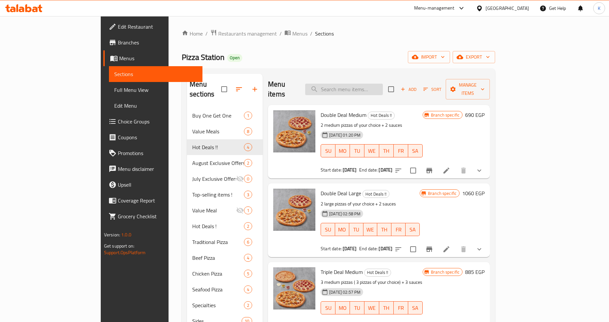
click at [380, 84] on input "search" at bounding box center [344, 90] width 78 height 12
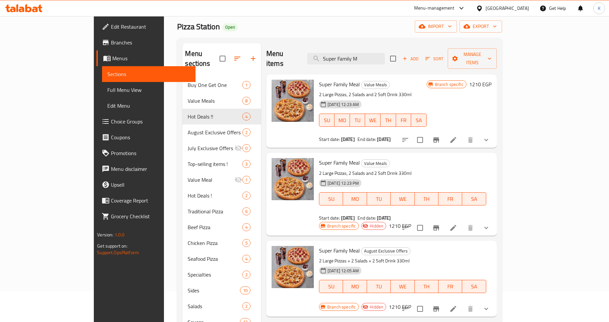
scroll to position [73, 0]
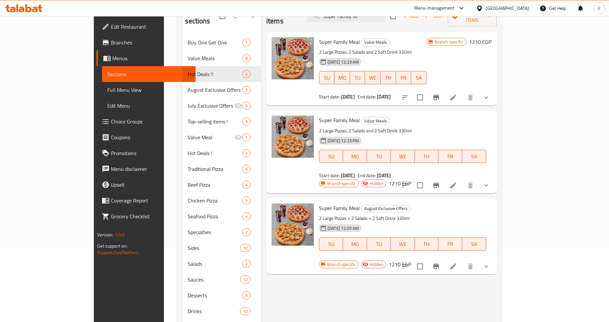
type input "Super Family M"
click at [439, 264] on icon "Branch-specific-item" at bounding box center [436, 266] width 6 height 5
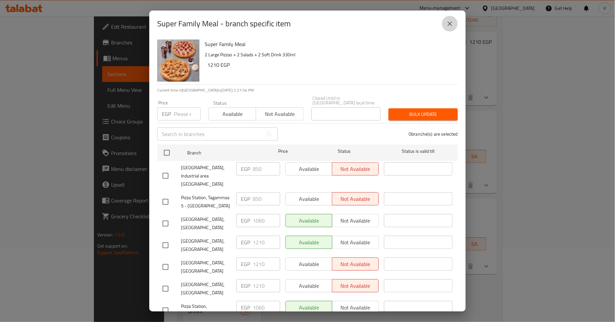
click at [448, 24] on icon "close" at bounding box center [450, 24] width 8 height 8
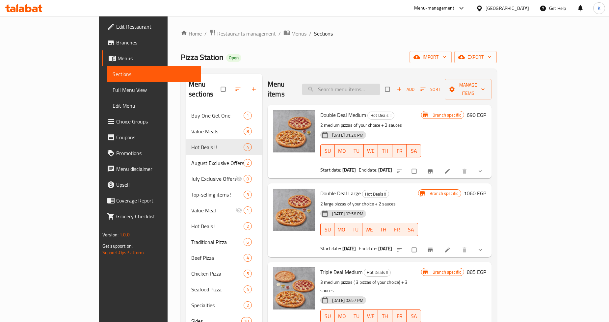
click at [380, 87] on input "search" at bounding box center [341, 90] width 78 height 12
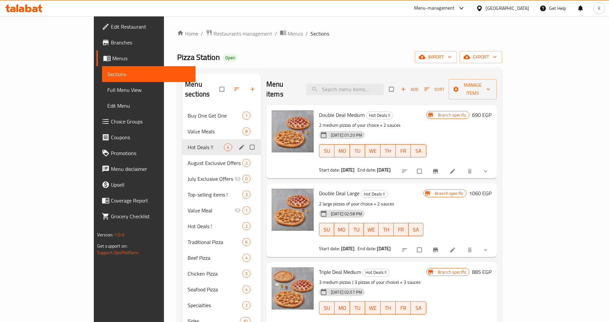
click at [188, 127] on span "Value Meals" at bounding box center [215, 131] width 55 height 8
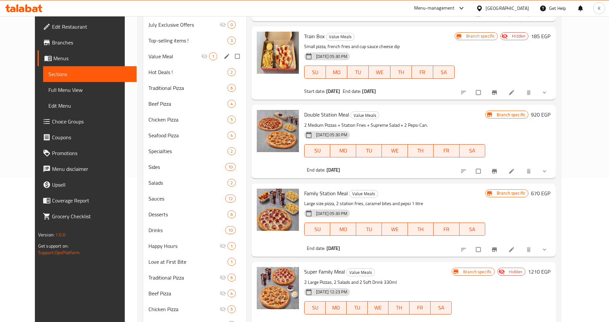
scroll to position [102, 0]
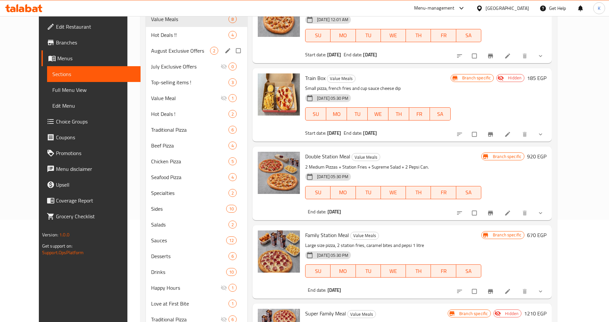
click at [161, 56] on div "August Exclusive Offers 2" at bounding box center [196, 51] width 101 height 16
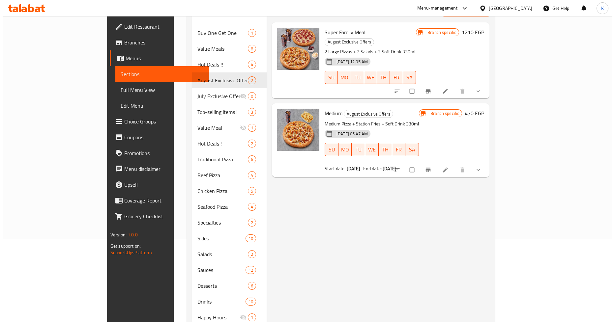
scroll to position [66, 0]
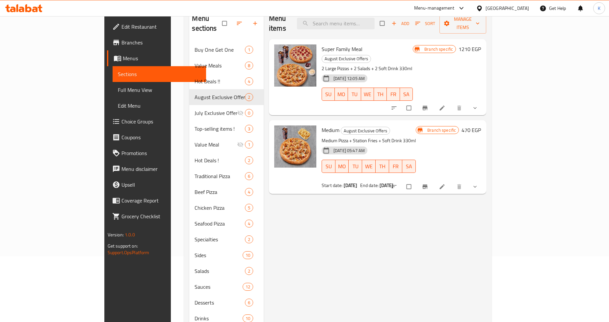
click at [428, 106] on icon "Branch-specific-item" at bounding box center [425, 108] width 5 height 4
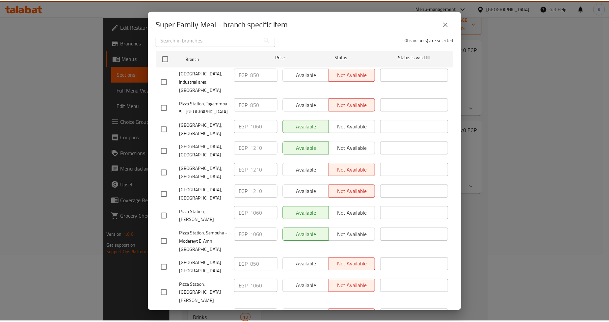
scroll to position [90, 0]
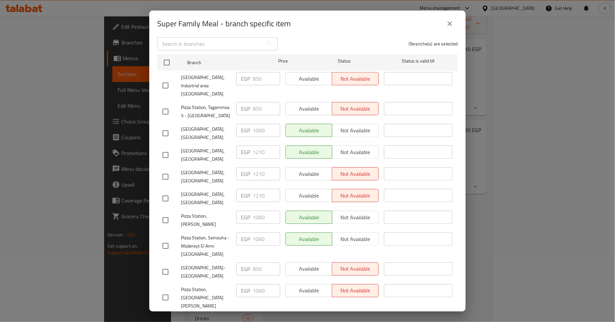
click at [454, 21] on button "close" at bounding box center [450, 24] width 16 height 16
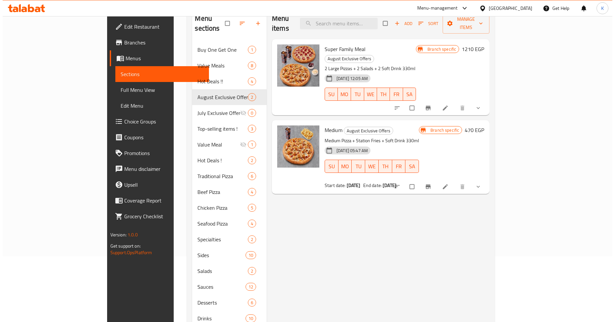
scroll to position [29, 0]
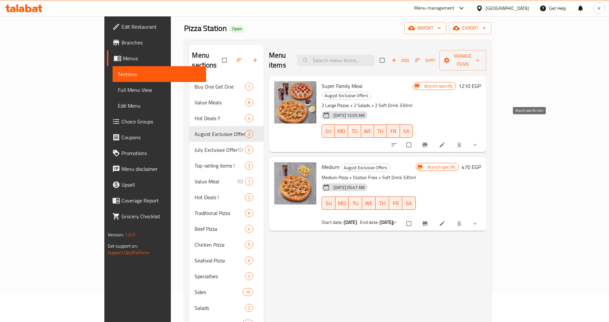
click at [429, 142] on icon "Branch-specific-item" at bounding box center [425, 145] width 7 height 7
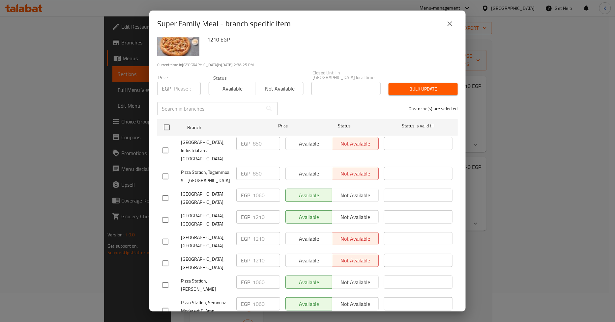
scroll to position [73, 0]
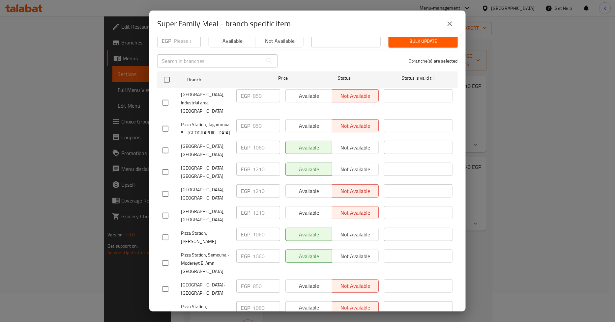
click at [451, 23] on icon "close" at bounding box center [450, 24] width 8 height 8
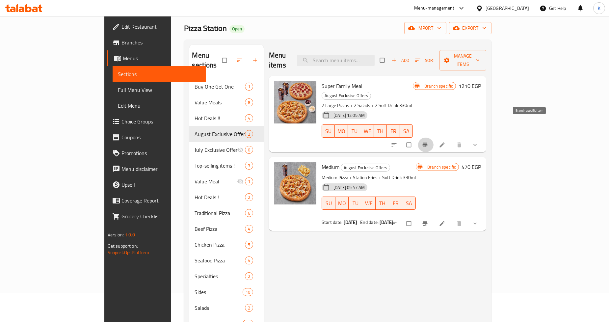
click at [430, 142] on span "Branch-specific-item" at bounding box center [426, 145] width 8 height 7
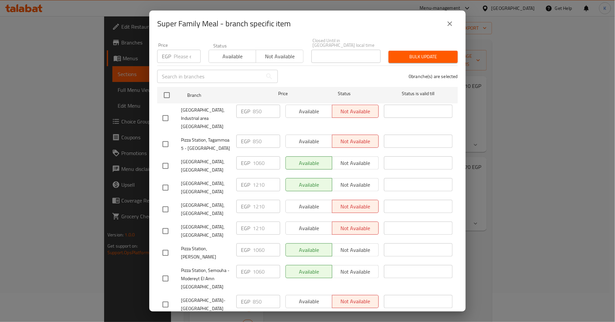
scroll to position [54, 0]
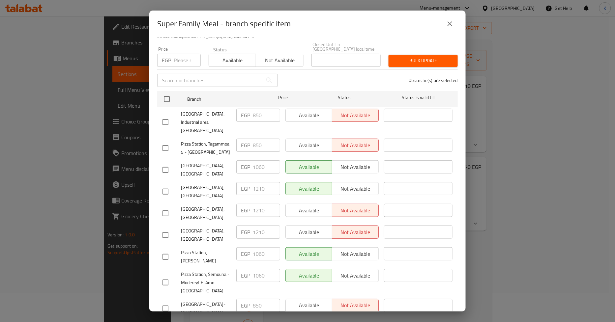
click at [208, 140] on span "Pizza Station, Tagammoa 5 - [GEOGRAPHIC_DATA]" at bounding box center [206, 148] width 50 height 16
click at [199, 110] on span "Pizza Station, Industrial area New cairo" at bounding box center [206, 122] width 50 height 25
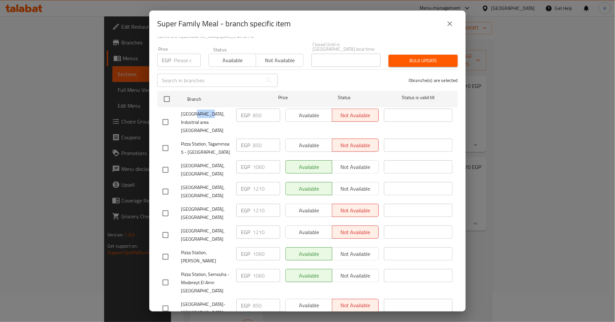
click at [199, 110] on span "Pizza Station, Industrial area New cairo" at bounding box center [206, 122] width 50 height 25
click at [211, 140] on span "Pizza Station, Tagammoa 5 - Cairo Festival City" at bounding box center [206, 148] width 50 height 16
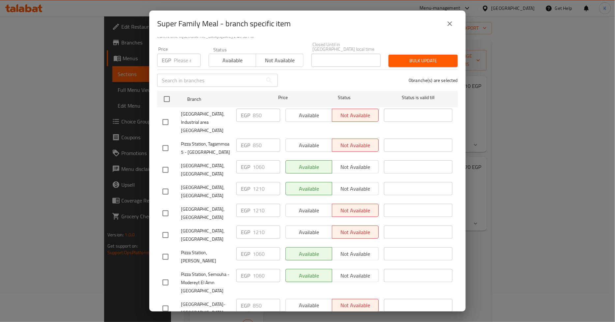
click at [244, 139] on div "EGP 850 ​" at bounding box center [258, 145] width 44 height 13
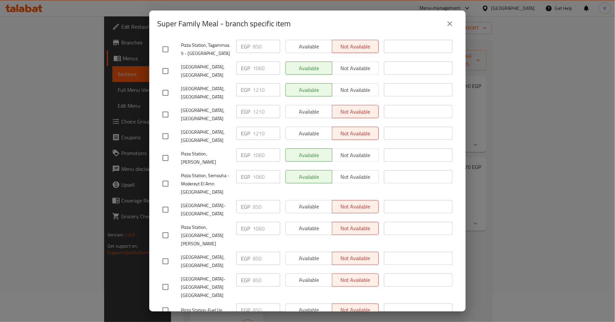
scroll to position [163, 0]
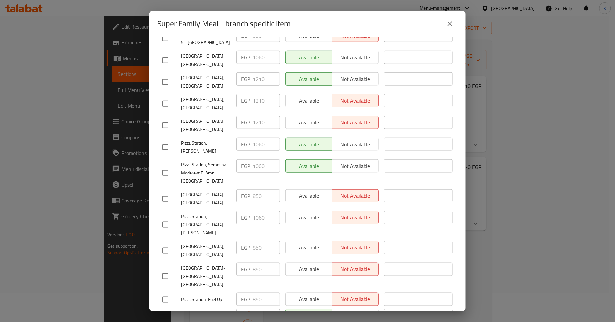
click at [258, 291] on ul "Branch Price Status Status is valid till Pizza Station, Industrial area New cai…" at bounding box center [307, 156] width 300 height 354
click at [236, 225] on ul "Branch Price Status Status is valid till Pizza Station, Industrial area New cai…" at bounding box center [307, 156] width 300 height 354
click at [165, 312] on input "checkbox" at bounding box center [165, 319] width 14 height 14
checkbox input "true"
click at [257, 309] on input "850" at bounding box center [266, 315] width 27 height 13
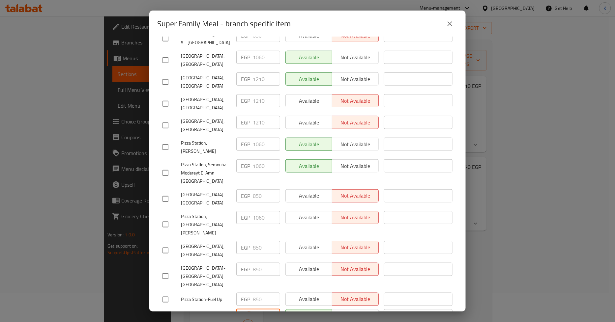
click at [257, 309] on input "850" at bounding box center [266, 315] width 27 height 13
type input "1210"
click at [168, 293] on input "checkbox" at bounding box center [165, 300] width 14 height 14
checkbox input "true"
click at [257, 293] on input "850" at bounding box center [266, 299] width 27 height 13
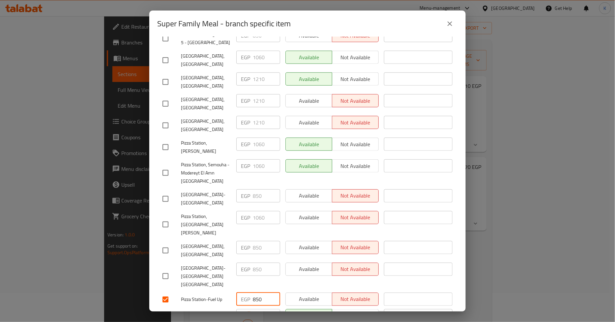
paste input "121"
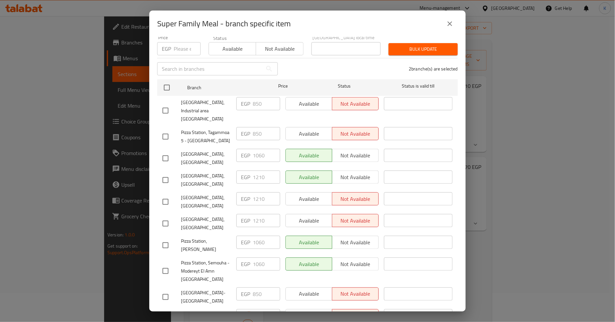
type input "1210"
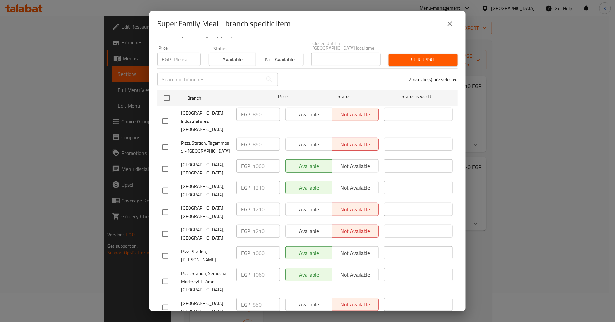
click at [209, 225] on ul "Branch Price Status Status is valid till Pizza Station, Industrial area New cai…" at bounding box center [307, 264] width 300 height 354
click at [209, 227] on span "Pizza Station, SeaShell Village" at bounding box center [206, 235] width 50 height 16
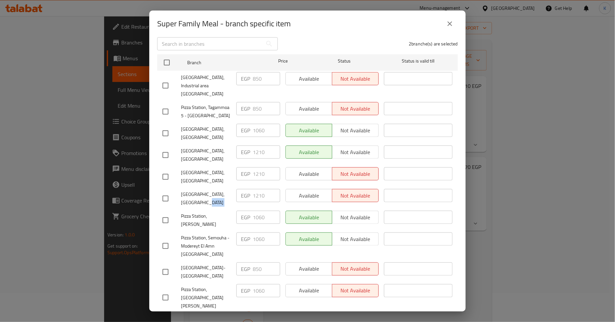
scroll to position [127, 0]
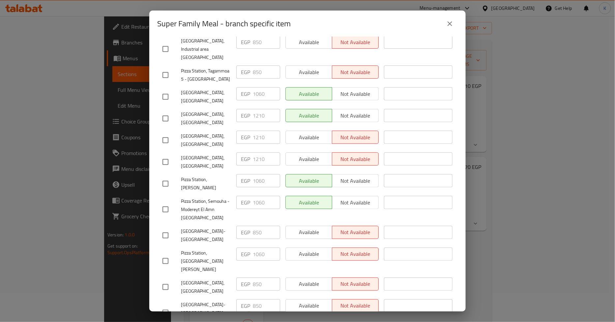
click at [199, 89] on span "Pizza Station, New Semouha" at bounding box center [206, 97] width 50 height 16
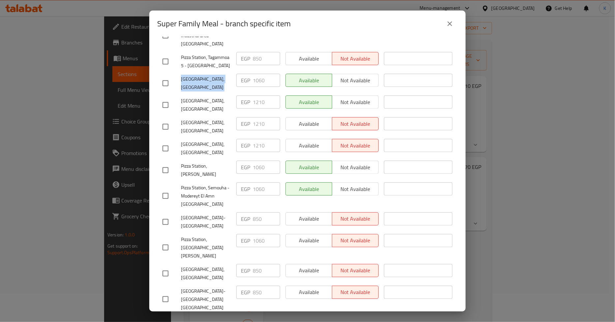
scroll to position [163, 0]
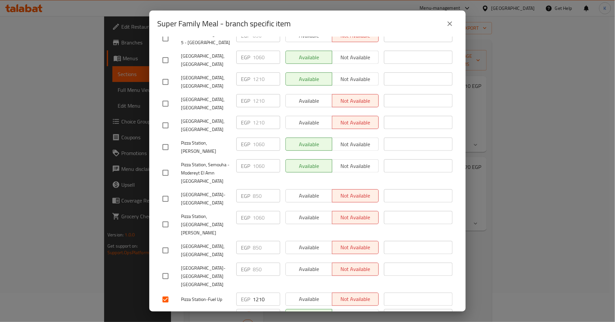
click at [195, 212] on span "Pizza Station, El Mahrosa" at bounding box center [206, 224] width 50 height 25
click at [163, 269] on input "checkbox" at bounding box center [165, 276] width 14 height 14
checkbox input "true"
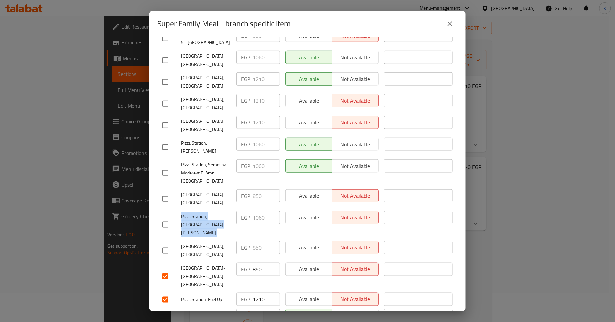
click at [165, 244] on input "checkbox" at bounding box center [165, 251] width 14 height 14
checkbox input "true"
click at [255, 241] on input "850" at bounding box center [266, 247] width 27 height 13
paste input "121"
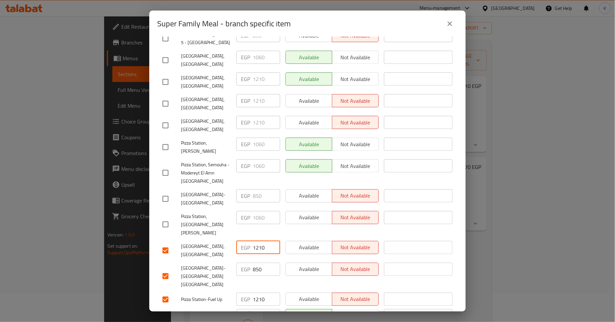
type input "1210"
click at [258, 263] on input "850" at bounding box center [266, 269] width 27 height 13
paste input "121"
type input "1210"
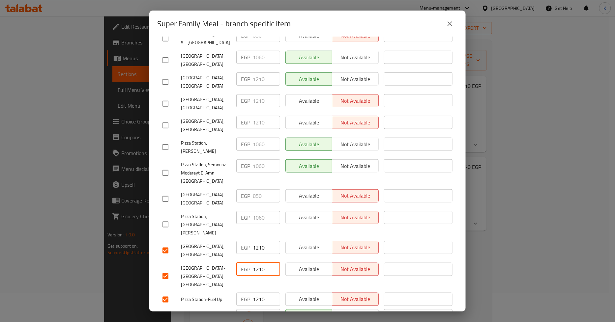
click at [163, 192] on input "checkbox" at bounding box center [165, 199] width 14 height 14
checkbox input "true"
click at [254, 189] on input "850" at bounding box center [266, 195] width 27 height 13
paste input "121"
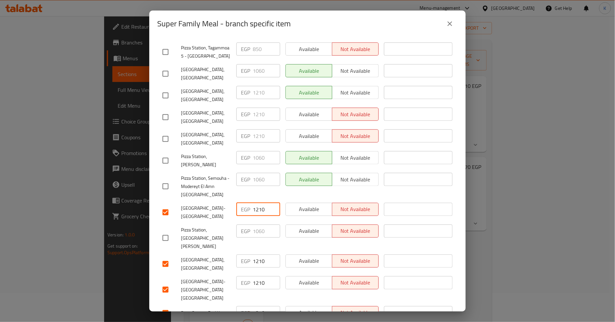
scroll to position [127, 0]
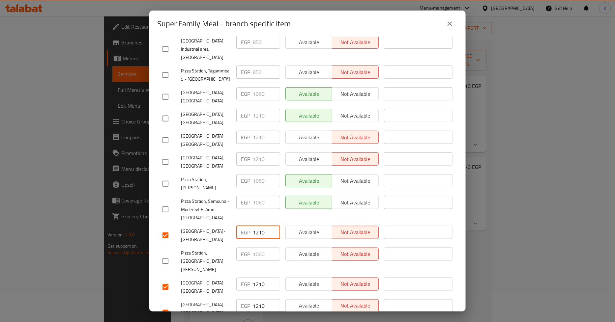
type input "1210"
click at [234, 198] on div "EGP 1060 ​" at bounding box center [258, 209] width 49 height 33
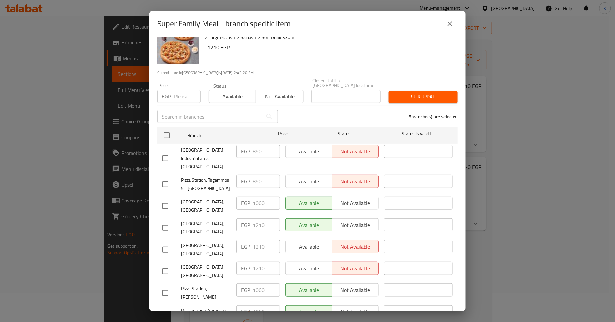
scroll to position [17, 0]
click at [165, 178] on input "checkbox" at bounding box center [165, 185] width 14 height 14
checkbox input "true"
click at [164, 152] on input "checkbox" at bounding box center [165, 159] width 14 height 14
checkbox input "true"
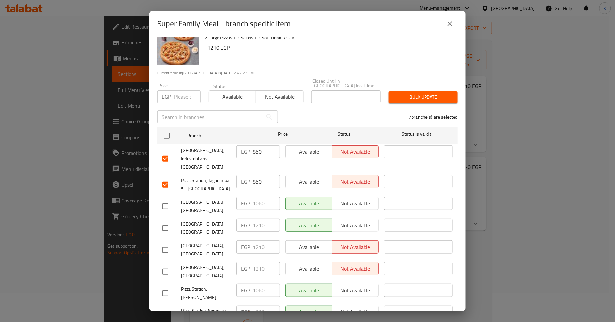
click at [262, 146] on input "850" at bounding box center [266, 151] width 27 height 13
click at [254, 147] on input "850" at bounding box center [266, 151] width 27 height 13
paste input "121"
type input "1210"
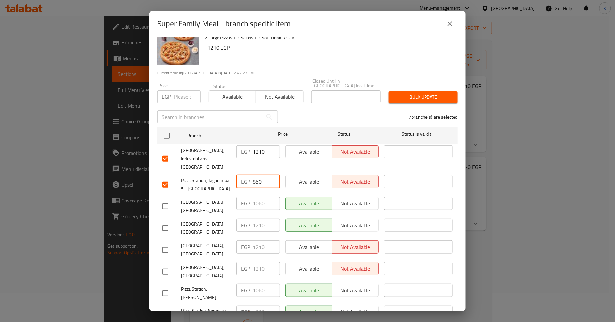
click at [255, 175] on input "850" at bounding box center [266, 181] width 27 height 13
paste input "121"
type input "1210"
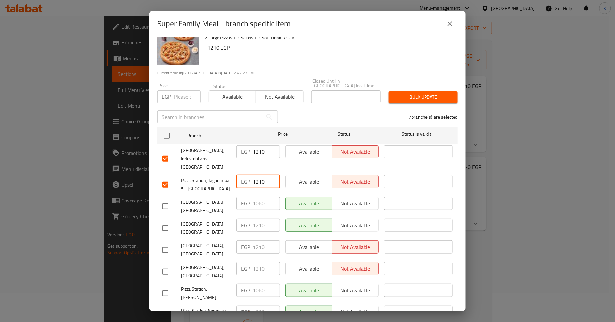
click at [221, 177] on span "Pizza Station, Tagammoa 5 - Cairo Festival City" at bounding box center [206, 185] width 50 height 16
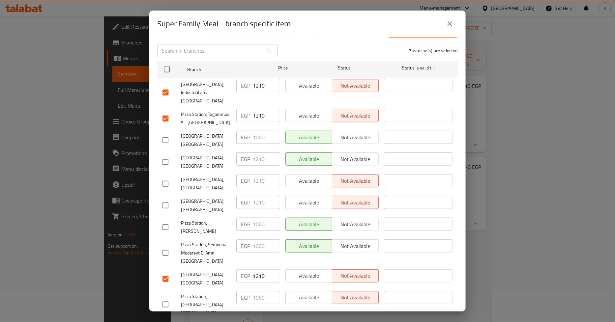
scroll to position [163, 0]
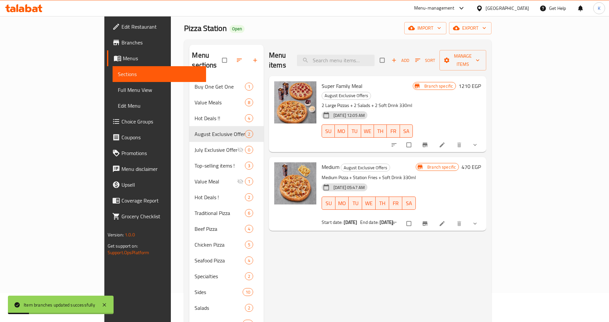
click at [428, 143] on icon "Branch-specific-item" at bounding box center [425, 145] width 5 height 4
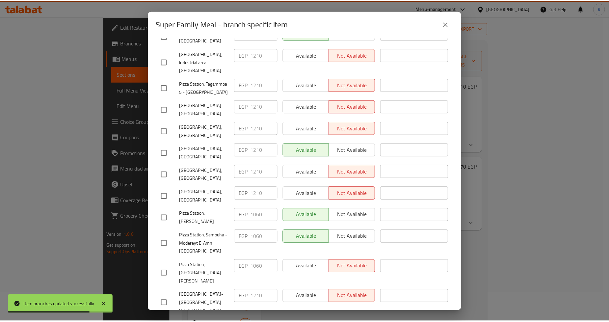
scroll to position [90, 0]
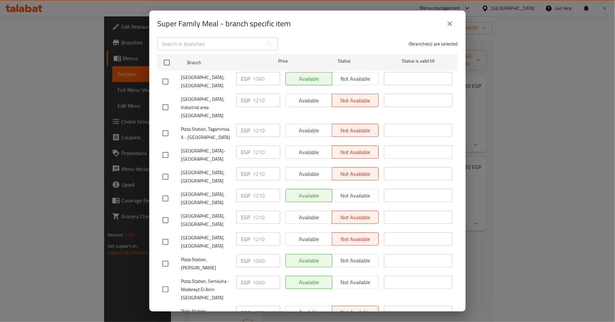
click at [453, 29] on button "close" at bounding box center [450, 24] width 16 height 16
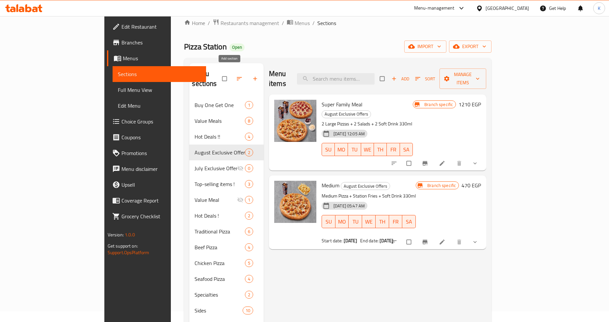
scroll to position [0, 0]
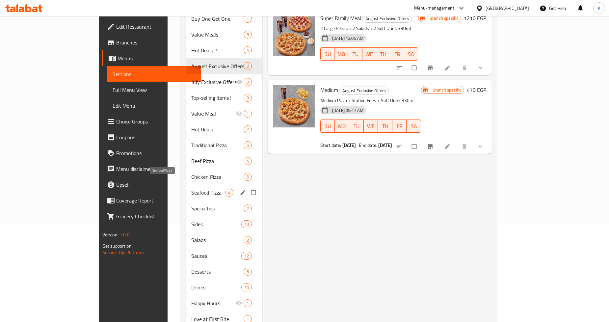
scroll to position [110, 0]
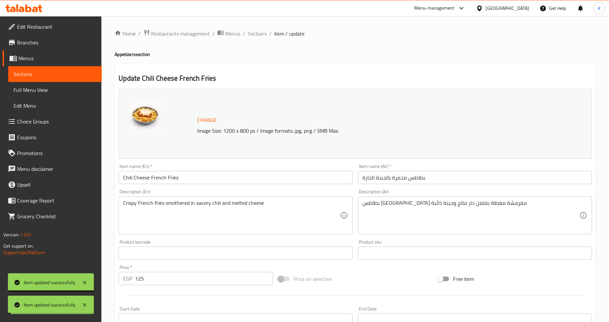
click at [261, 32] on span "Sections" at bounding box center [257, 34] width 19 height 8
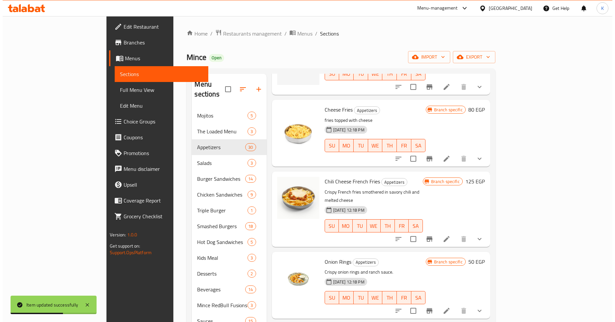
scroll to position [146, 0]
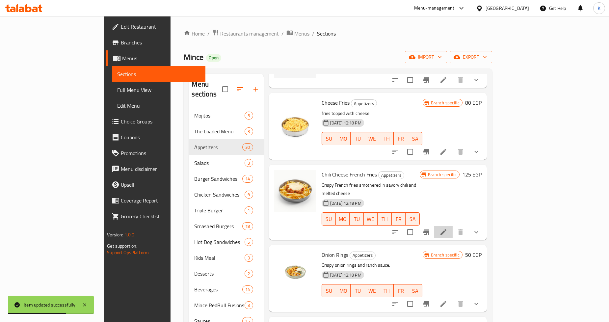
click at [448, 228] on icon at bounding box center [444, 232] width 8 height 8
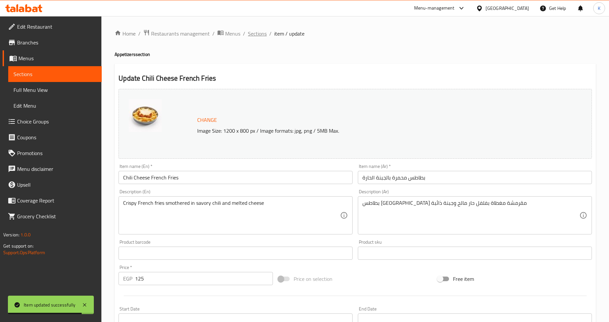
click at [264, 37] on span "Sections" at bounding box center [257, 34] width 19 height 8
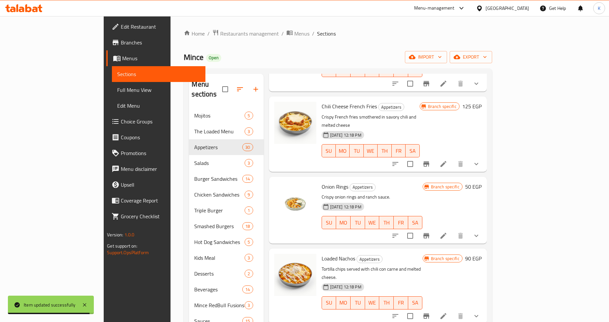
scroll to position [219, 0]
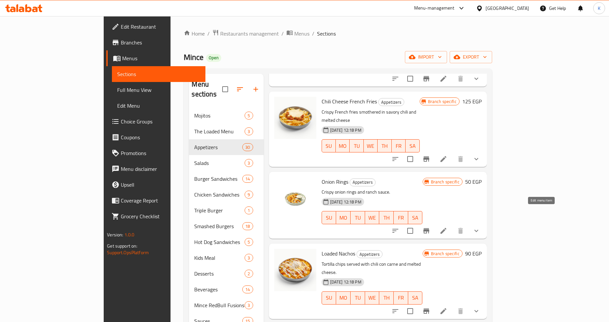
click at [447, 228] on icon at bounding box center [444, 231] width 6 height 6
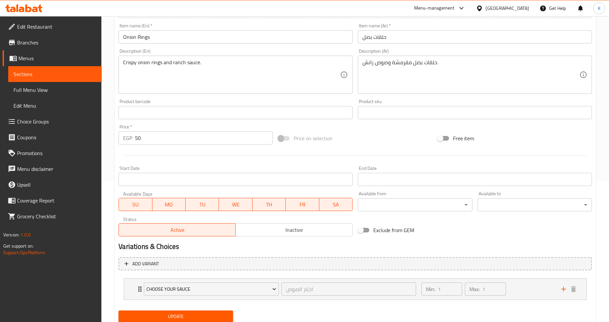
scroll to position [163, 0]
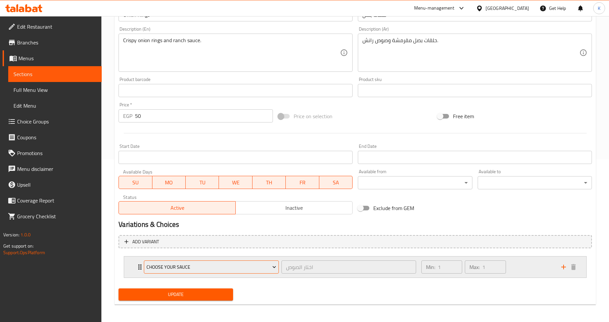
click at [232, 269] on span "Choose Your Sauce" at bounding box center [212, 267] width 130 height 8
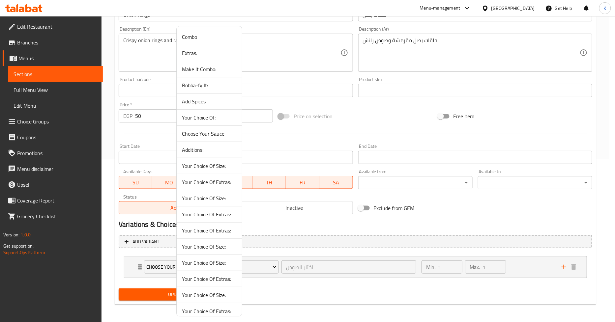
click at [204, 234] on span "Your Choice Of Extras:" at bounding box center [209, 231] width 55 height 8
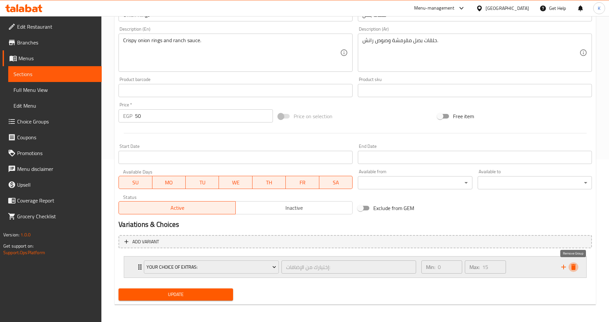
click at [571, 267] on icon "delete" at bounding box center [574, 267] width 8 height 8
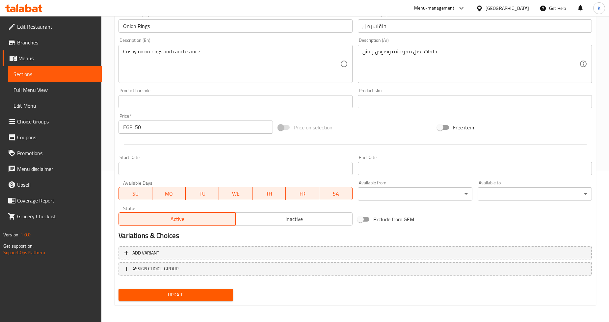
click at [210, 293] on span "Update" at bounding box center [176, 295] width 104 height 8
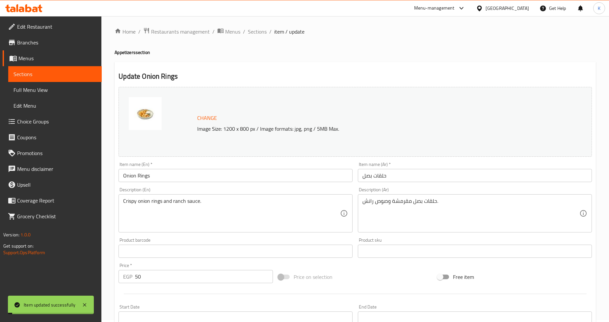
scroll to position [0, 0]
click at [256, 31] on span "Sections" at bounding box center [257, 34] width 19 height 8
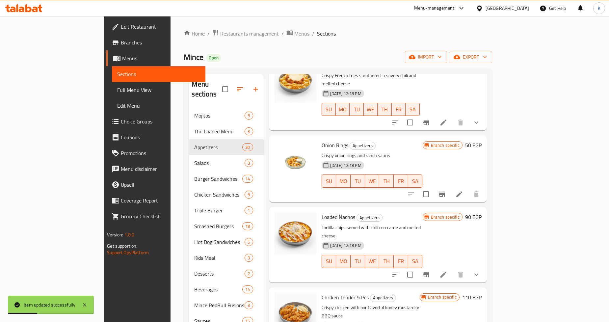
scroll to position [293, 0]
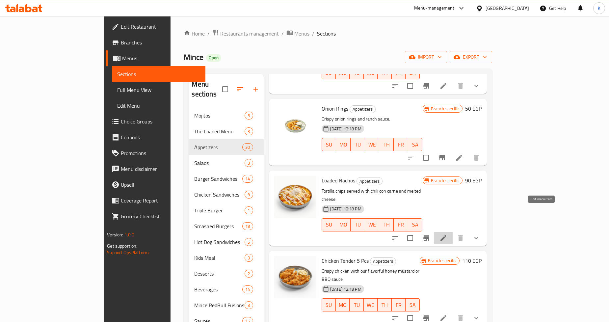
click at [448, 234] on icon at bounding box center [444, 238] width 8 height 8
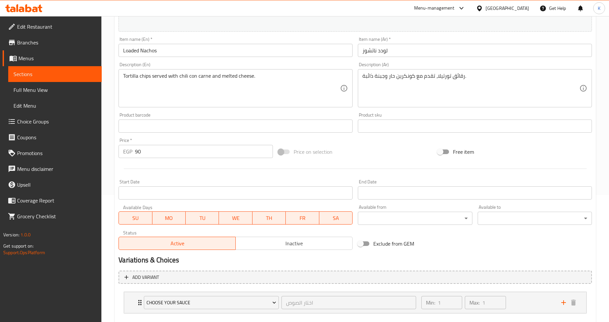
scroll to position [163, 0]
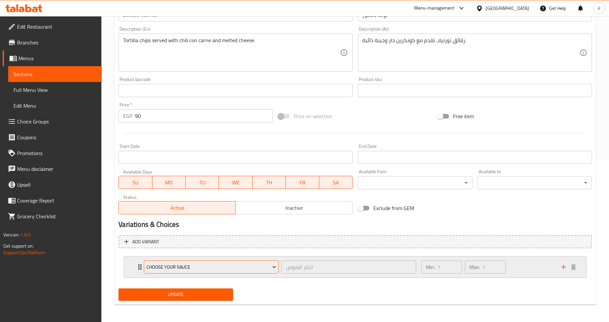
click at [218, 267] on span "Choose Your Sauce" at bounding box center [212, 267] width 130 height 8
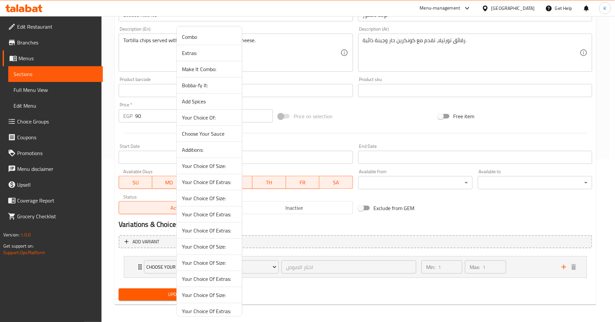
click at [217, 233] on span "Your Choice Of Extras:" at bounding box center [209, 231] width 55 height 8
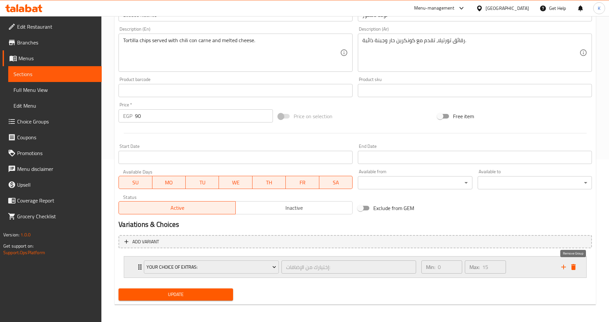
click at [573, 268] on icon "delete" at bounding box center [574, 267] width 5 height 6
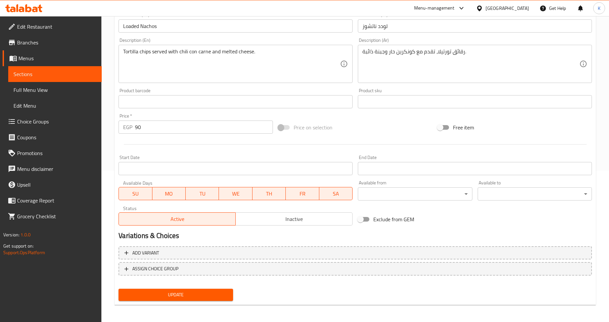
click at [207, 292] on span "Update" at bounding box center [176, 295] width 104 height 8
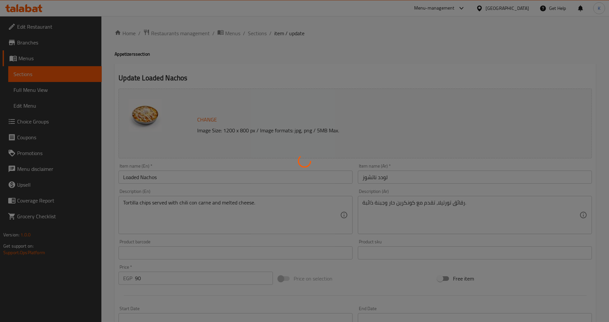
scroll to position [0, 0]
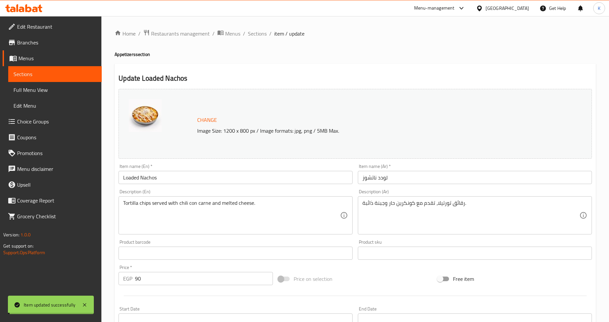
click at [256, 35] on span "Sections" at bounding box center [257, 34] width 19 height 8
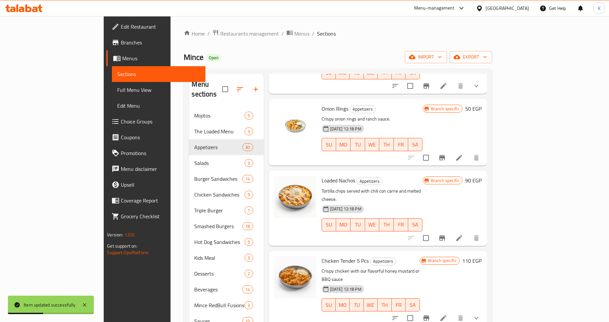
scroll to position [366, 0]
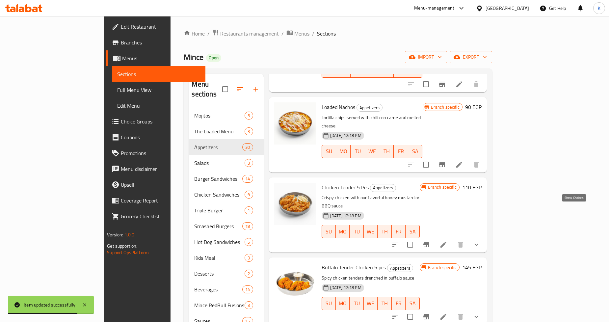
click at [481, 241] on icon "show more" at bounding box center [477, 245] width 8 height 8
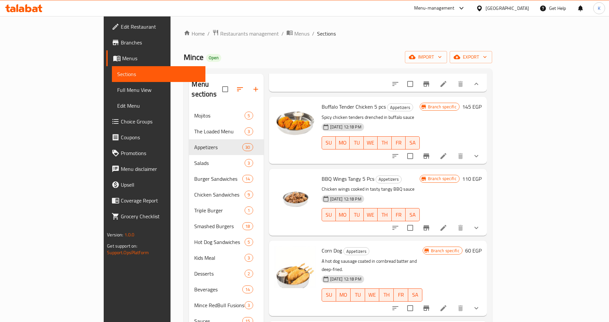
scroll to position [659, 0]
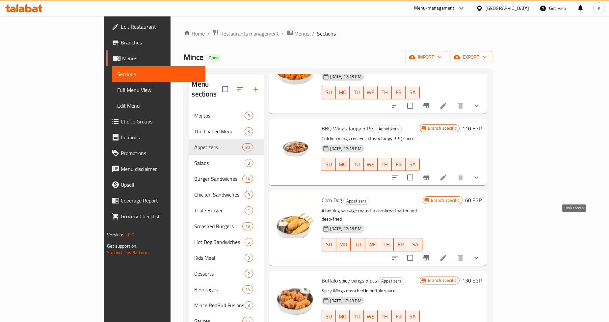
click at [481, 254] on icon "show more" at bounding box center [477, 258] width 8 height 8
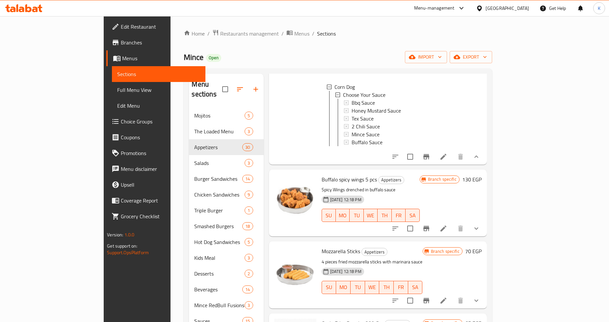
scroll to position [878, 0]
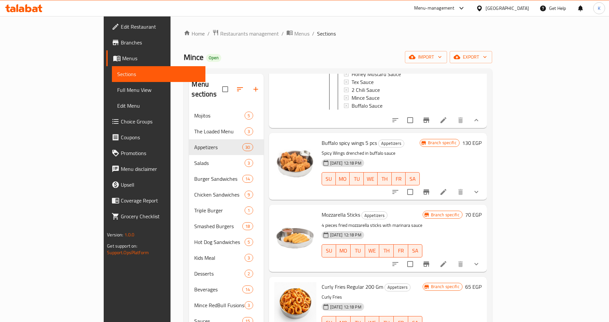
click at [453, 258] on li at bounding box center [443, 264] width 18 height 12
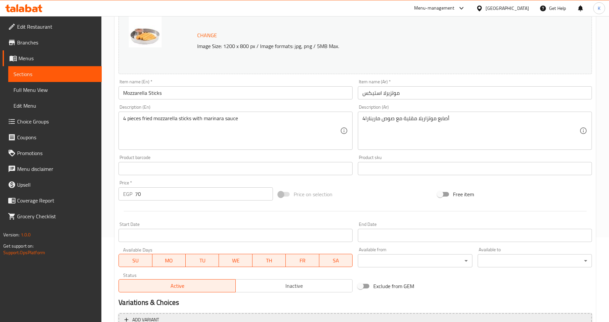
scroll to position [163, 0]
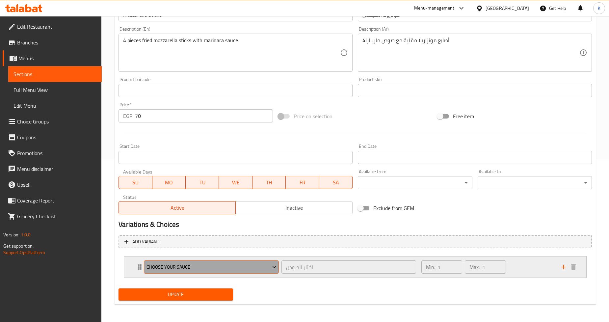
click at [213, 269] on span "Choose Your Sauce" at bounding box center [212, 267] width 130 height 8
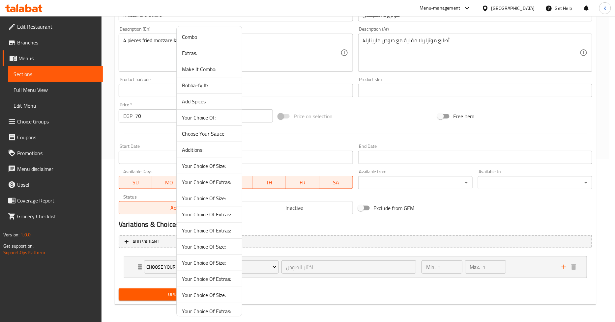
click at [210, 227] on span "Your Choice Of Extras:" at bounding box center [209, 231] width 55 height 8
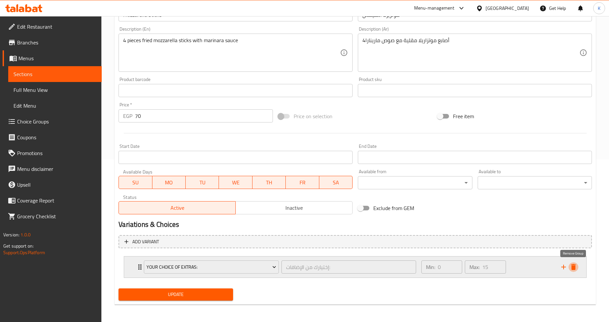
click at [577, 266] on icon "delete" at bounding box center [574, 267] width 8 height 8
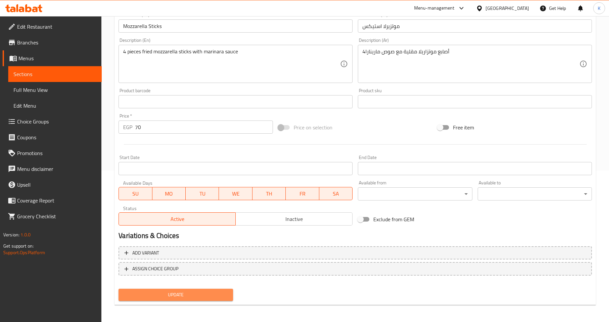
click at [154, 292] on span "Update" at bounding box center [176, 295] width 104 height 8
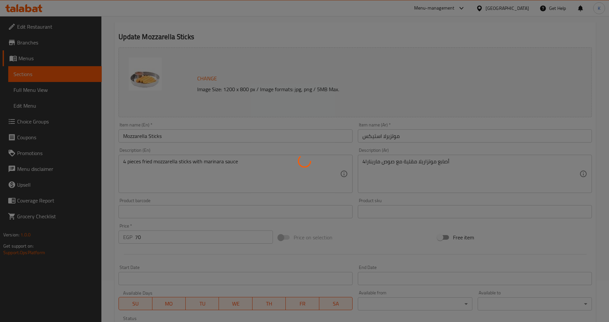
scroll to position [0, 0]
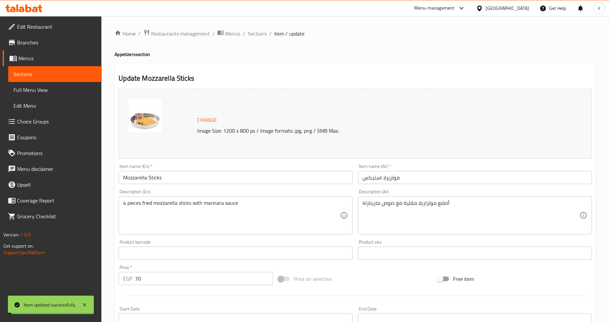
click at [260, 34] on span "Sections" at bounding box center [257, 34] width 19 height 8
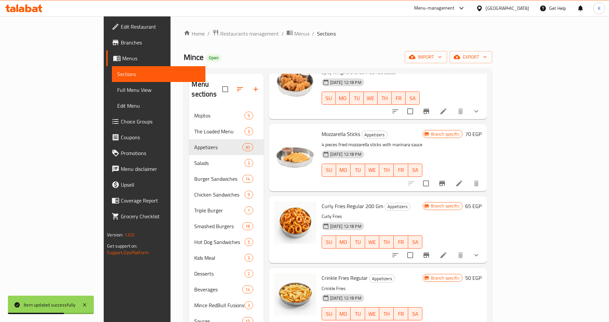
scroll to position [805, 0]
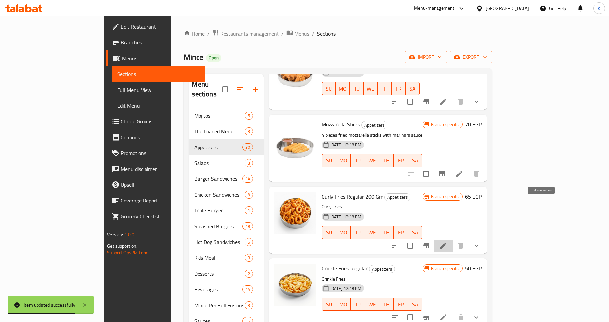
click at [448, 242] on icon at bounding box center [444, 246] width 8 height 8
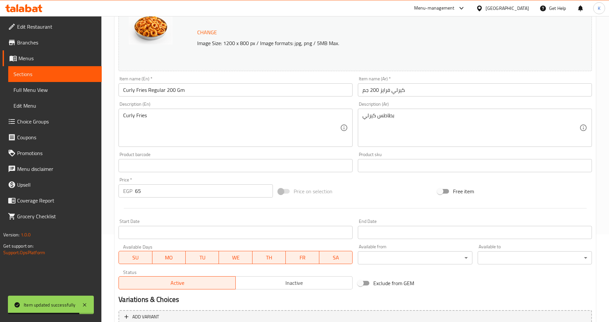
scroll to position [190, 0]
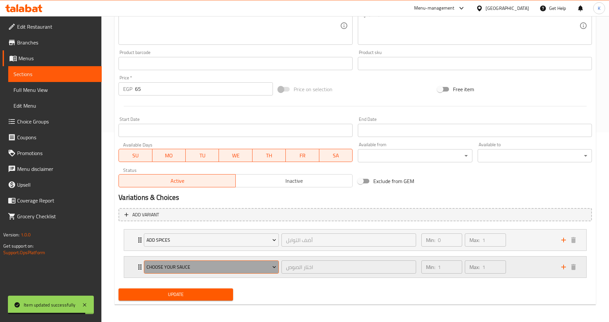
click at [216, 265] on span "Choose Your Sauce" at bounding box center [212, 267] width 130 height 8
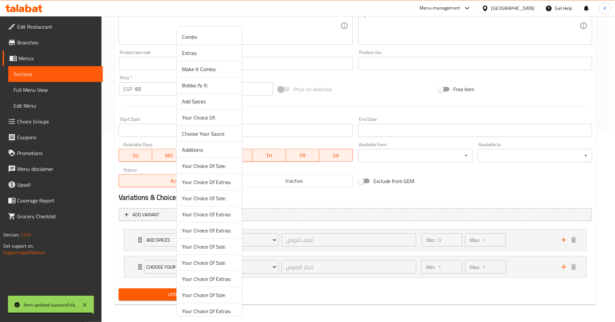
click at [214, 231] on span "Your Choice Of Extras:" at bounding box center [209, 231] width 55 height 8
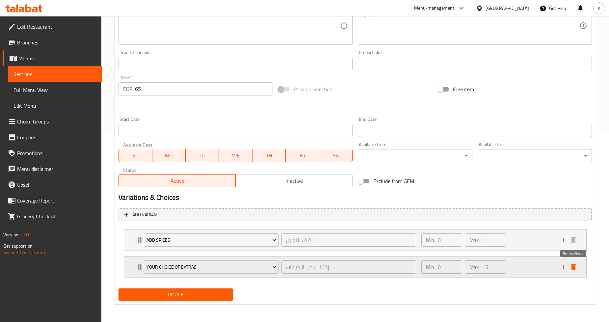
click at [574, 267] on icon "delete" at bounding box center [574, 267] width 5 height 6
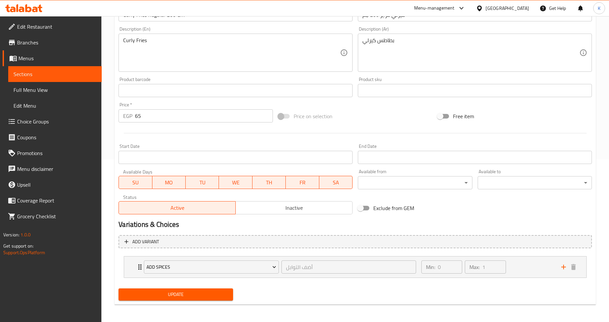
click at [180, 294] on span "Update" at bounding box center [176, 295] width 104 height 8
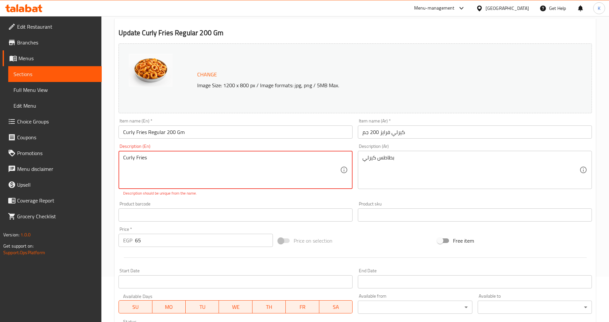
scroll to position [0, 0]
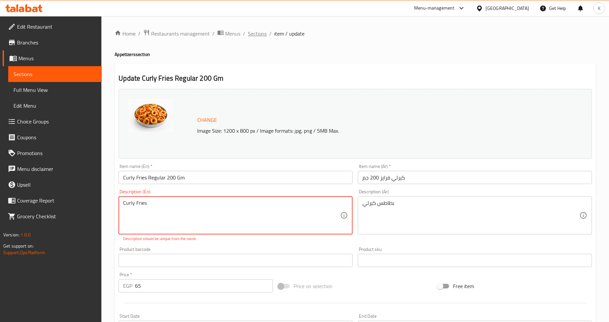
click at [264, 34] on span "Sections" at bounding box center [257, 34] width 19 height 8
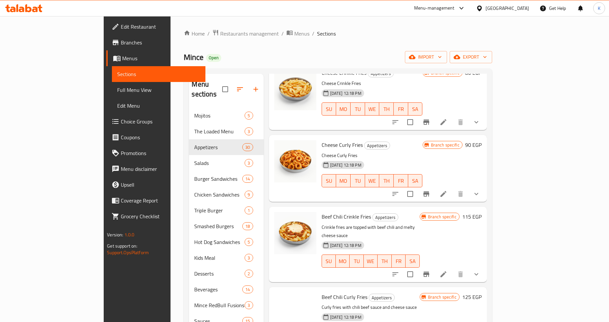
scroll to position [1208, 0]
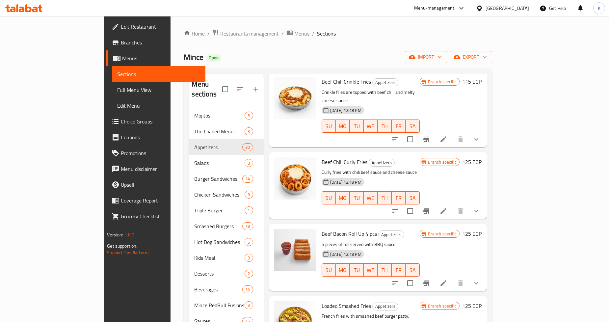
click at [448, 207] on icon at bounding box center [444, 211] width 8 height 8
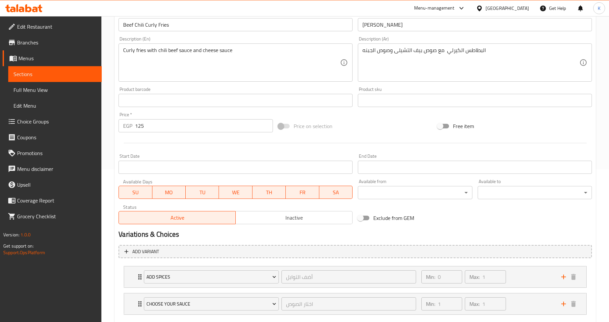
scroll to position [190, 0]
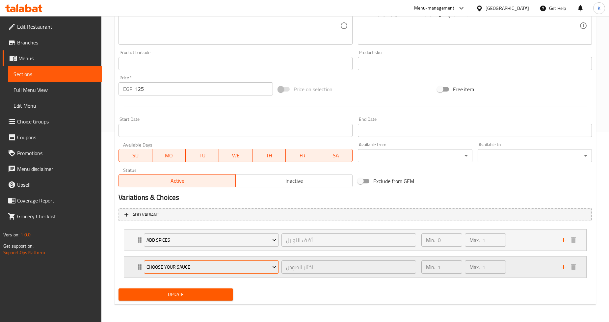
click at [187, 265] on span "Choose Your Sauce" at bounding box center [212, 267] width 130 height 8
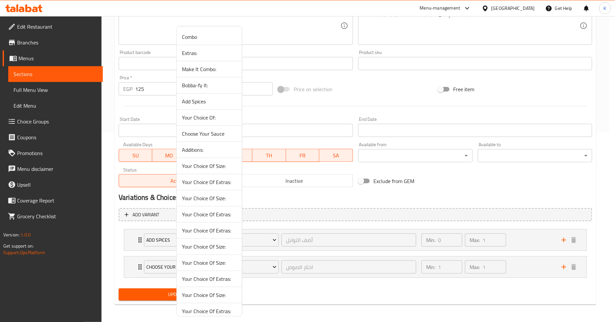
click at [198, 220] on li "Your Choice Of Extras:" at bounding box center [209, 215] width 65 height 16
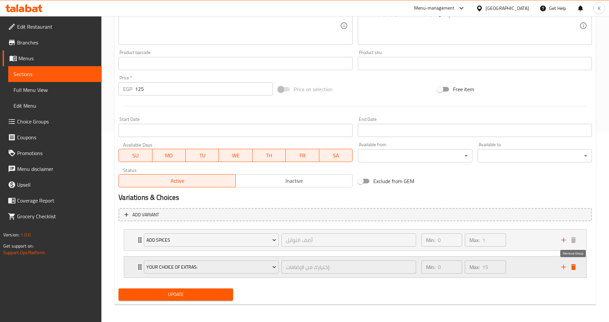
click at [573, 265] on icon "delete" at bounding box center [574, 267] width 8 height 8
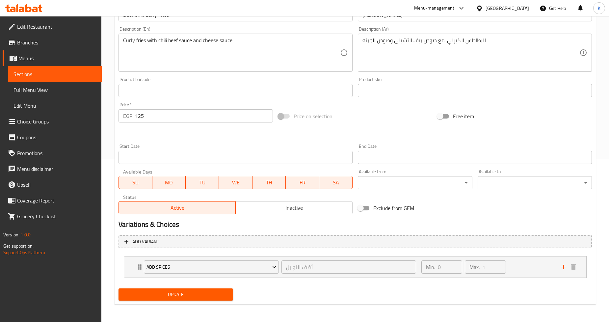
click at [189, 291] on span "Update" at bounding box center [176, 295] width 104 height 8
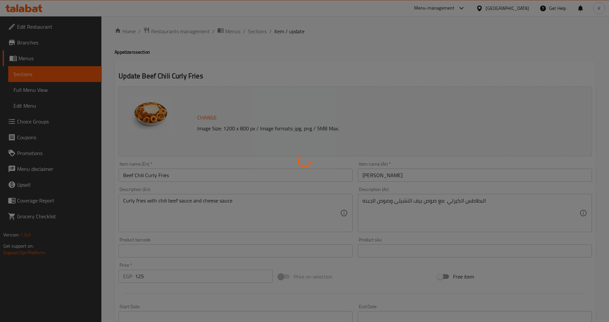
scroll to position [0, 0]
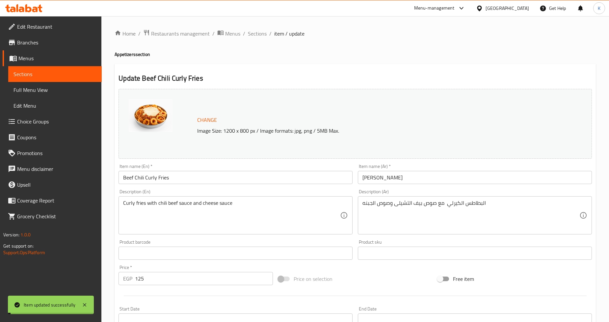
click at [256, 32] on span "Sections" at bounding box center [257, 34] width 19 height 8
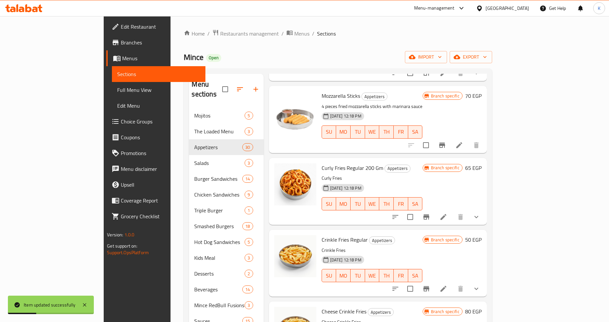
scroll to position [915, 0]
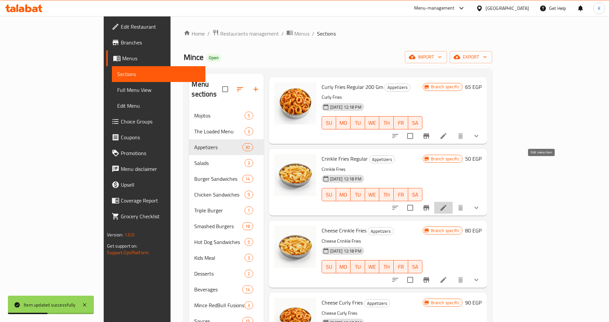
click at [447, 205] on icon at bounding box center [444, 208] width 6 height 6
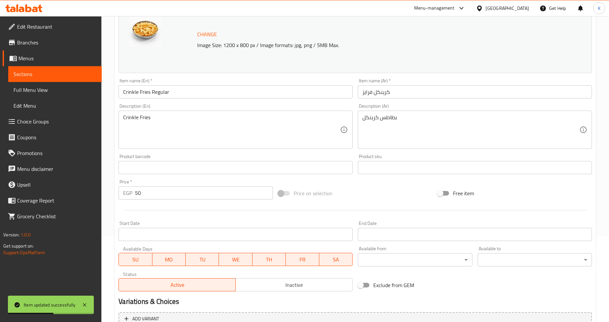
scroll to position [190, 0]
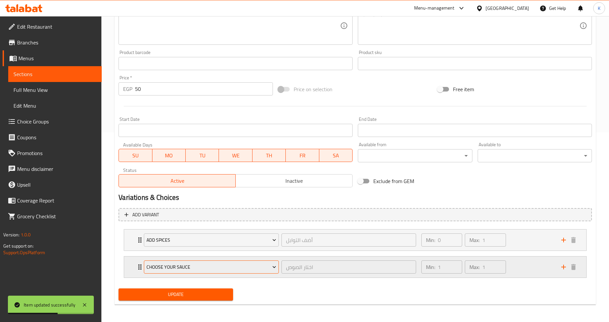
click at [243, 269] on span "Choose Your Sauce" at bounding box center [212, 267] width 130 height 8
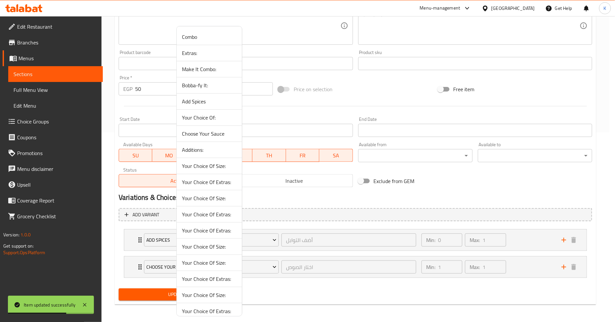
click at [212, 201] on span "Your Choice Of Size:" at bounding box center [209, 198] width 55 height 8
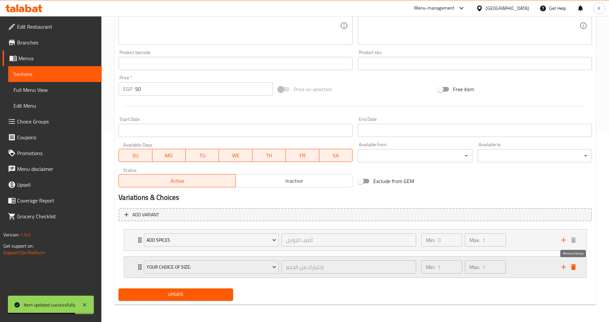
click at [574, 267] on icon "delete" at bounding box center [574, 267] width 5 height 6
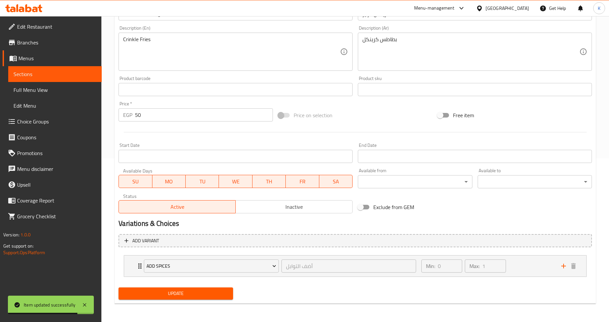
scroll to position [163, 0]
click at [169, 297] on span "Update" at bounding box center [176, 295] width 104 height 8
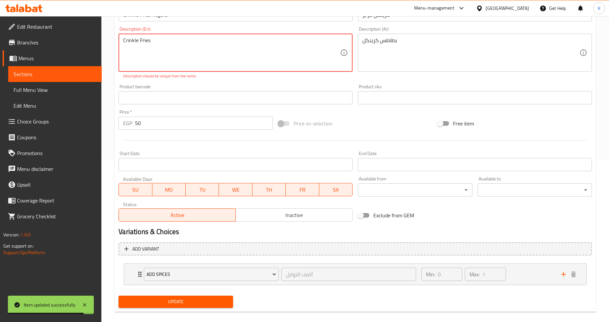
scroll to position [0, 0]
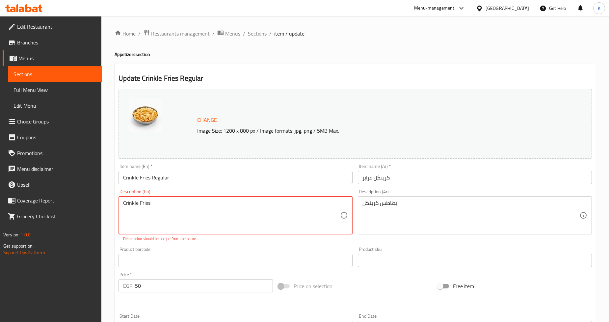
drag, startPoint x: 156, startPoint y: 206, endPoint x: 0, endPoint y: 202, distance: 156.5
click at [0, 202] on div "Edit Restaurant Branches Menus Sections Full Menu View Edit Menu Choice Groups …" at bounding box center [304, 254] width 609 height 477
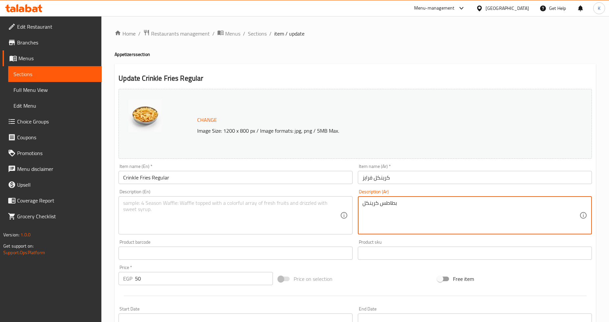
click at [388, 201] on textarea "بطاطس كرينكل" at bounding box center [471, 215] width 217 height 31
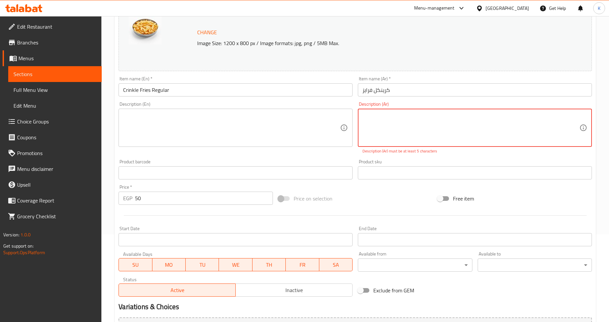
scroll to position [170, 0]
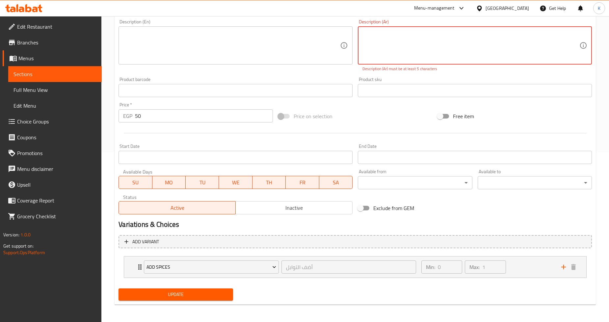
click at [233, 289] on div "Update" at bounding box center [176, 294] width 120 height 17
click at [210, 305] on div "Home / Restaurants management / Menus / Sections / item / update Appetizers sec…" at bounding box center [356, 84] width 482 height 451
click at [211, 298] on button "Update" at bounding box center [176, 295] width 114 height 12
click at [212, 293] on span "Update" at bounding box center [176, 295] width 104 height 8
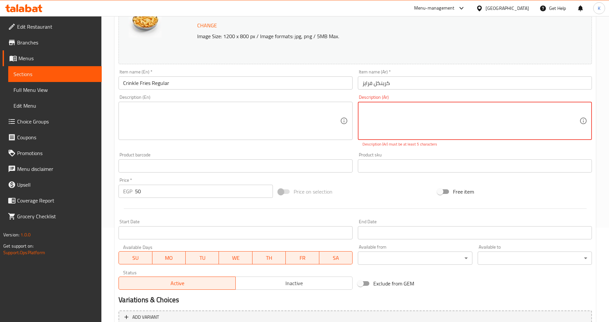
scroll to position [24, 0]
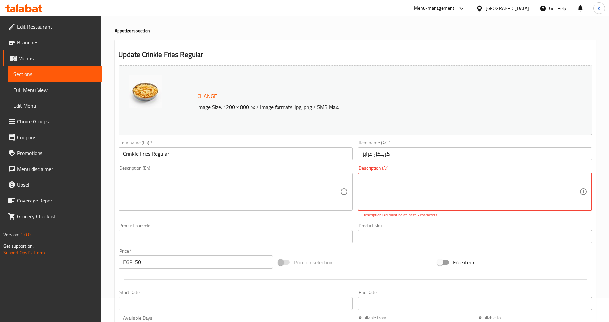
click at [399, 185] on textarea at bounding box center [471, 191] width 217 height 31
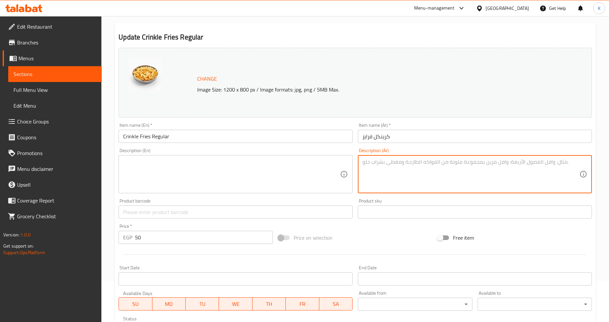
scroll to position [163, 0]
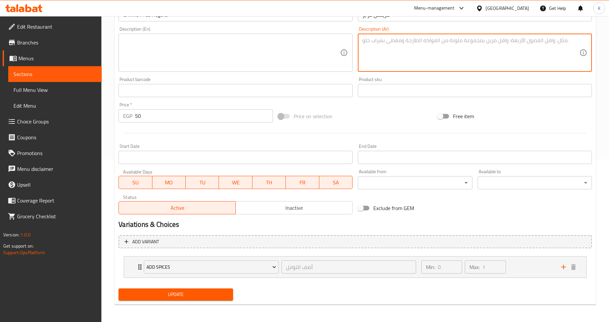
click at [215, 301] on div "Update" at bounding box center [176, 294] width 120 height 17
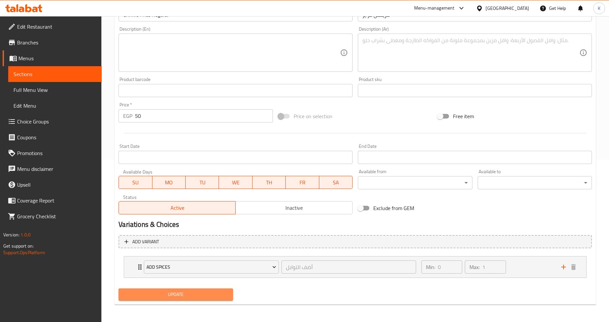
click at [215, 296] on span "Update" at bounding box center [176, 295] width 104 height 8
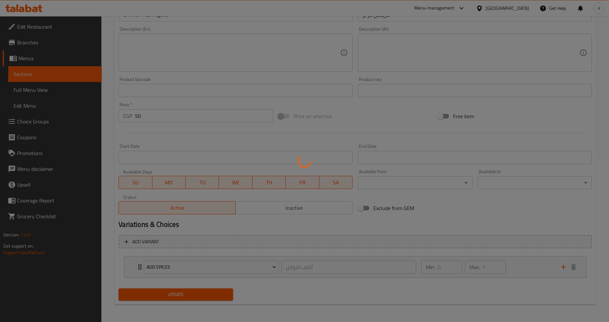
scroll to position [0, 0]
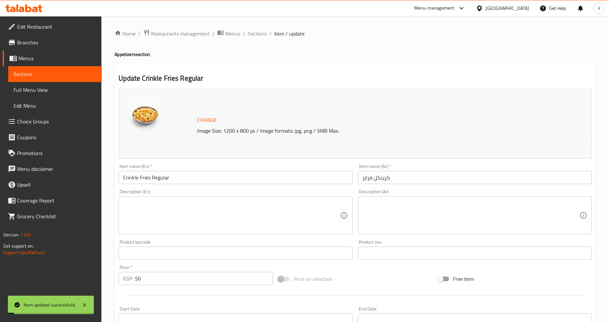
click at [255, 33] on span "Sections" at bounding box center [257, 34] width 19 height 8
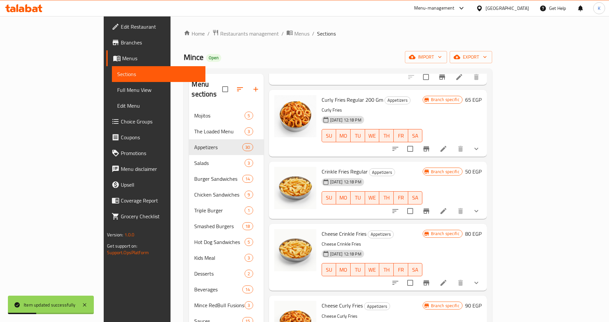
scroll to position [915, 0]
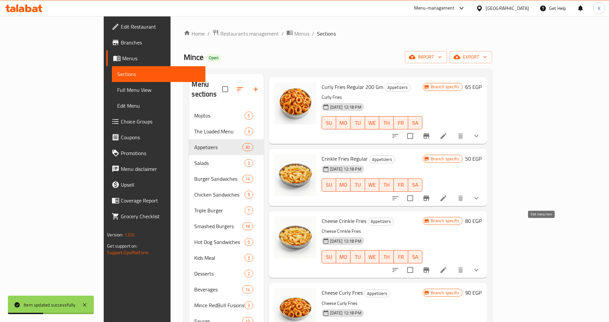
click at [448, 266] on icon at bounding box center [444, 270] width 8 height 8
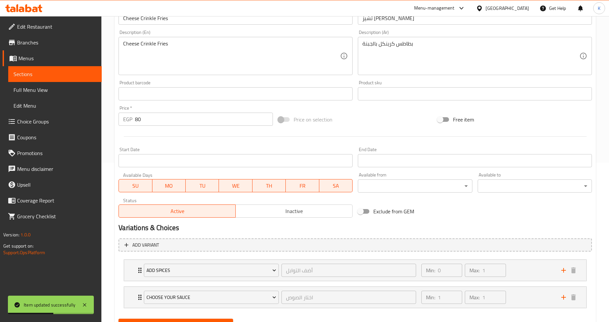
scroll to position [183, 0]
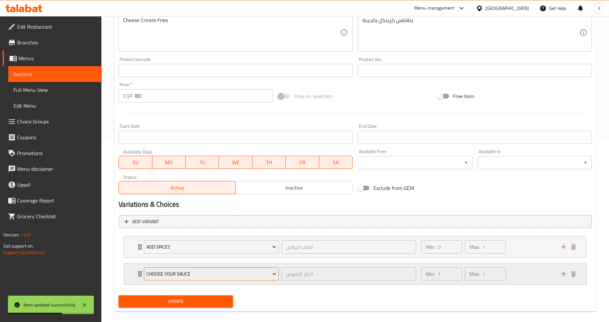
click at [221, 275] on span "Choose Your Sauce" at bounding box center [212, 274] width 130 height 8
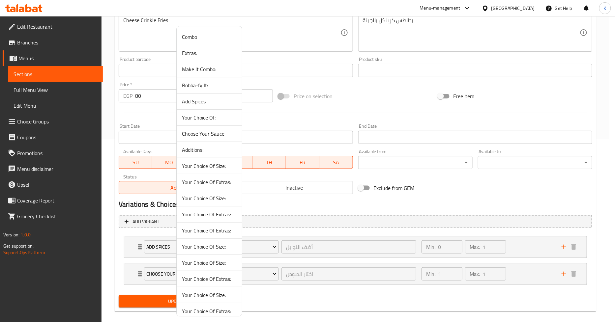
click at [208, 286] on li "Your Choice Of Extras:" at bounding box center [209, 279] width 65 height 16
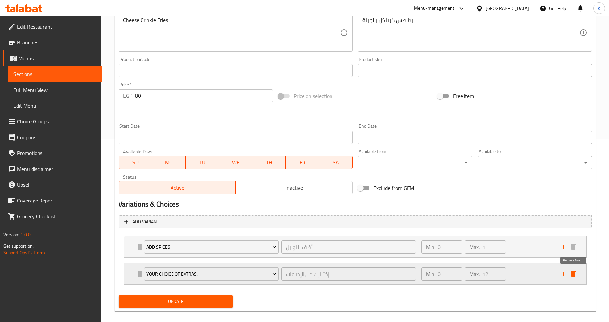
click at [572, 273] on icon "delete" at bounding box center [574, 274] width 5 height 6
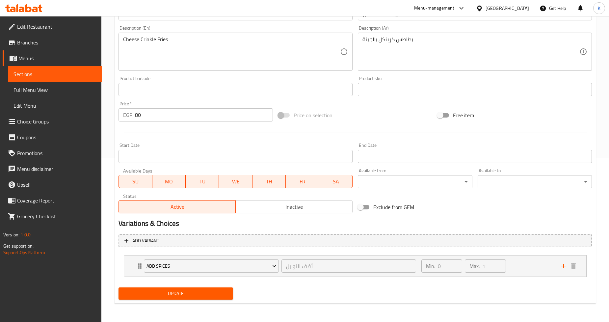
scroll to position [163, 0]
click at [172, 298] on span "Update" at bounding box center [176, 295] width 104 height 8
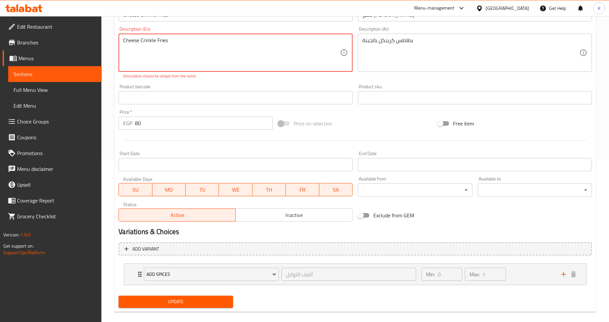
click at [215, 302] on span "Update" at bounding box center [176, 302] width 104 height 8
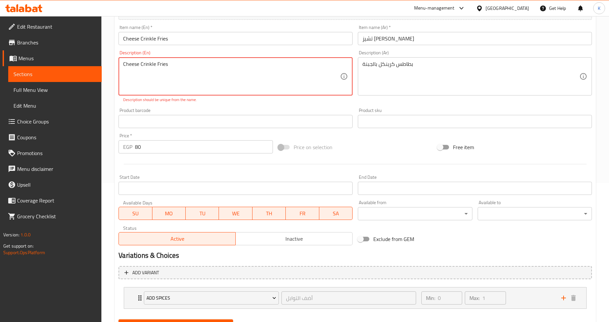
scroll to position [126, 0]
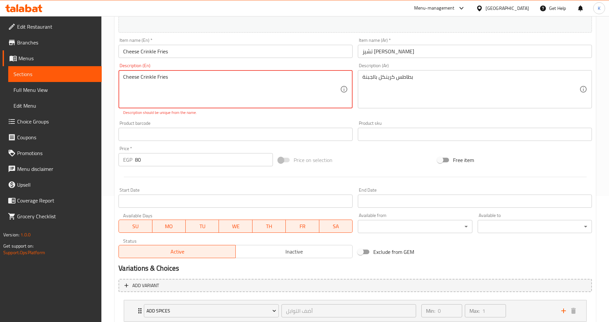
click at [143, 76] on textarea "Cheese Crinkle Fries" at bounding box center [231, 89] width 217 height 31
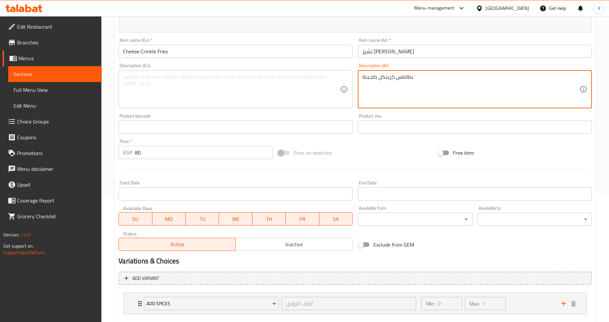
click at [393, 77] on textarea "بطاطس كرينكل بالجبنة" at bounding box center [471, 89] width 217 height 31
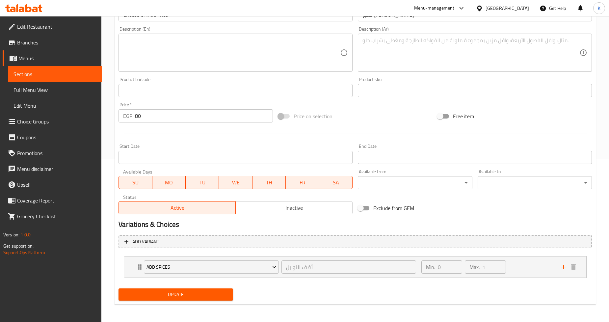
click at [195, 301] on div "Update" at bounding box center [176, 294] width 120 height 17
click at [202, 289] on button "Update" at bounding box center [176, 295] width 114 height 12
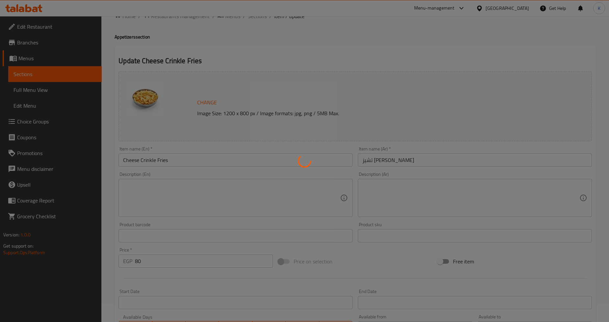
scroll to position [0, 0]
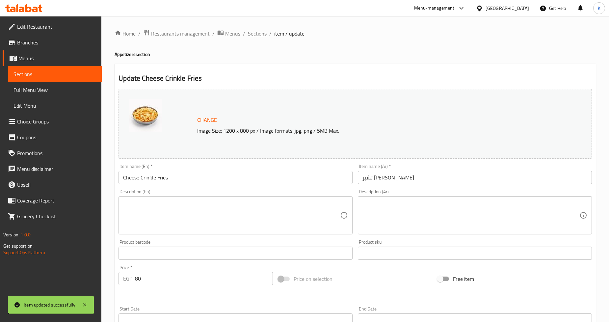
click at [258, 32] on span "Sections" at bounding box center [257, 34] width 19 height 8
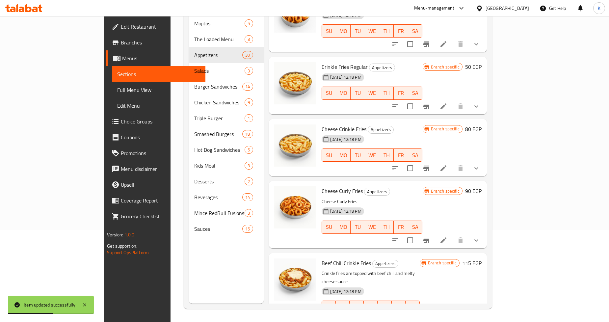
scroll to position [915, 0]
click at [481, 236] on icon "show more" at bounding box center [477, 240] width 8 height 8
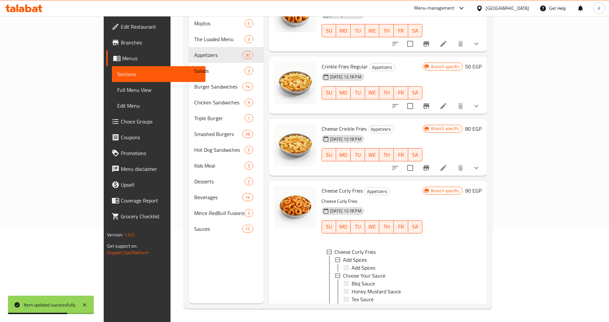
scroll to position [951, 0]
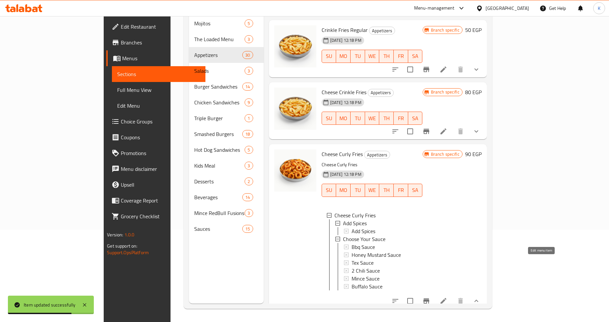
click at [448, 297] on icon at bounding box center [444, 301] width 8 height 8
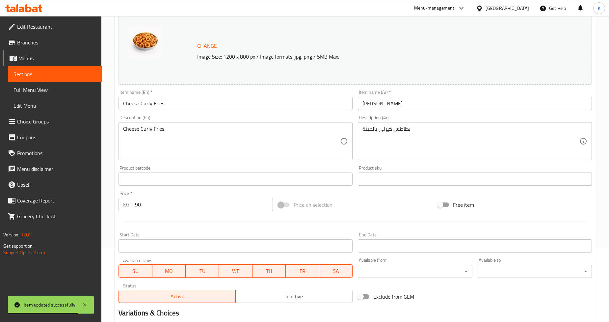
scroll to position [190, 0]
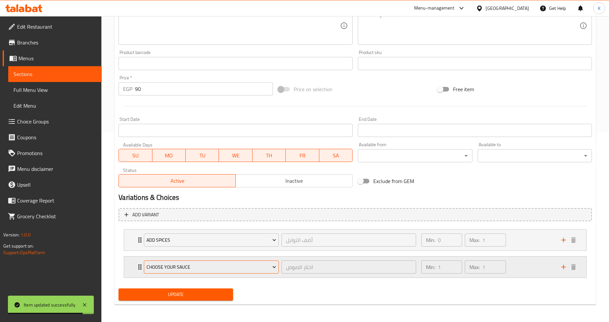
click at [191, 267] on span "Choose Your Sauce" at bounding box center [212, 267] width 130 height 8
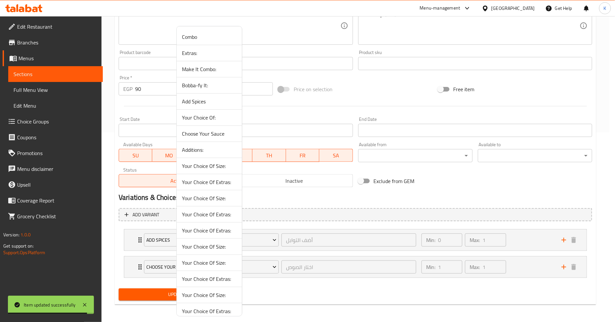
click at [192, 212] on span "Your Choice Of Extras:" at bounding box center [209, 214] width 55 height 8
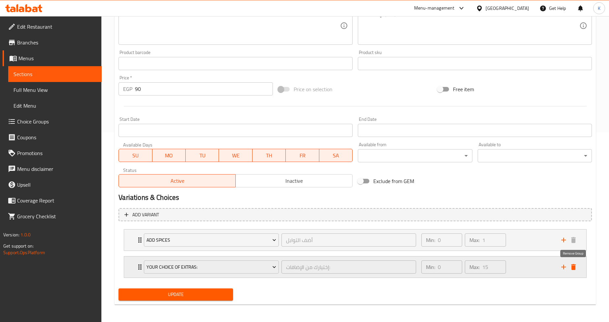
click at [572, 264] on icon "delete" at bounding box center [574, 267] width 8 height 8
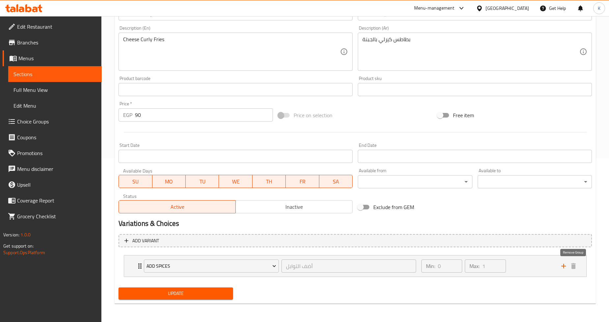
scroll to position [163, 0]
click at [181, 291] on span "Update" at bounding box center [176, 295] width 104 height 8
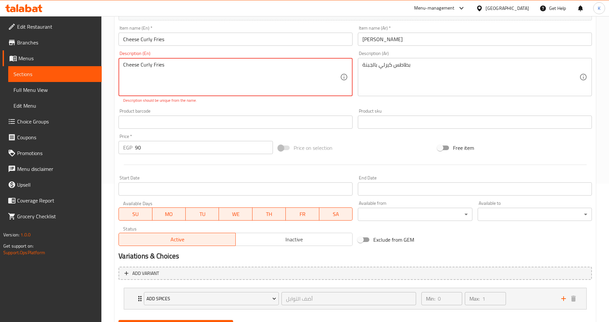
scroll to position [126, 0]
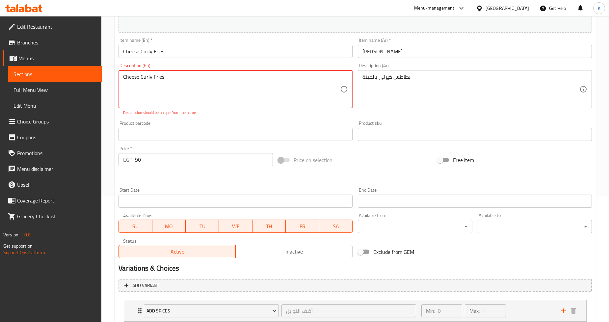
click at [232, 86] on textarea "Cheese Curly Fries" at bounding box center [231, 89] width 217 height 31
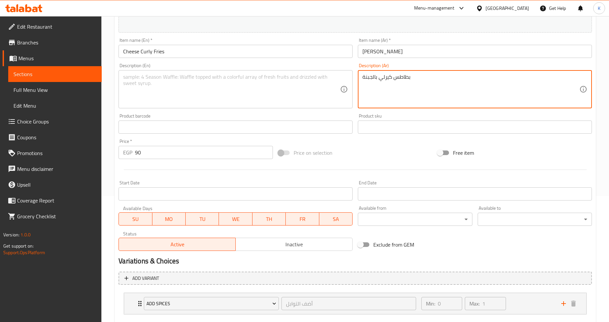
click at [407, 75] on textarea "بطاطس كيرلي بالجبنة" at bounding box center [471, 89] width 217 height 31
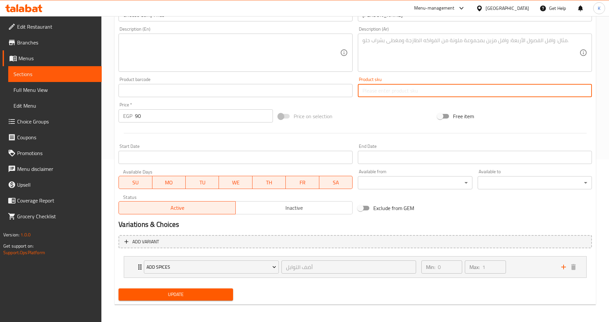
click at [119, 289] on button "Update" at bounding box center [176, 295] width 114 height 12
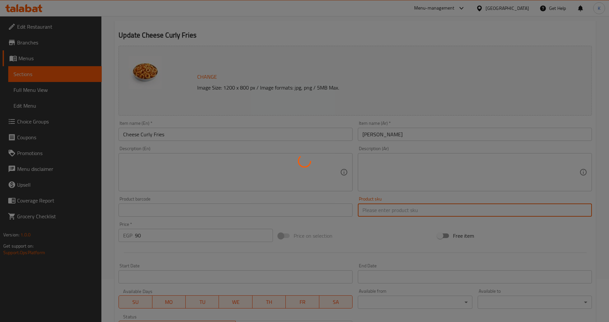
scroll to position [0, 0]
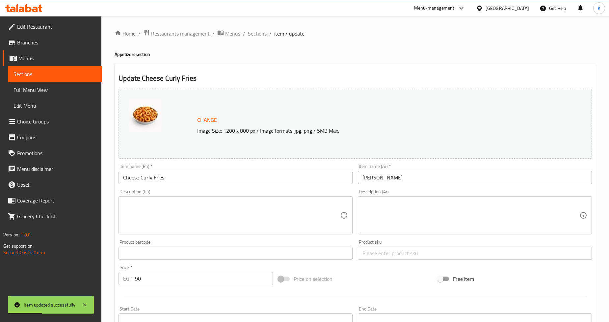
click at [251, 33] on span "Sections" at bounding box center [257, 34] width 19 height 8
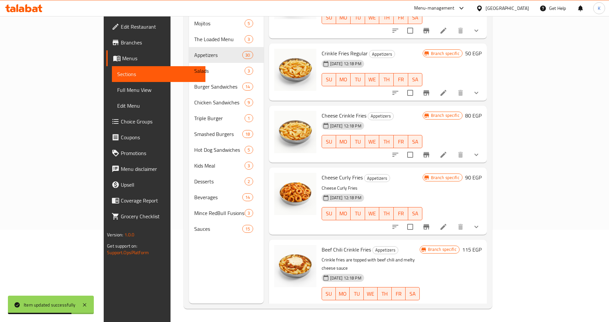
scroll to position [951, 0]
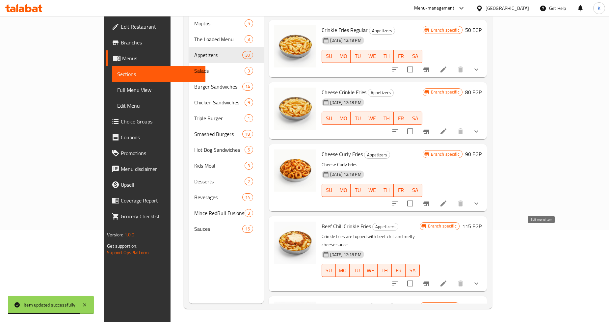
click at [447, 281] on icon at bounding box center [444, 284] width 6 height 6
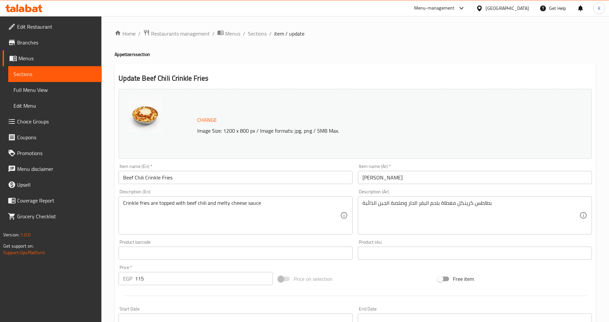
scroll to position [190, 0]
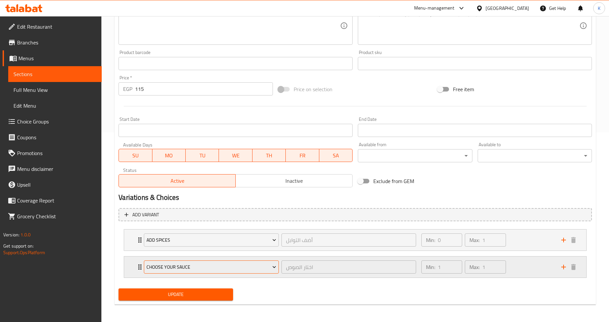
click at [207, 265] on span "Choose Your Sauce" at bounding box center [212, 267] width 130 height 8
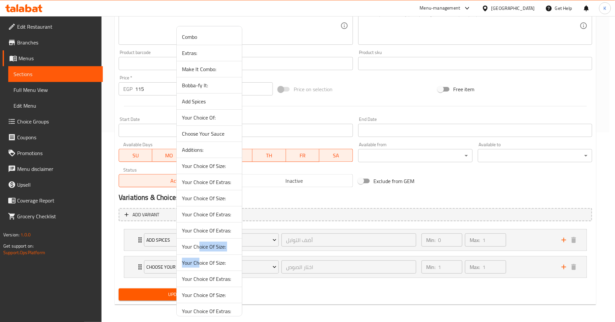
click at [202, 264] on span "Your Choice Of Size:" at bounding box center [209, 263] width 55 height 8
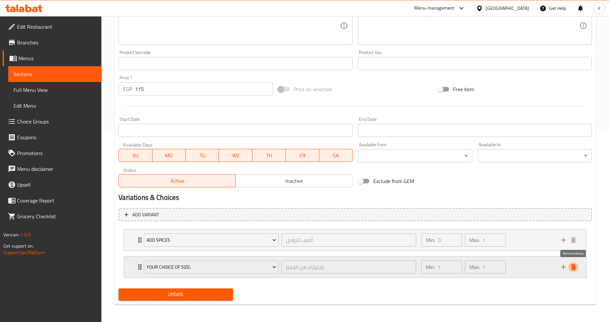
click at [573, 264] on icon "delete" at bounding box center [574, 267] width 5 height 6
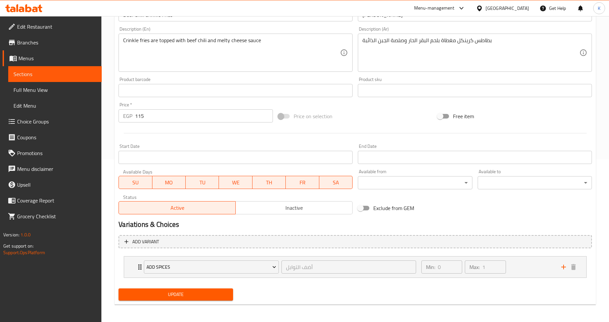
click at [161, 292] on span "Update" at bounding box center [176, 295] width 104 height 8
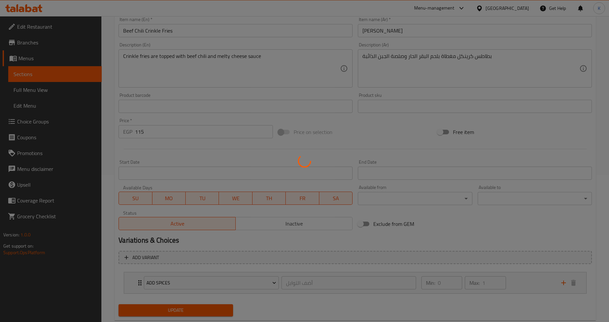
scroll to position [0, 0]
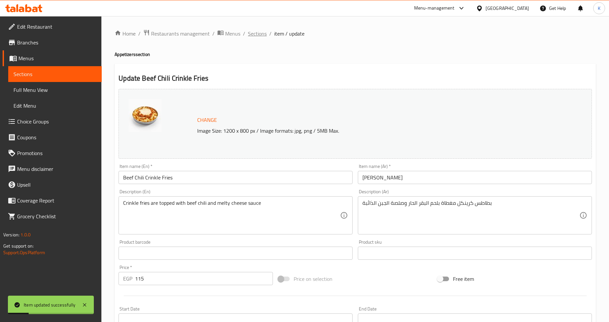
click at [255, 35] on span "Sections" at bounding box center [257, 34] width 19 height 8
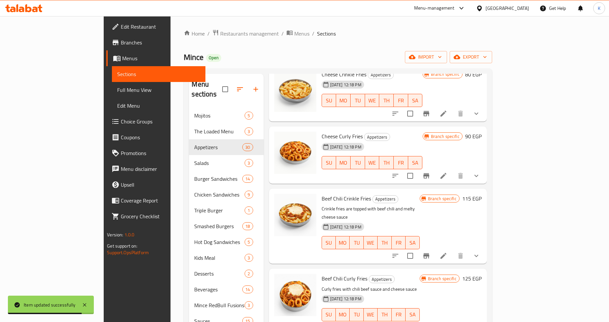
scroll to position [1098, 0]
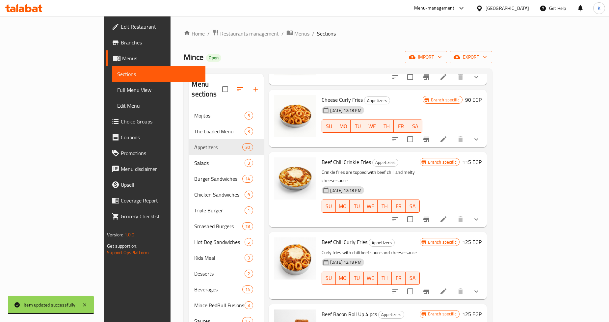
click at [447, 289] on icon at bounding box center [444, 292] width 6 height 6
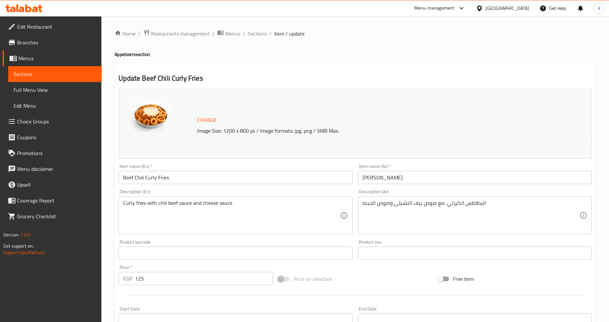
click at [228, 181] on input "Beef Chili Curly Fries" at bounding box center [236, 177] width 234 height 13
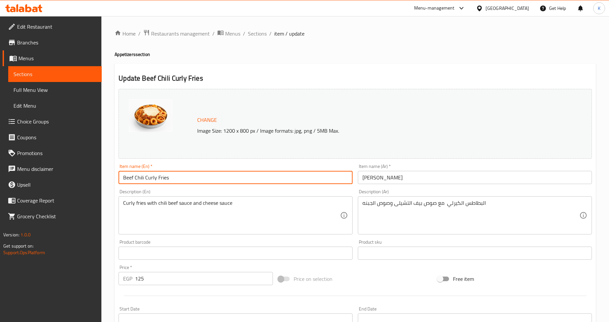
click at [228, 181] on input "Beef Chili Curly Fries" at bounding box center [236, 177] width 234 height 13
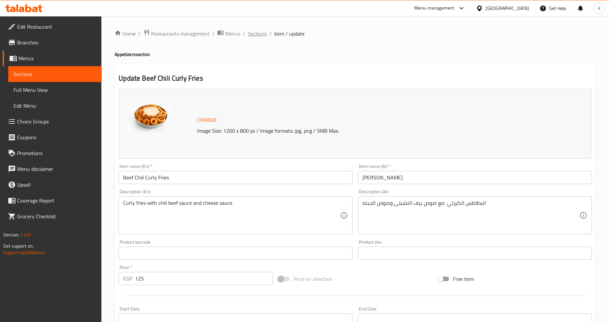
click at [259, 38] on span "Sections" at bounding box center [257, 34] width 19 height 8
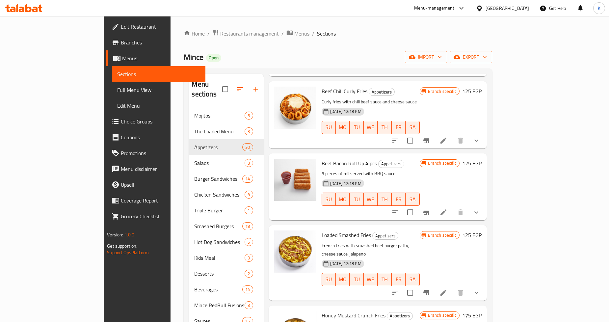
scroll to position [1237, 0]
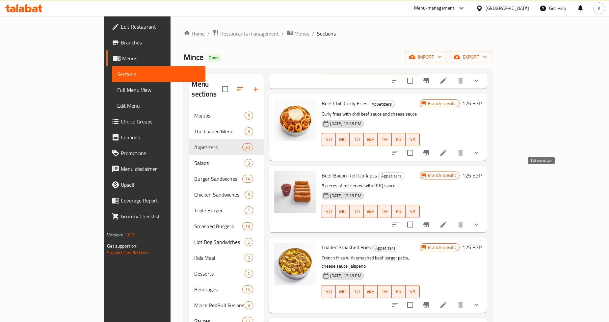
click at [447, 222] on icon at bounding box center [444, 225] width 6 height 6
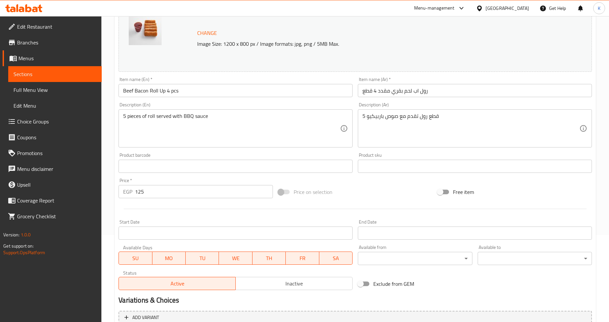
scroll to position [163, 0]
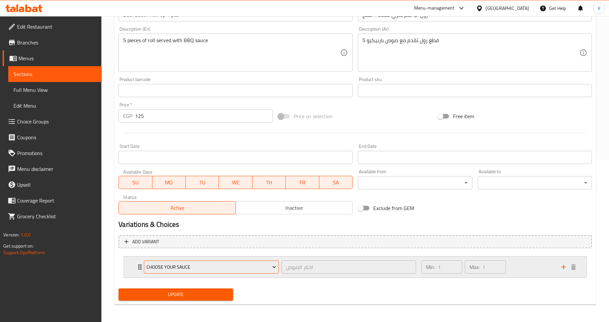
click at [204, 265] on span "Choose Your Sauce" at bounding box center [212, 267] width 130 height 8
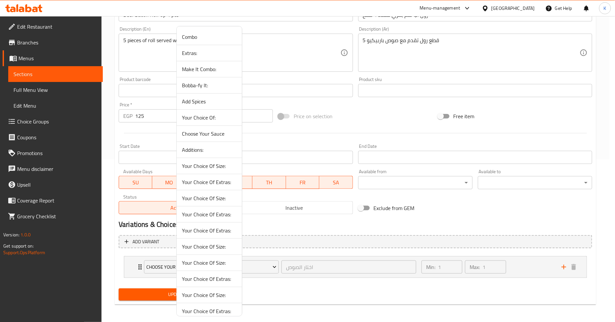
click at [211, 230] on span "Your Choice Of Extras:" at bounding box center [209, 231] width 55 height 8
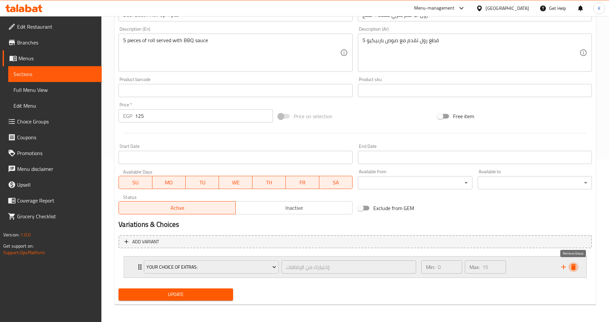
click at [575, 267] on icon "delete" at bounding box center [574, 267] width 5 height 6
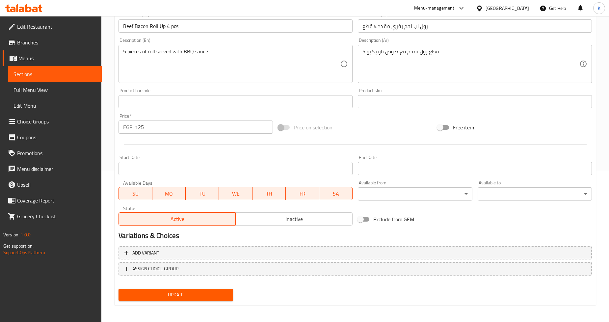
click at [199, 293] on span "Update" at bounding box center [176, 295] width 104 height 8
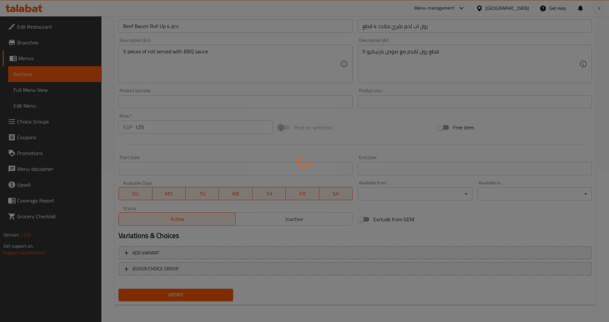
scroll to position [0, 0]
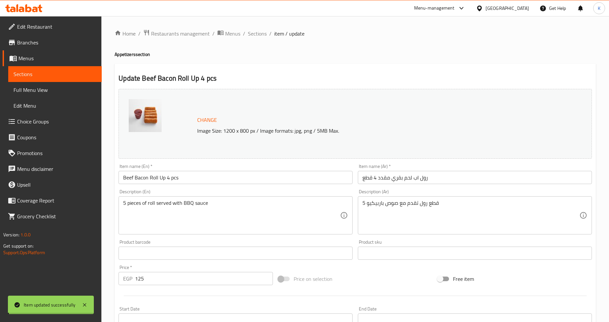
click at [256, 34] on span "Sections" at bounding box center [257, 34] width 19 height 8
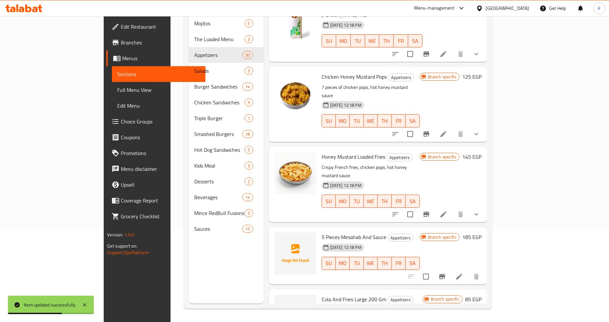
scroll to position [1610, 0]
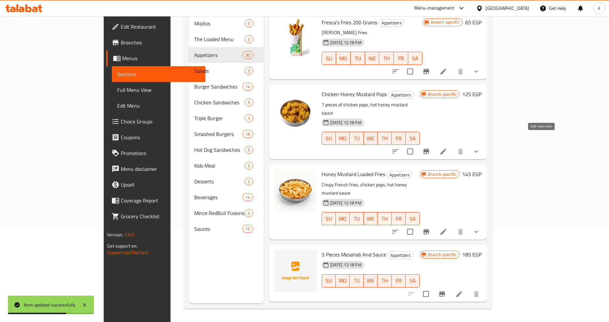
click at [447, 229] on icon at bounding box center [444, 232] width 6 height 6
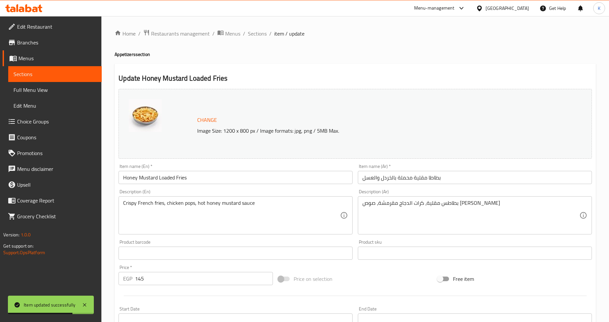
scroll to position [163, 0]
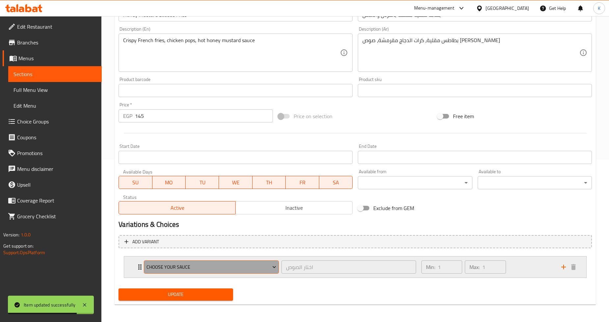
click at [194, 264] on span "Choose Your Sauce" at bounding box center [212, 267] width 130 height 8
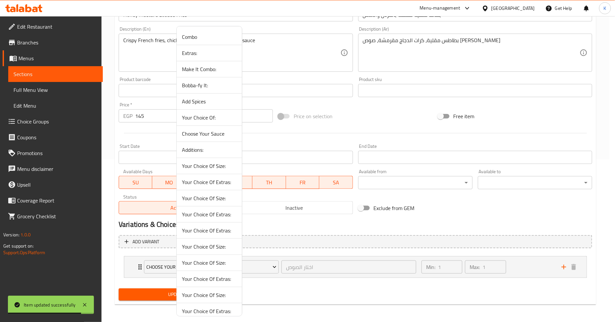
click at [195, 233] on span "Your Choice Of Extras:" at bounding box center [209, 231] width 55 height 8
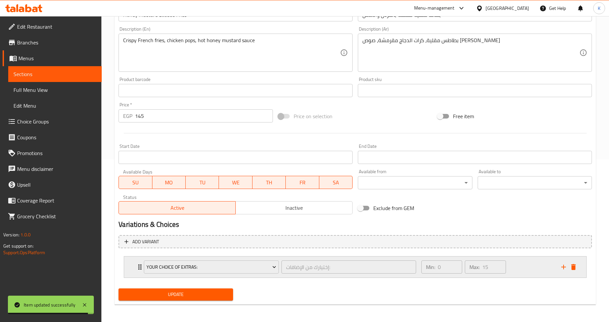
click at [573, 265] on icon "delete" at bounding box center [574, 267] width 5 height 6
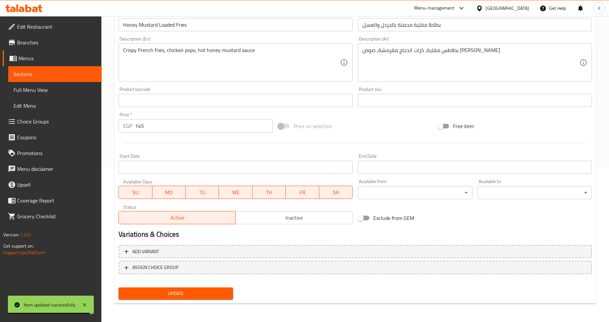
scroll to position [152, 0]
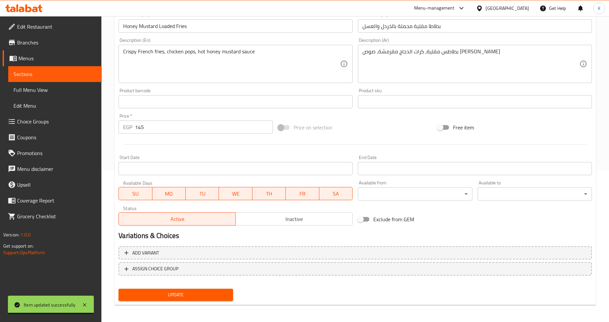
click at [206, 292] on span "Update" at bounding box center [176, 295] width 104 height 8
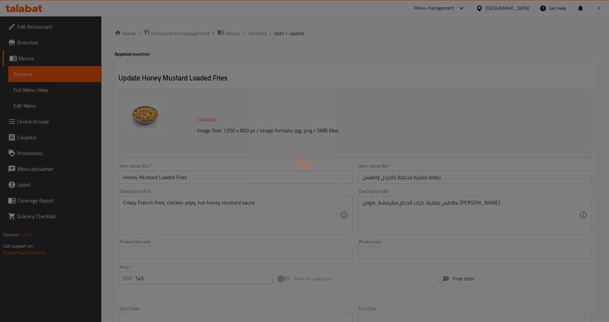
scroll to position [0, 0]
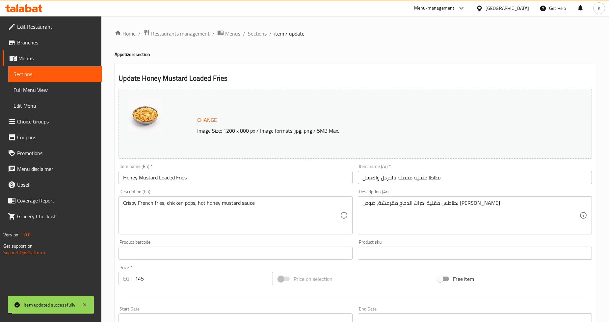
click at [249, 36] on span "Sections" at bounding box center [257, 34] width 19 height 8
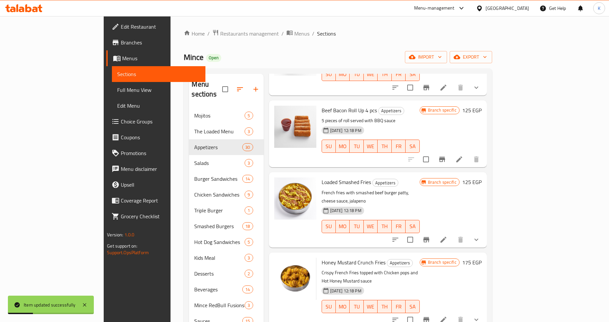
scroll to position [1310, 0]
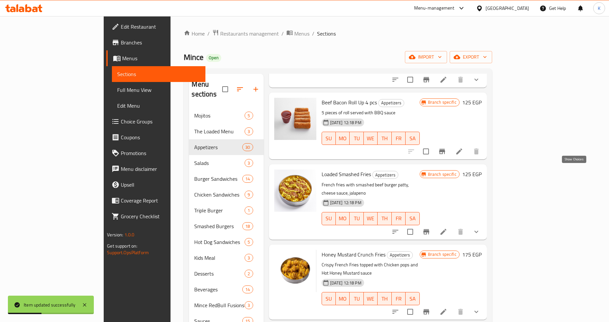
click at [481, 228] on icon "show more" at bounding box center [477, 232] width 8 height 8
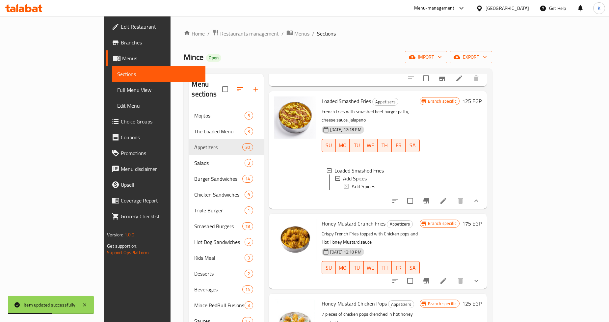
click at [479, 280] on icon "show more" at bounding box center [477, 281] width 4 height 2
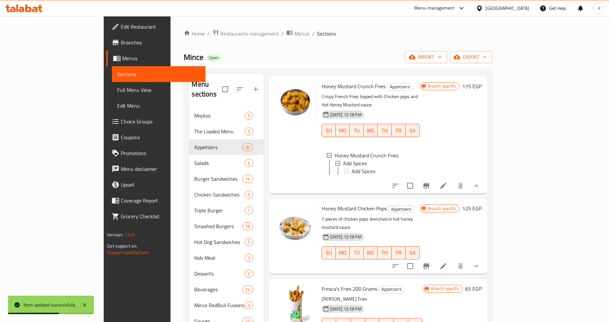
scroll to position [1529, 0]
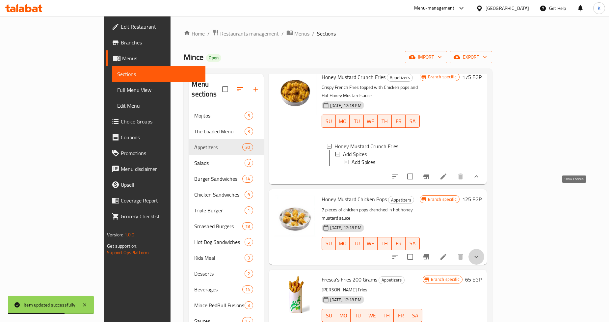
click at [481, 253] on icon "show more" at bounding box center [477, 257] width 8 height 8
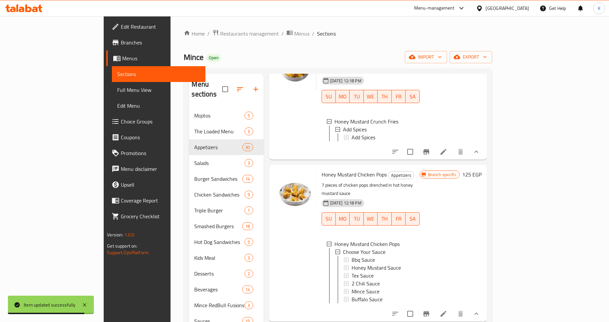
scroll to position [1566, 0]
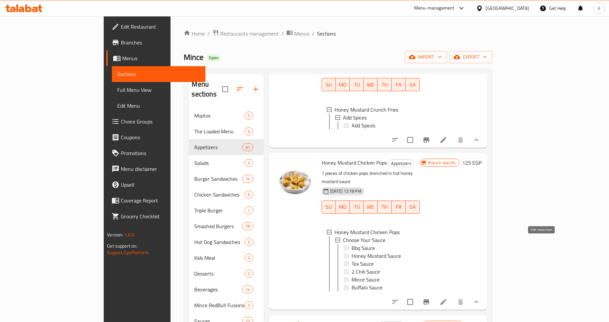
click at [448, 298] on icon at bounding box center [444, 302] width 8 height 8
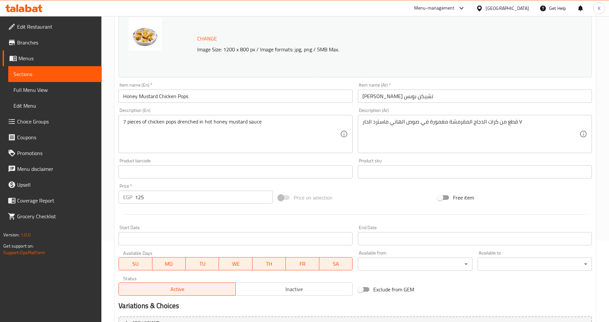
scroll to position [163, 0]
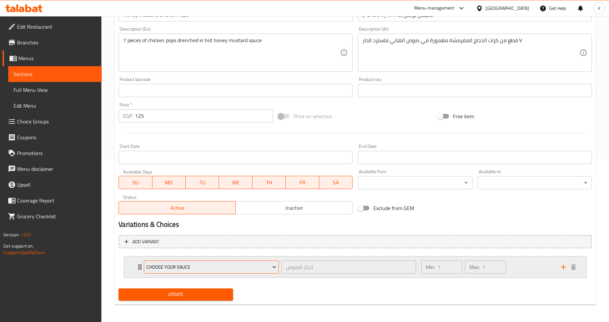
click at [174, 270] on span "Choose Your Sauce" at bounding box center [212, 267] width 130 height 8
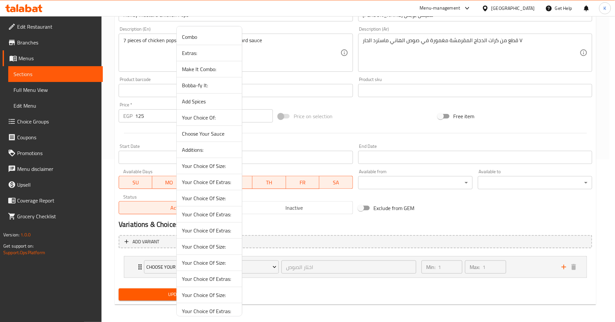
click at [193, 263] on span "Your Choice Of Size:" at bounding box center [209, 263] width 55 height 8
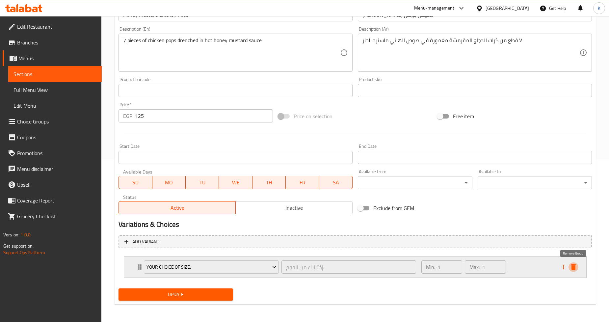
click at [574, 265] on icon "delete" at bounding box center [574, 267] width 5 height 6
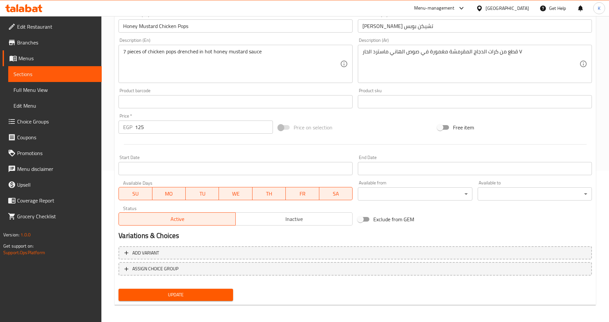
click at [232, 294] on button "Update" at bounding box center [176, 295] width 114 height 12
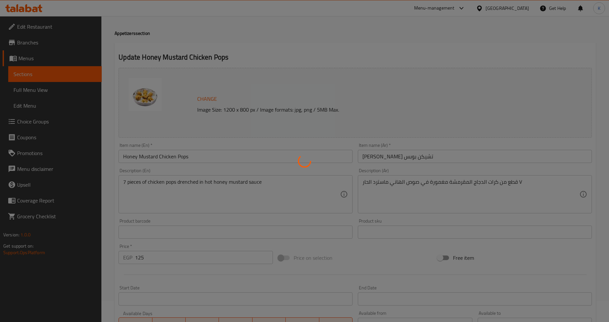
scroll to position [0, 0]
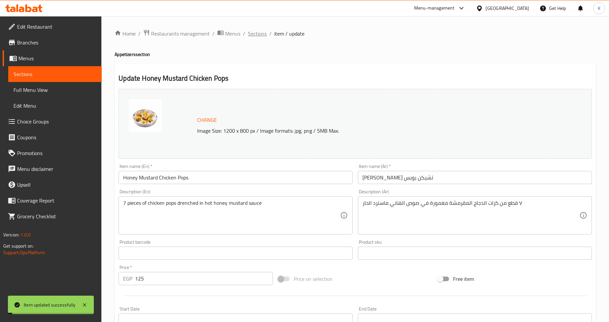
click at [260, 34] on span "Sections" at bounding box center [257, 34] width 19 height 8
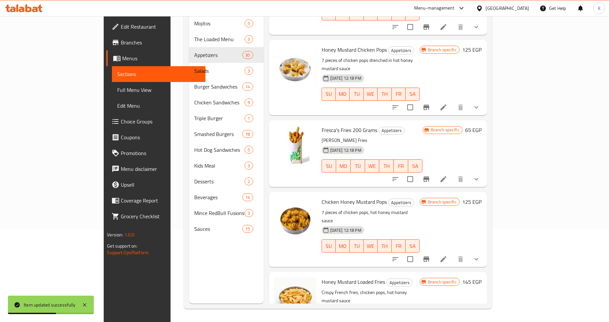
scroll to position [1500, 0]
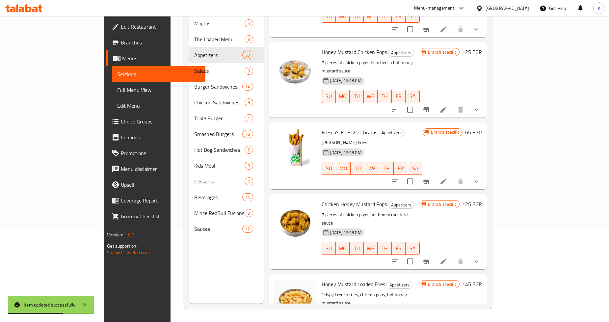
click at [487, 194] on div "Chicken Honey Mustard Pops Appetizers 7 pieces of chicken pops, hot honey musta…" at bounding box center [378, 231] width 218 height 75
click at [485, 254] on div at bounding box center [436, 262] width 97 height 16
click at [485, 254] on button "show more" at bounding box center [477, 262] width 16 height 16
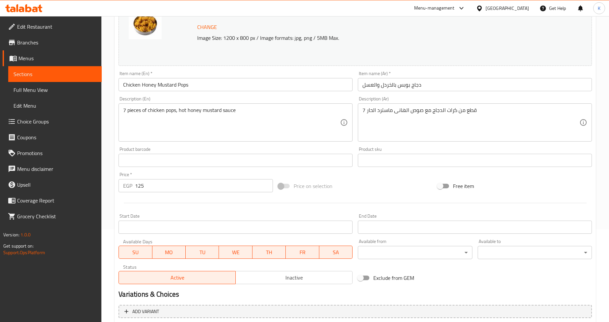
scroll to position [163, 0]
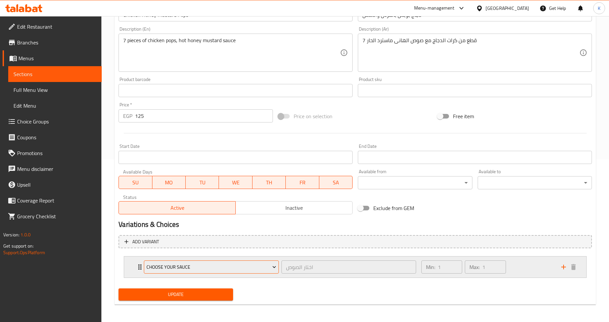
click at [210, 263] on span "Choose Your Sauce" at bounding box center [212, 267] width 130 height 8
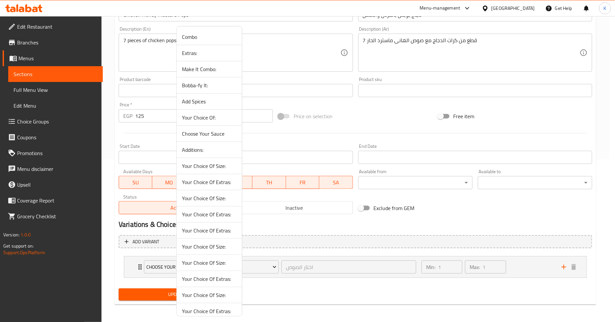
click at [202, 256] on li "Your Choice Of Size:" at bounding box center [209, 263] width 65 height 16
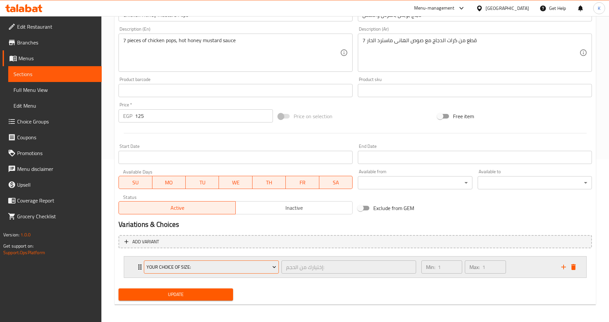
click at [204, 261] on button "Your Choice Of Size:" at bounding box center [211, 267] width 135 height 13
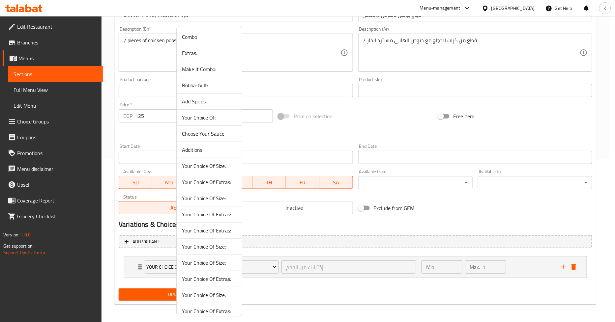
click at [206, 263] on span "Your Choice Of Size:" at bounding box center [209, 263] width 55 height 8
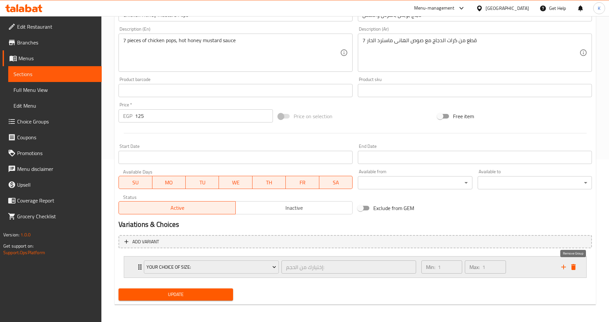
click at [575, 265] on icon "delete" at bounding box center [574, 267] width 5 height 6
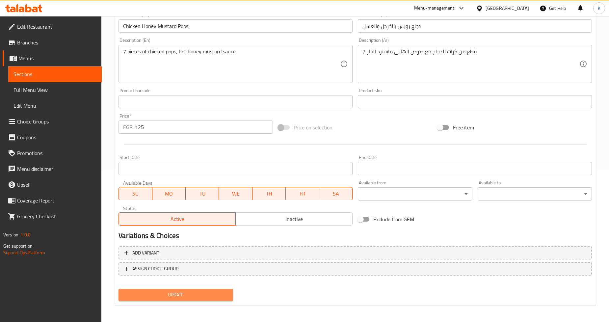
click at [192, 294] on span "Update" at bounding box center [176, 295] width 104 height 8
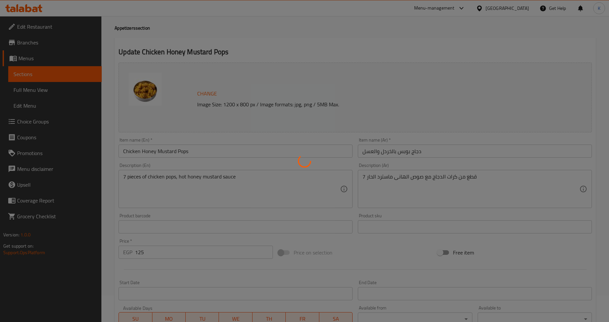
scroll to position [0, 0]
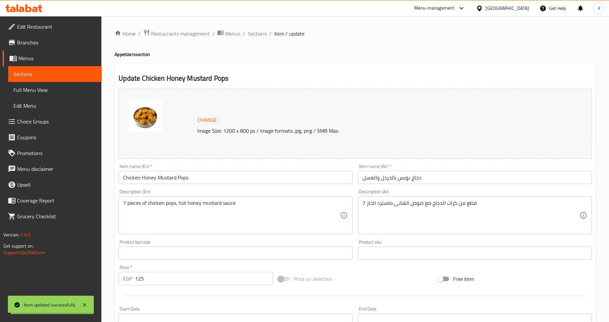
click at [260, 31] on span "Sections" at bounding box center [257, 34] width 19 height 8
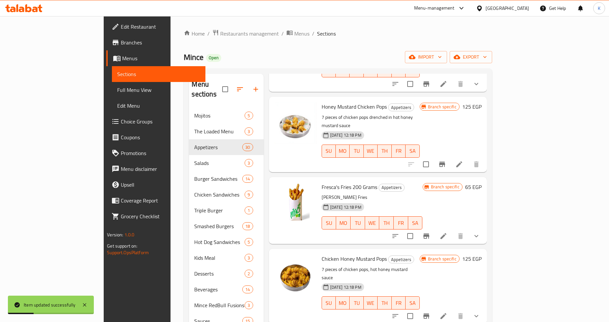
scroll to position [1793, 0]
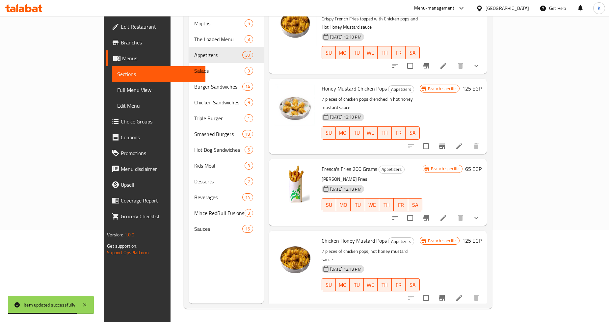
click at [485, 210] on button "show more" at bounding box center [477, 218] width 16 height 16
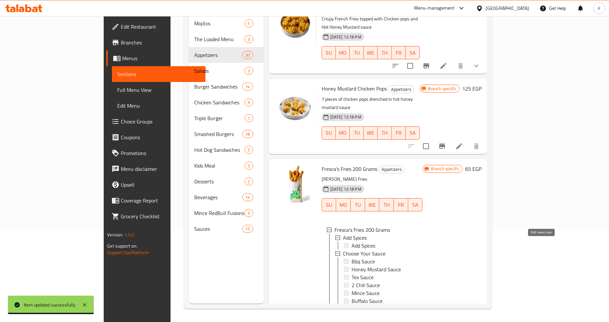
click at [447, 313] on icon at bounding box center [444, 316] width 6 height 6
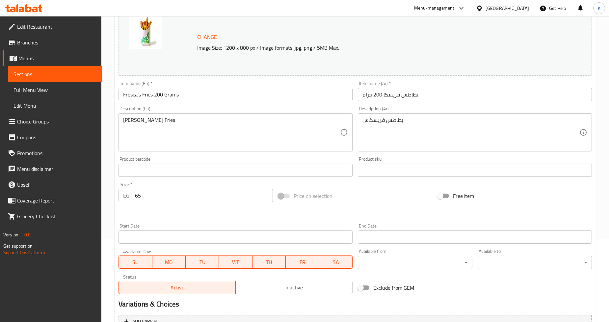
scroll to position [190, 0]
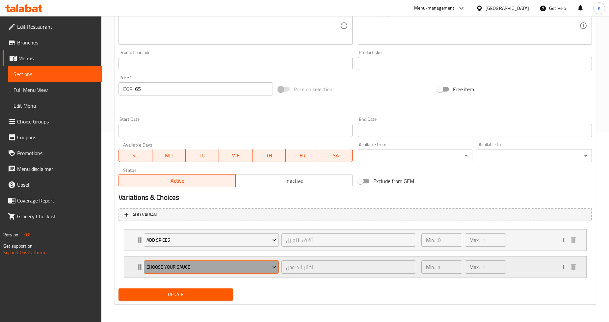
click at [181, 265] on span "Choose Your Sauce" at bounding box center [212, 267] width 130 height 8
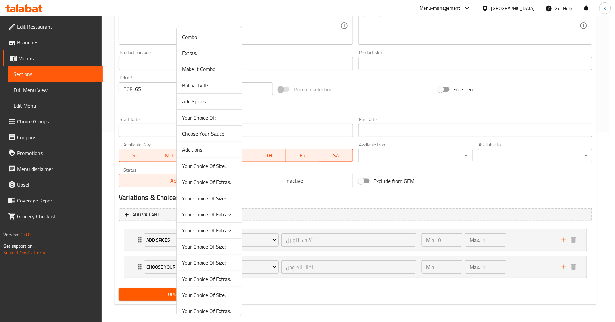
click at [191, 225] on li "Your Choice Of Extras:" at bounding box center [209, 231] width 65 height 16
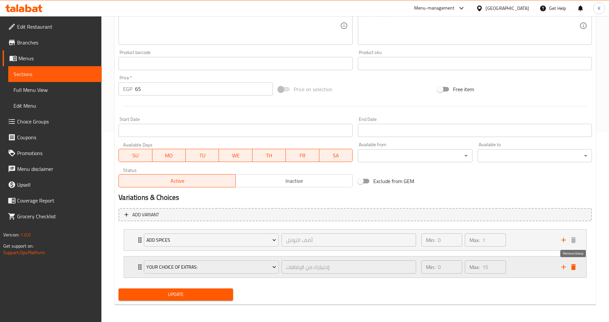
click at [572, 265] on icon "delete" at bounding box center [574, 267] width 5 height 6
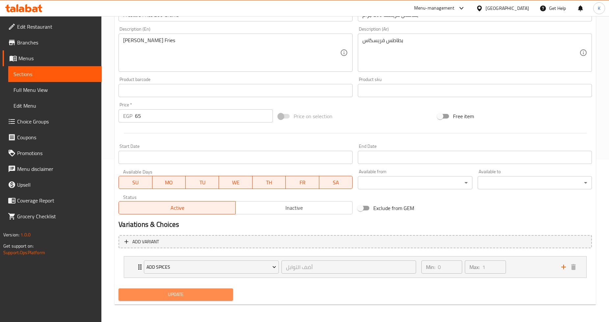
click at [219, 292] on span "Update" at bounding box center [176, 295] width 104 height 8
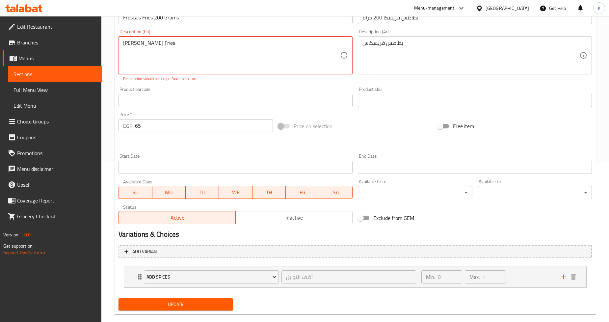
scroll to position [19, 0]
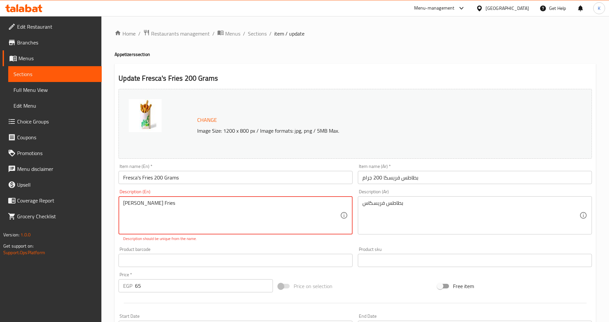
click at [181, 202] on textarea "Frescas Fries" at bounding box center [231, 215] width 217 height 31
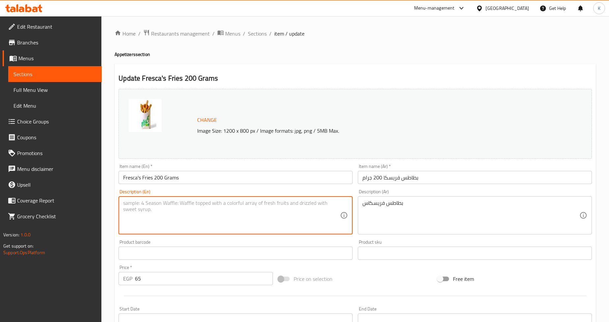
click at [390, 203] on textarea "بطاطس فريسكاس" at bounding box center [471, 215] width 217 height 31
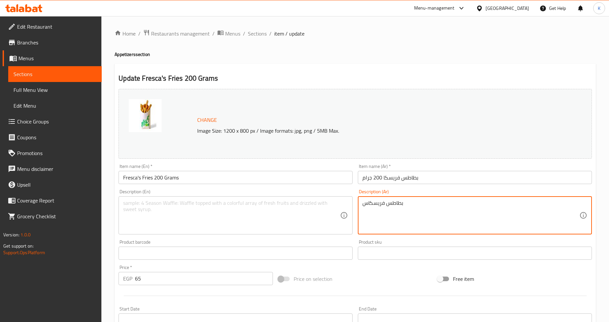
click at [390, 203] on textarea "بطاطس فريسكاس" at bounding box center [471, 215] width 217 height 31
click at [374, 255] on input "text" at bounding box center [475, 253] width 234 height 13
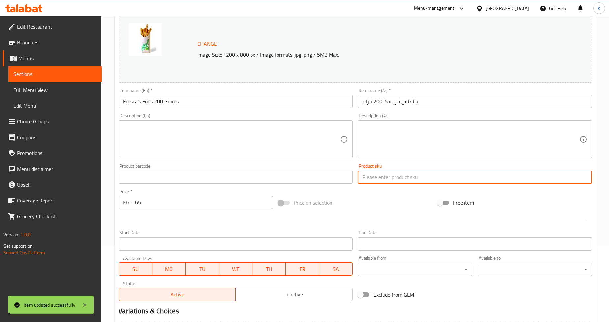
scroll to position [0, 0]
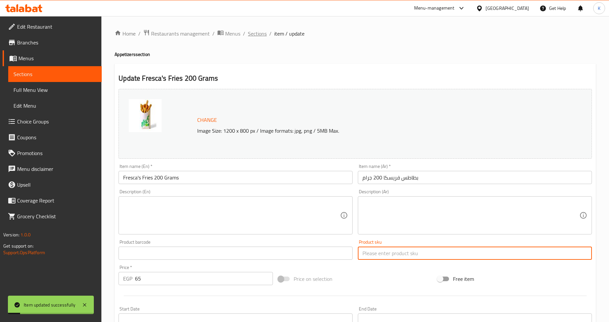
click at [265, 31] on span "Sections" at bounding box center [257, 34] width 19 height 8
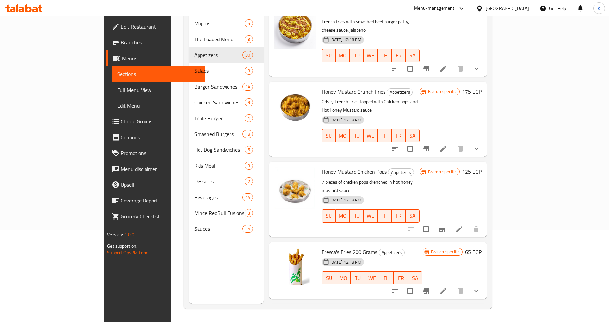
scroll to position [1344, 0]
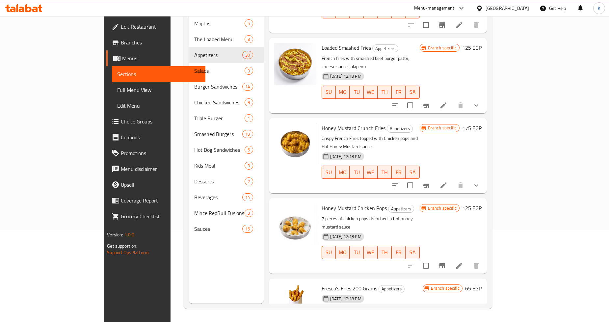
click at [485, 178] on button "show more" at bounding box center [477, 186] width 16 height 16
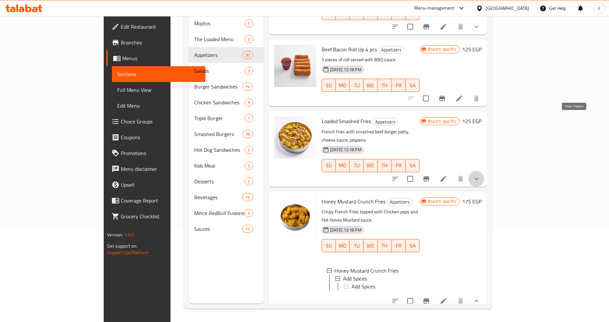
click at [481, 175] on icon "show more" at bounding box center [477, 179] width 8 height 8
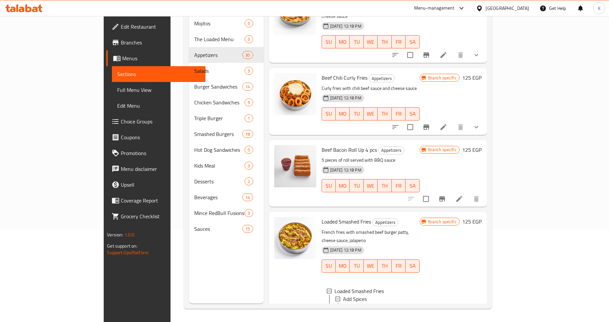
scroll to position [1124, 0]
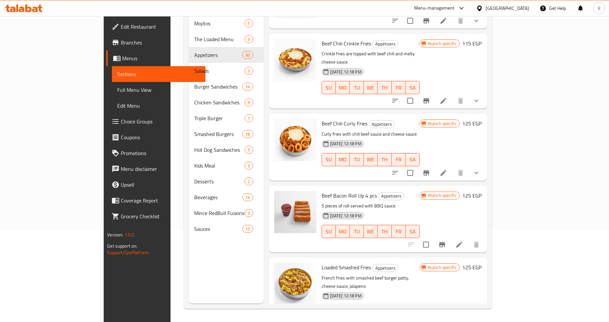
click at [479, 172] on icon "show more" at bounding box center [477, 173] width 4 height 2
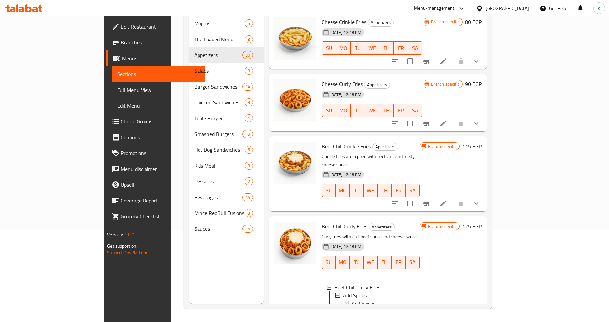
scroll to position [1015, 0]
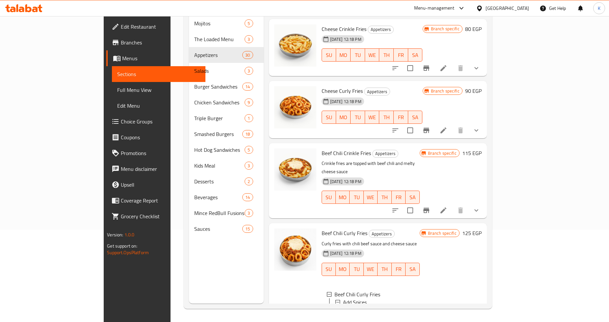
click at [481, 207] on icon "show more" at bounding box center [477, 211] width 8 height 8
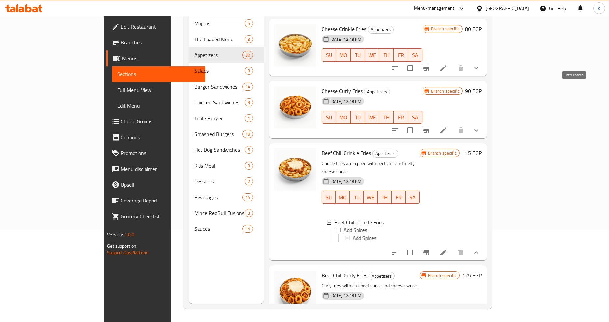
click at [481, 126] on icon "show more" at bounding box center [477, 130] width 8 height 8
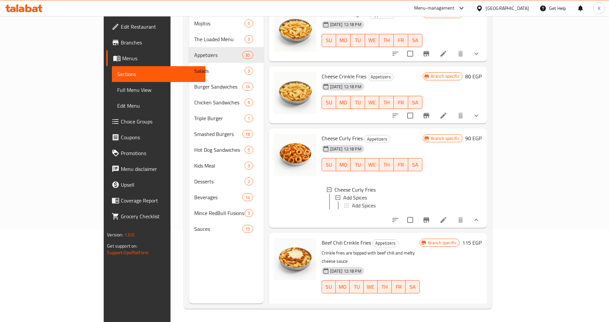
scroll to position [905, 0]
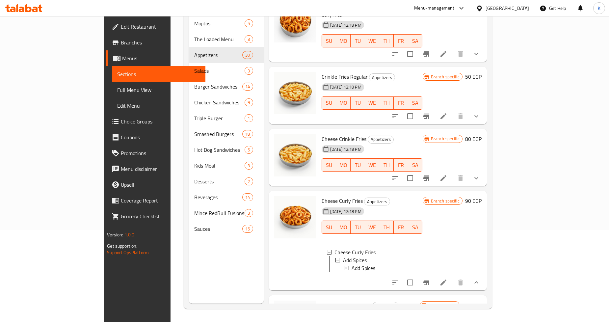
click at [481, 174] on icon "show more" at bounding box center [477, 178] width 8 height 8
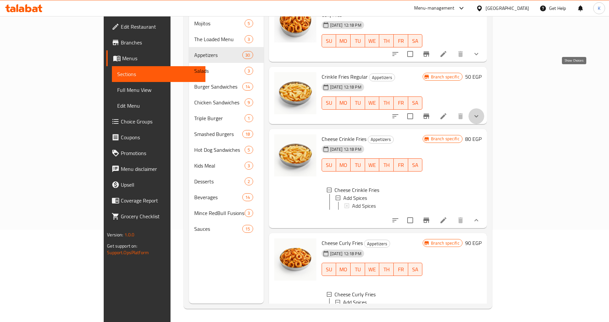
click at [481, 112] on icon "show more" at bounding box center [477, 116] width 8 height 8
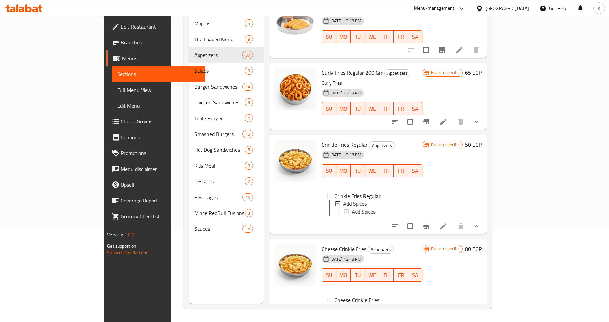
scroll to position [758, 0]
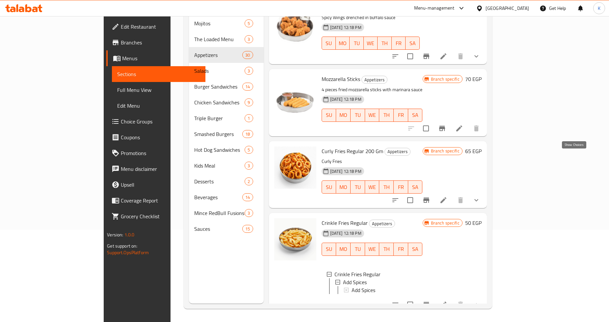
click at [481, 196] on icon "show more" at bounding box center [477, 200] width 8 height 8
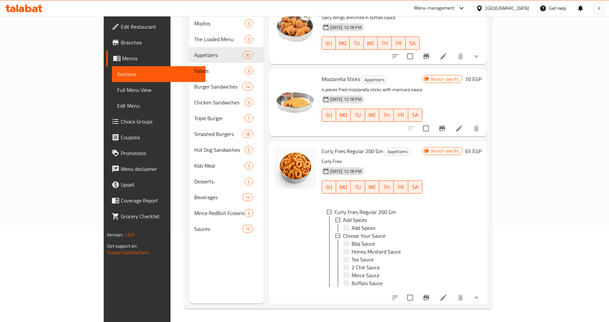
click at [448, 294] on icon at bounding box center [444, 298] width 8 height 8
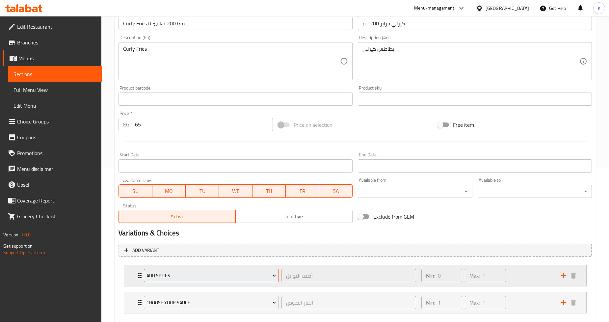
scroll to position [190, 0]
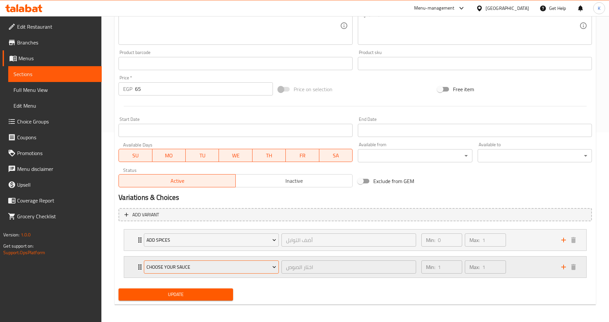
click at [192, 263] on span "Choose Your Sauce" at bounding box center [212, 267] width 130 height 8
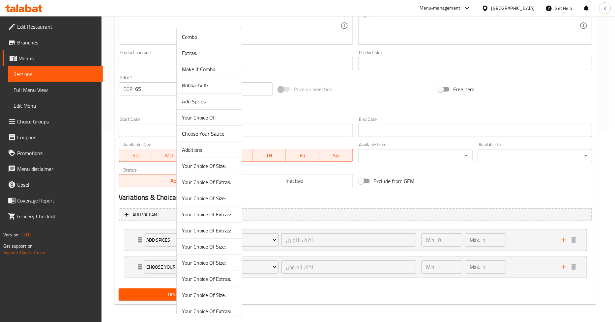
click at [198, 244] on span "Your Choice Of Size:" at bounding box center [209, 247] width 55 height 8
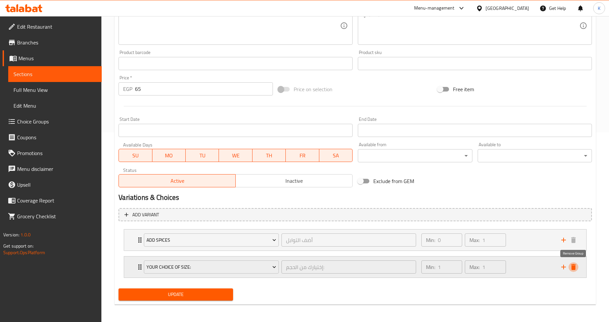
click at [576, 267] on icon "delete" at bounding box center [574, 267] width 8 height 8
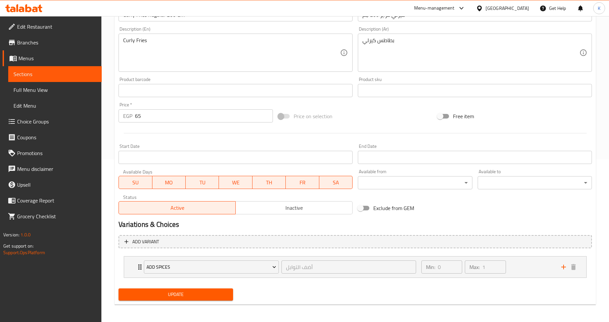
click at [165, 295] on span "Update" at bounding box center [176, 295] width 104 height 8
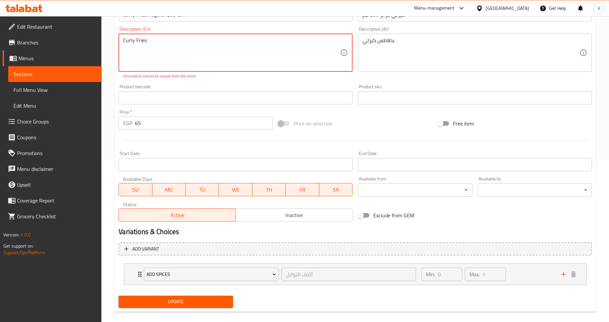
click at [186, 40] on textarea "Curly Fries" at bounding box center [231, 52] width 217 height 31
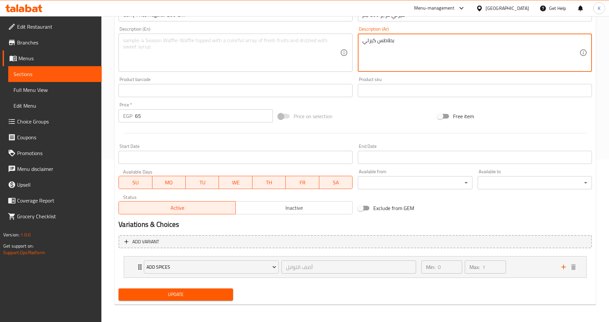
click at [385, 40] on textarea "بطاطس كيرلي" at bounding box center [471, 52] width 217 height 31
click at [159, 293] on span "Update" at bounding box center [176, 295] width 104 height 8
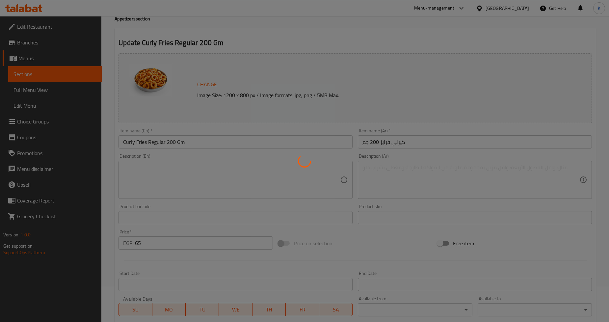
scroll to position [0, 0]
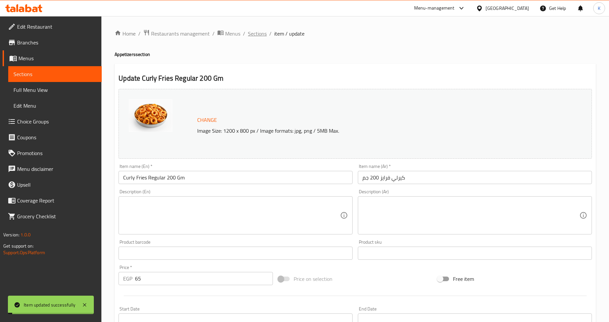
click at [260, 30] on span "Sections" at bounding box center [257, 34] width 19 height 8
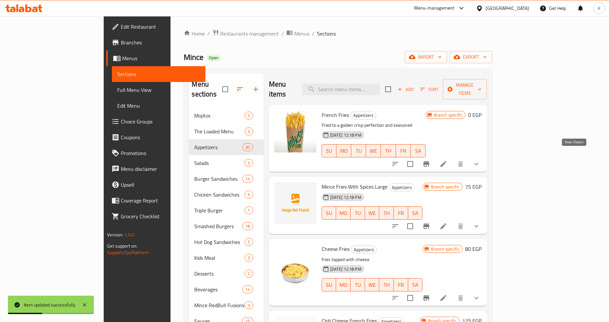
click at [481, 160] on icon "show more" at bounding box center [477, 164] width 8 height 8
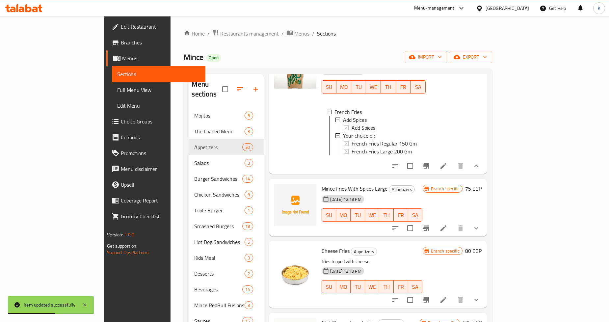
scroll to position [110, 0]
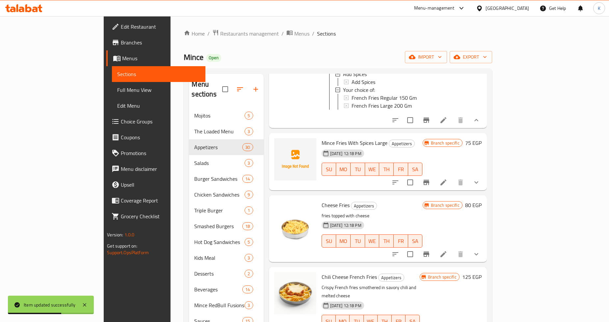
click at [481, 179] on icon "show more" at bounding box center [477, 183] width 8 height 8
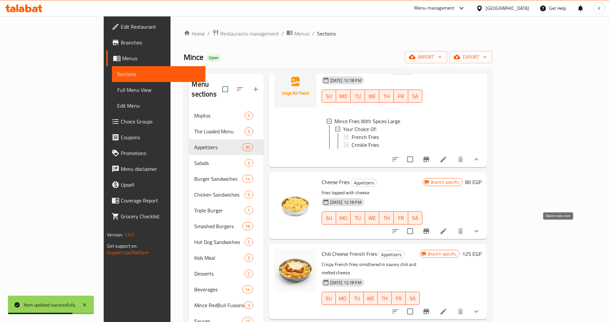
click at [481, 231] on icon "show more" at bounding box center [477, 231] width 8 height 8
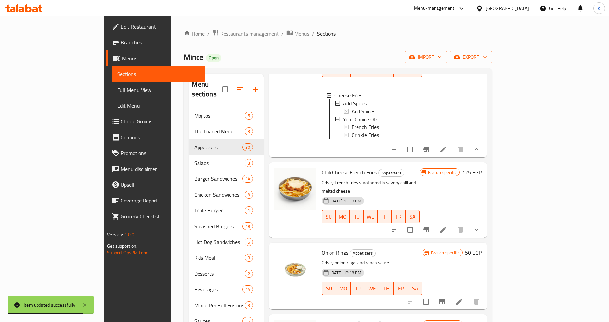
scroll to position [366, 0]
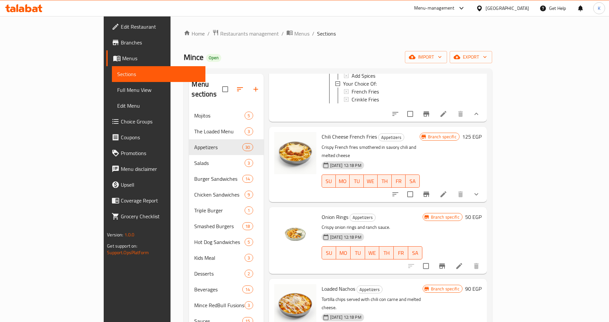
click at [485, 192] on button "show more" at bounding box center [477, 194] width 16 height 16
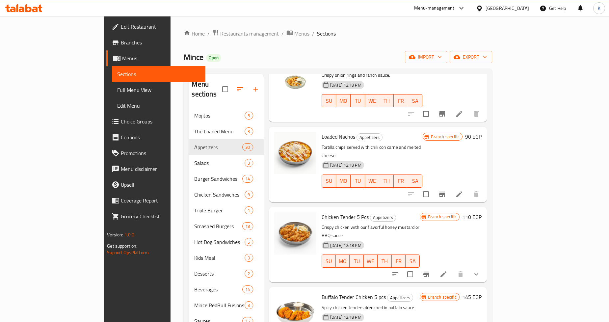
scroll to position [585, 0]
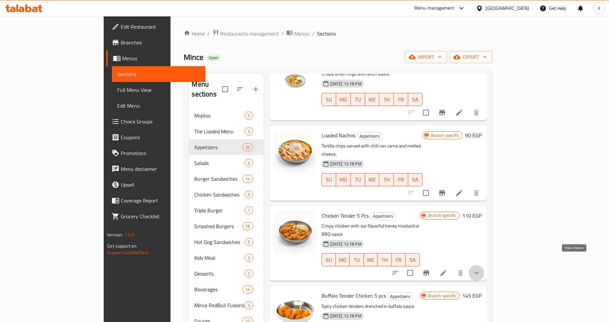
click at [481, 269] on icon "show more" at bounding box center [477, 273] width 8 height 8
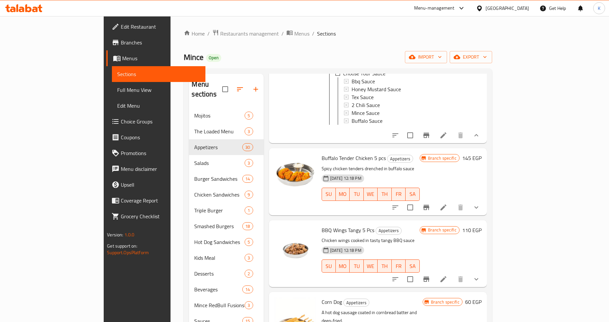
scroll to position [805, 0]
click at [481, 203] on icon "show more" at bounding box center [477, 207] width 8 height 8
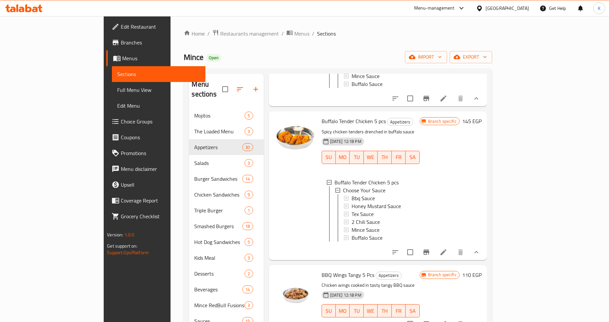
scroll to position [915, 0]
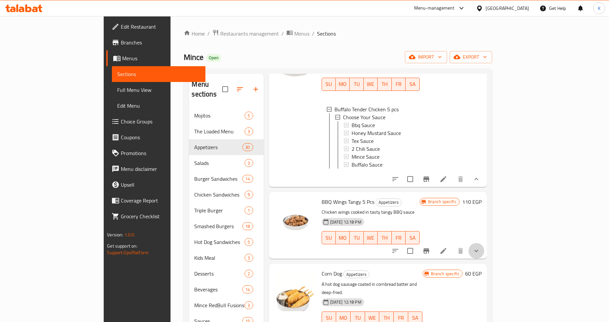
click at [481, 251] on icon "show more" at bounding box center [477, 251] width 8 height 8
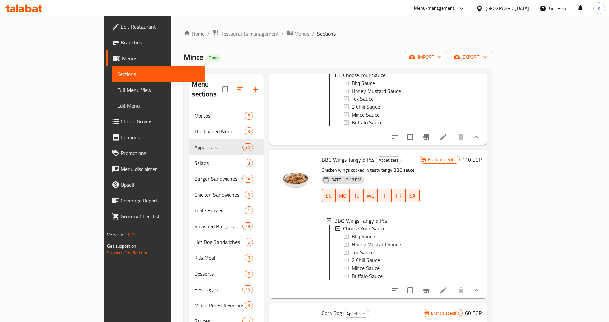
scroll to position [988, 0]
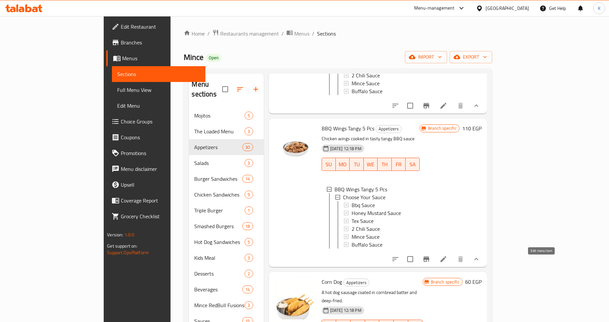
click at [448, 263] on icon at bounding box center [444, 259] width 8 height 8
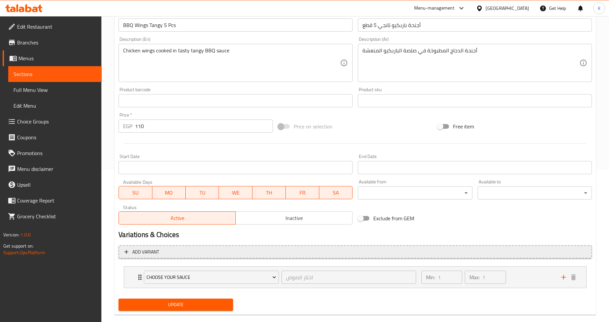
scroll to position [163, 0]
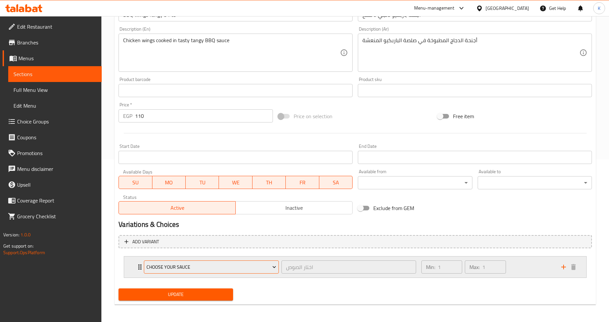
click at [209, 266] on span "Choose Your Sauce" at bounding box center [212, 267] width 130 height 8
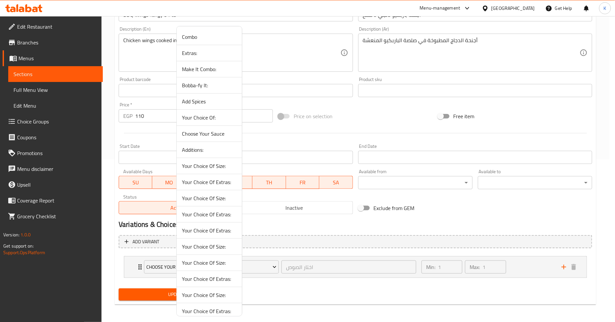
click at [209, 262] on span "Your Choice Of Size:" at bounding box center [209, 263] width 55 height 8
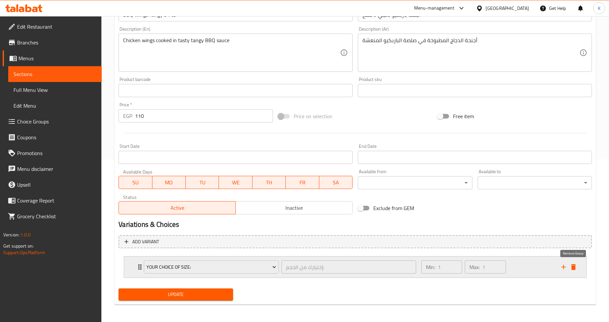
click at [572, 266] on icon "delete" at bounding box center [574, 267] width 5 height 6
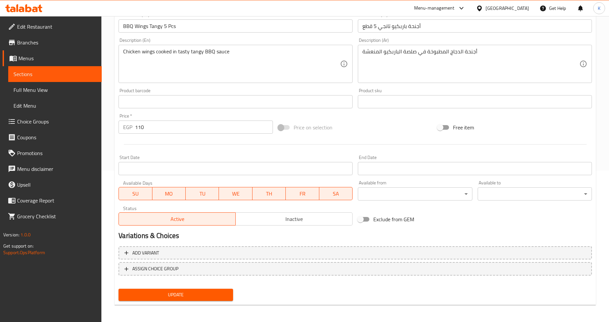
click at [201, 292] on span "Update" at bounding box center [176, 295] width 104 height 8
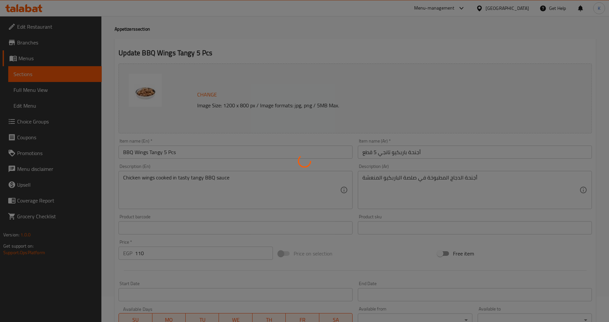
scroll to position [0, 0]
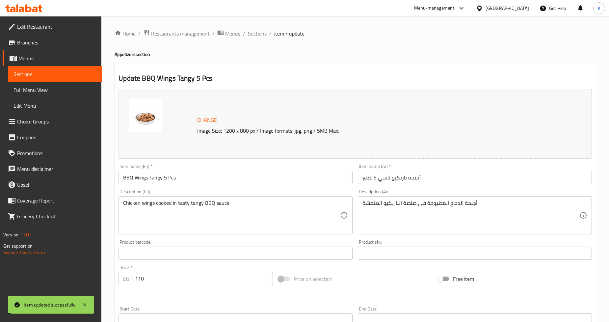
click at [256, 33] on span "Sections" at bounding box center [257, 34] width 19 height 8
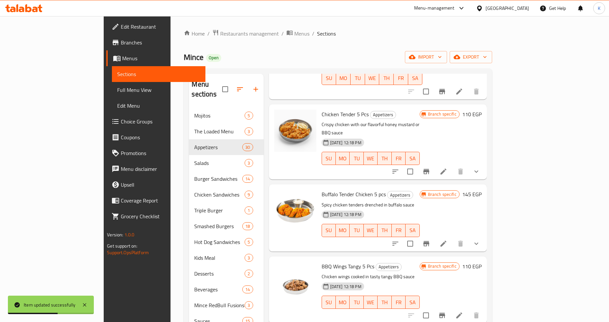
scroll to position [549, 0]
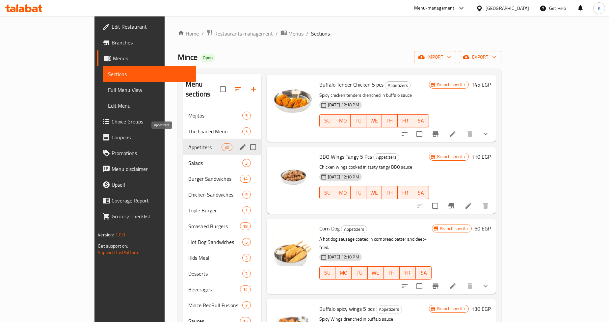
click at [183, 139] on div "Appetizers 30" at bounding box center [222, 147] width 78 height 16
click at [188, 143] on span "Appetizers" at bounding box center [204, 147] width 33 height 8
click at [188, 175] on span "Burger Sandwiches" at bounding box center [204, 179] width 33 height 8
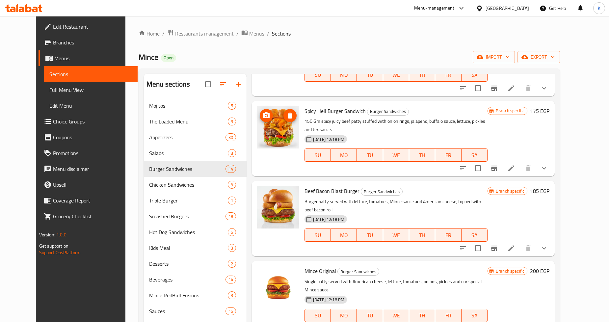
scroll to position [759, 0]
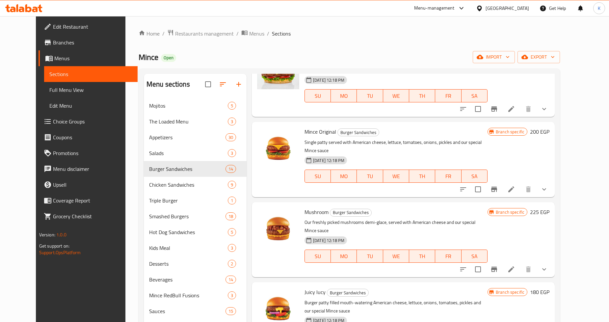
click at [516, 265] on icon at bounding box center [512, 269] width 8 height 8
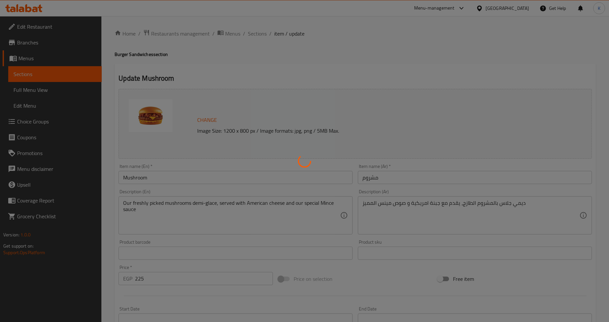
type input "الإضافات:"
type input "0"
type input "11"
type input "كومبو"
type input "0"
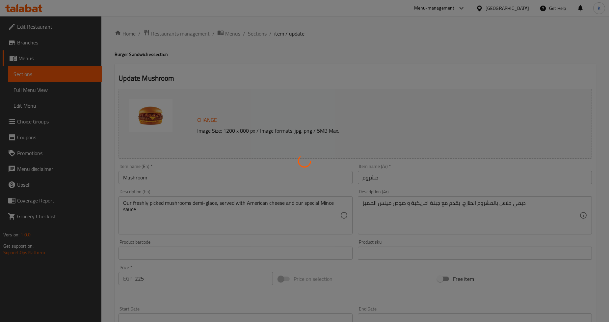
type input "1"
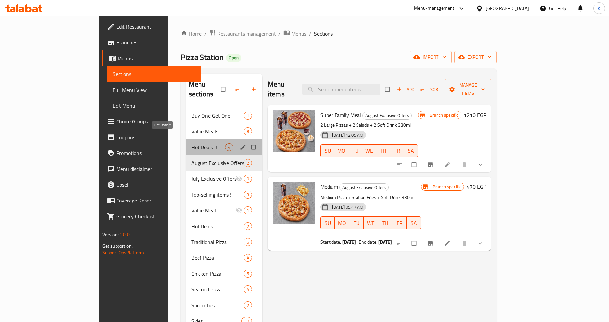
click at [191, 143] on span "Hot Deals !!" at bounding box center [208, 147] width 34 height 8
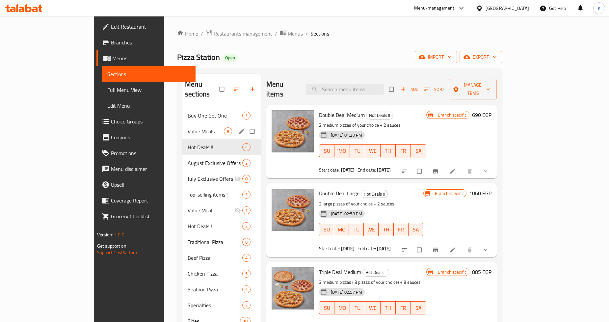
click at [188, 127] on span "Value Meals" at bounding box center [206, 131] width 36 height 8
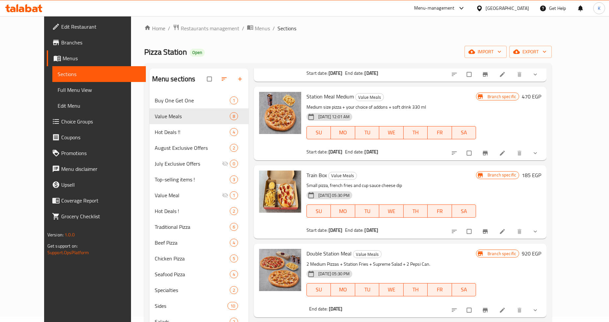
scroll to position [37, 0]
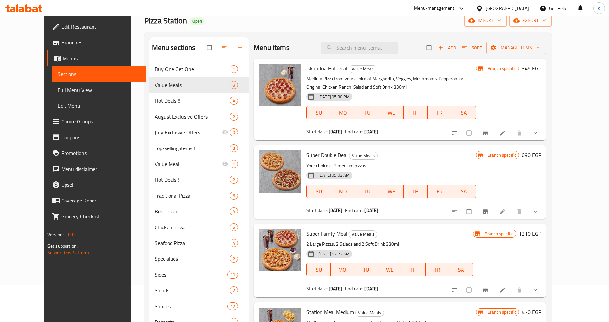
scroll to position [247, 0]
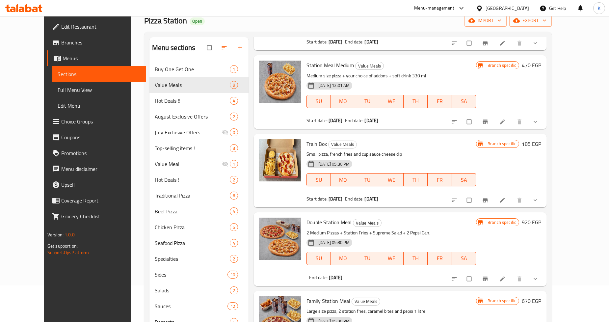
click at [58, 46] on link "Branches" at bounding box center [96, 43] width 99 height 16
